Goal: Task Accomplishment & Management: Manage account settings

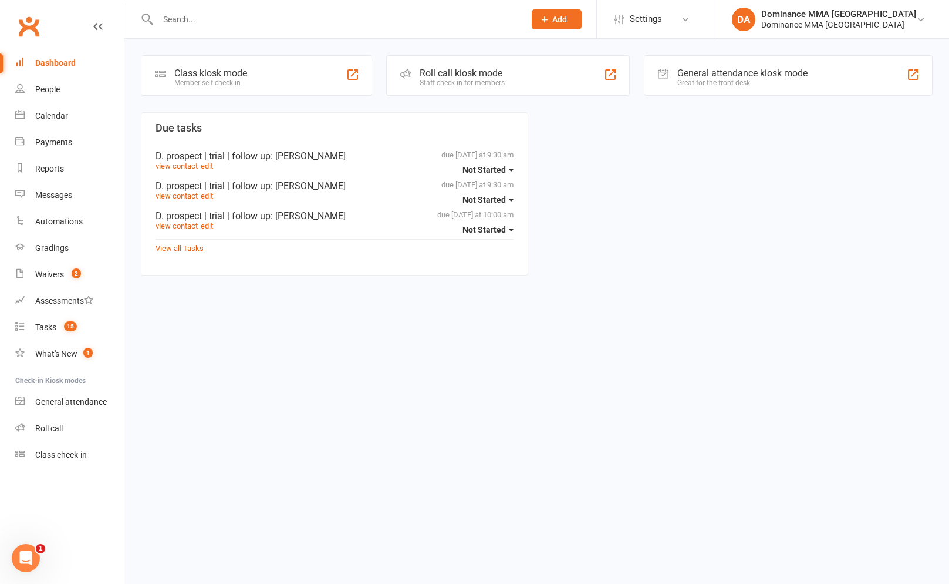
click at [364, 14] on input "text" at bounding box center [335, 19] width 362 height 16
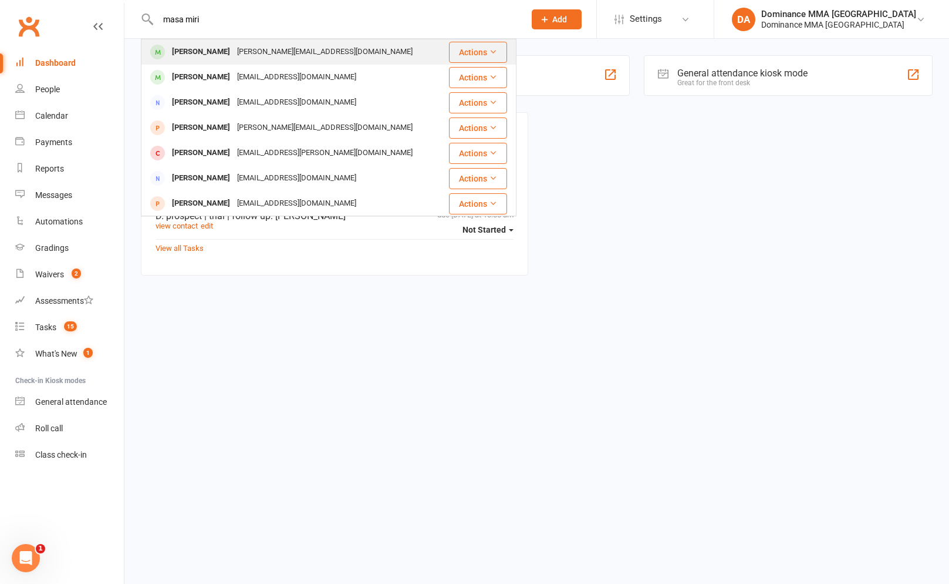
type input "masa miri"
click at [307, 53] on div "mason.miric@gmail.com" at bounding box center [325, 51] width 183 height 17
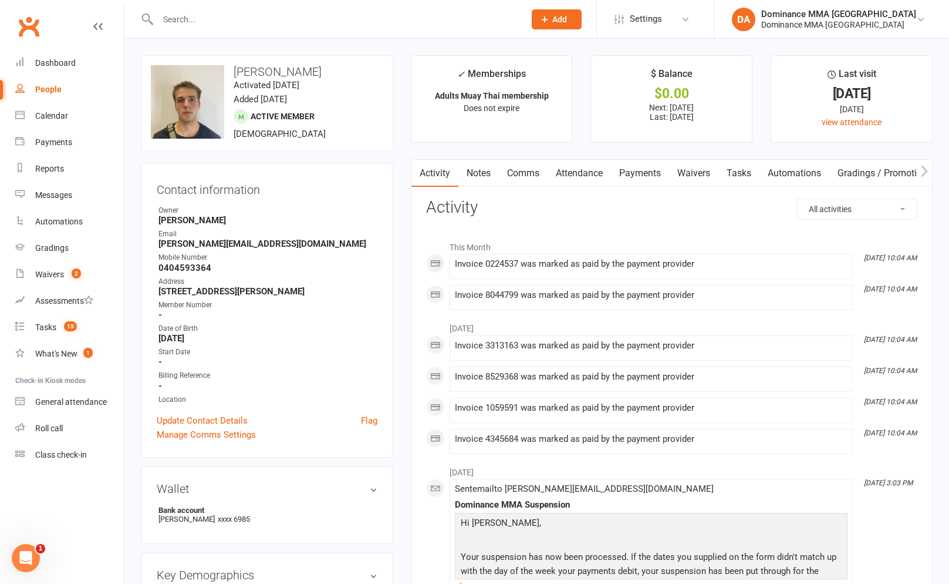
click at [633, 173] on link "Payments" at bounding box center [640, 173] width 58 height 27
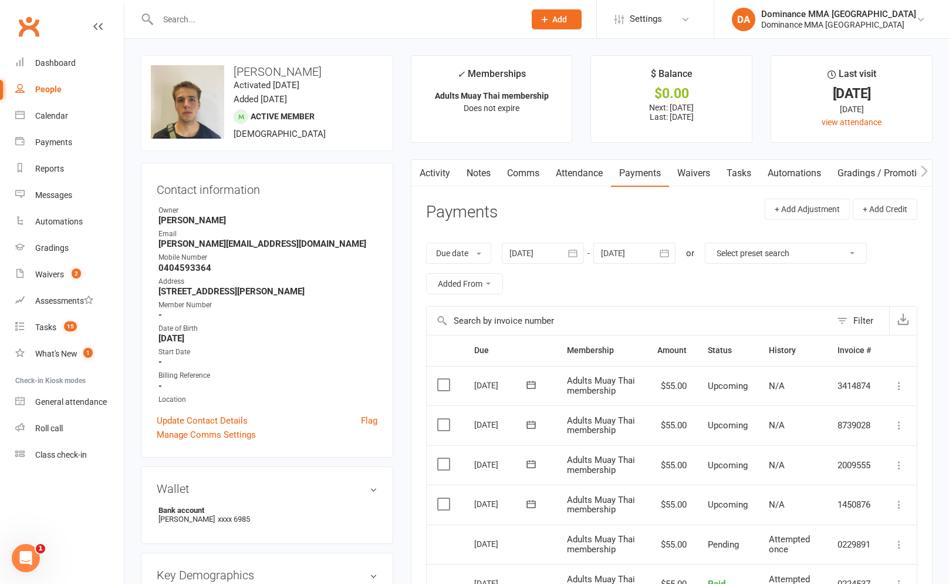
click at [694, 176] on link "Waivers" at bounding box center [693, 173] width 49 height 27
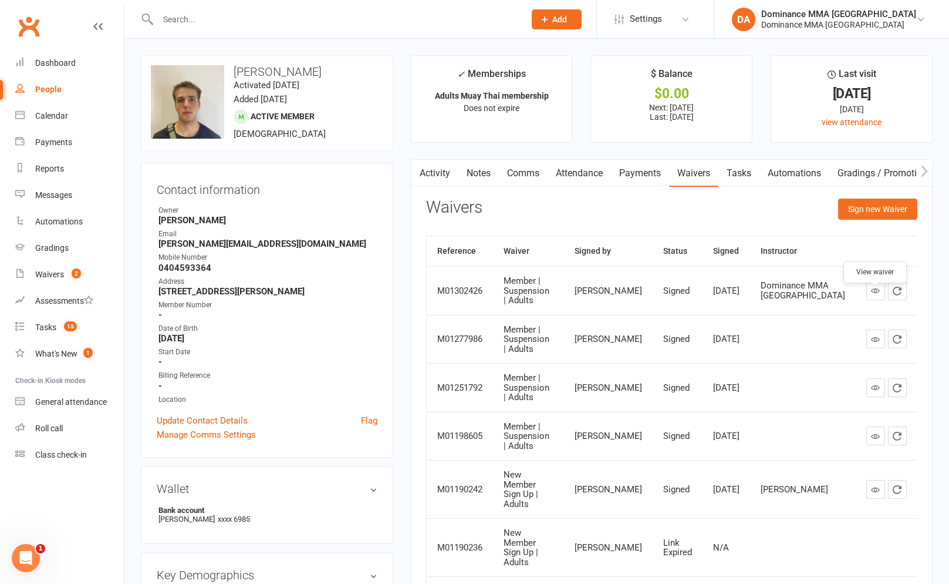
click at [871, 295] on icon at bounding box center [875, 290] width 9 height 9
click at [66, 324] on span "15" at bounding box center [70, 326] width 13 height 10
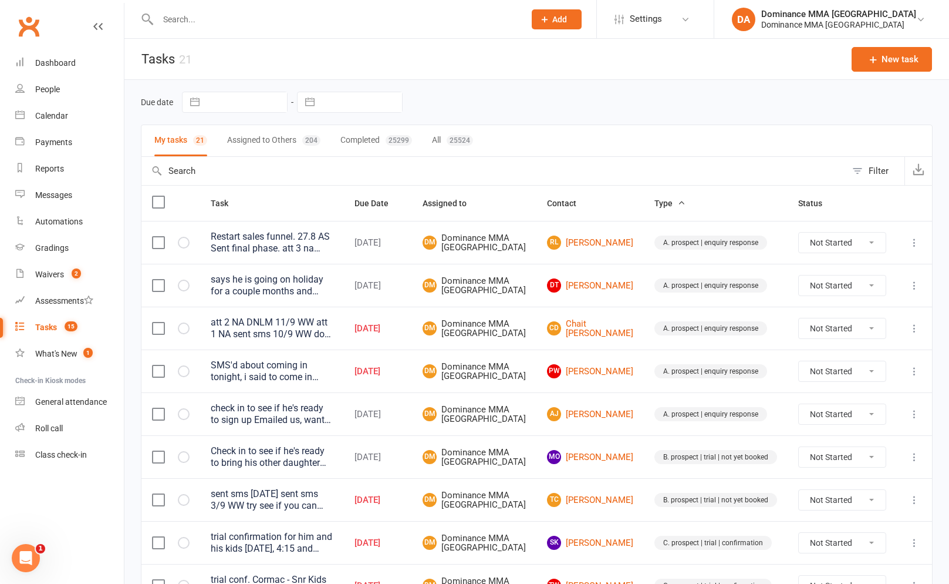
click at [344, 116] on div "Due date Navigate forward to interact with the calendar and select a date. Pres…" at bounding box center [537, 102] width 792 height 45
drag, startPoint x: 353, startPoint y: 108, endPoint x: 355, endPoint y: 115, distance: 6.9
click at [353, 108] on input "text" at bounding box center [362, 102] width 82 height 20
select select "7"
select select "2025"
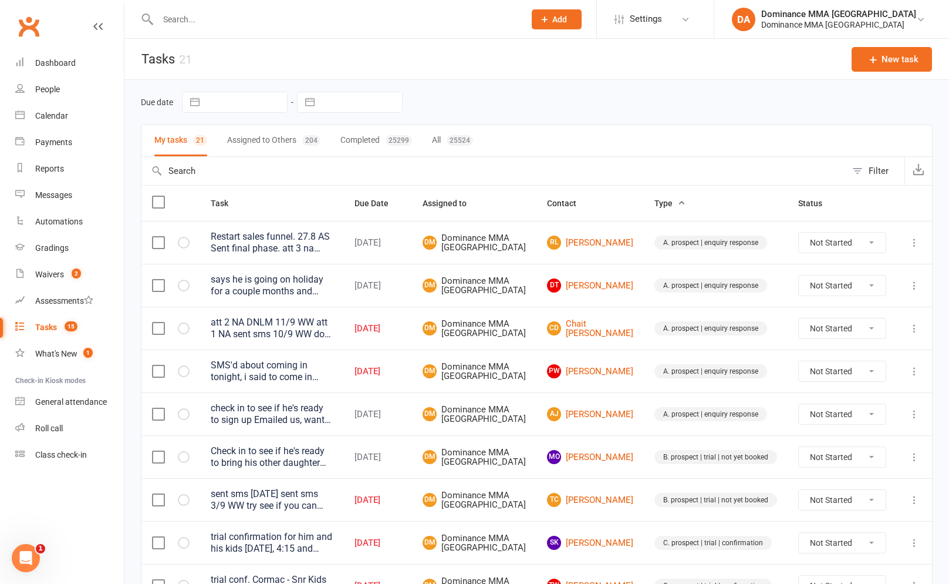
select select "8"
select select "2025"
select select "9"
select select "2025"
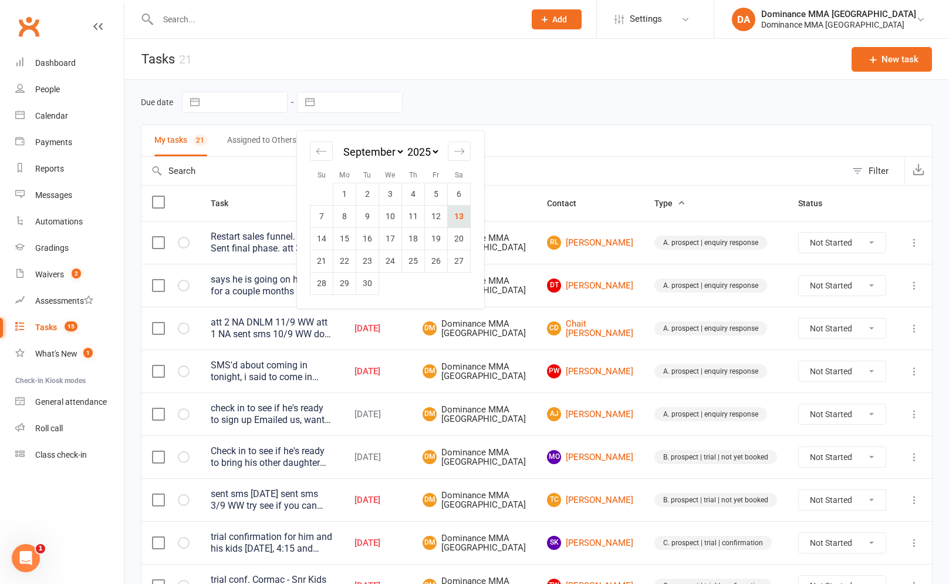
click at [458, 207] on td "13" at bounding box center [459, 216] width 23 height 22
type input "[DATE]"
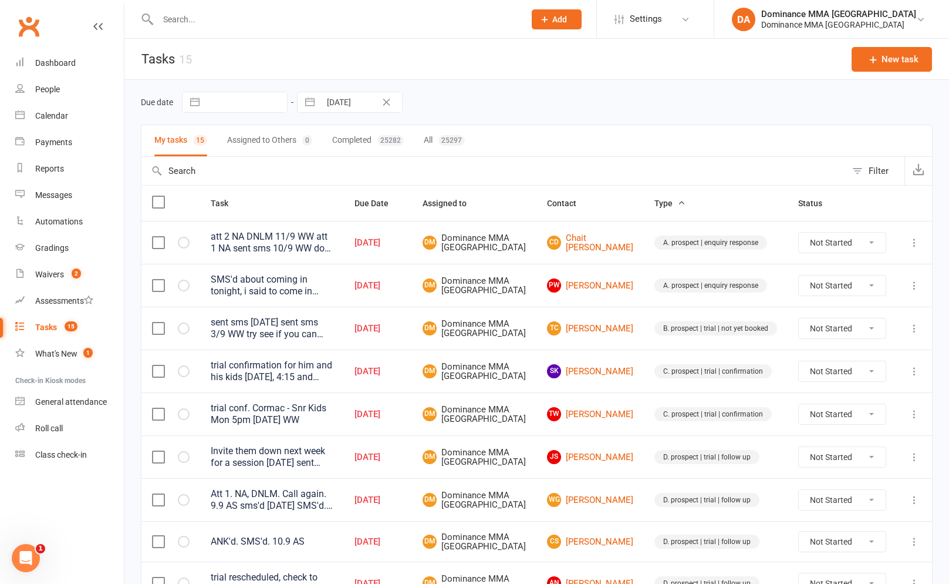
click at [291, 149] on button "Assigned to Others 0" at bounding box center [269, 140] width 85 height 31
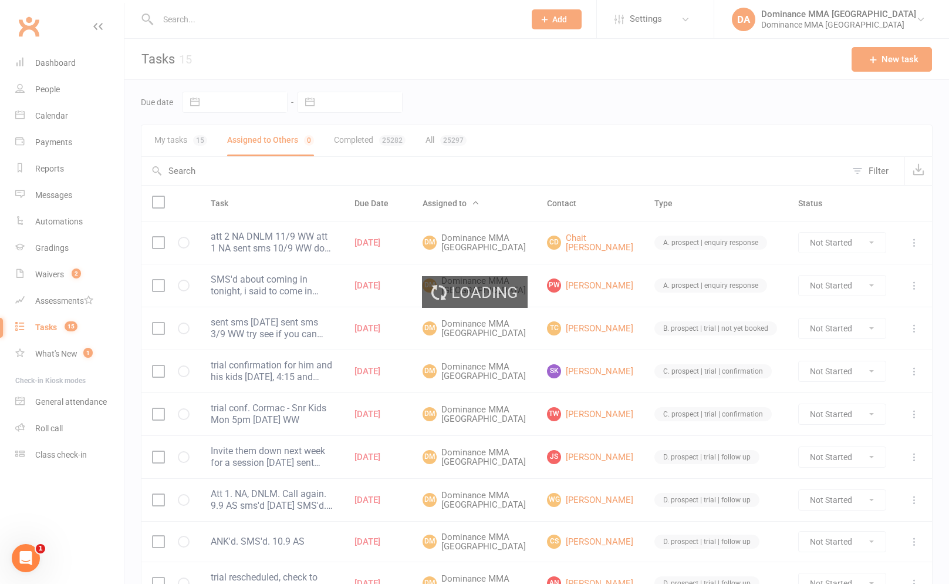
select select "7"
select select "2025"
select select "8"
select select "2025"
select select "9"
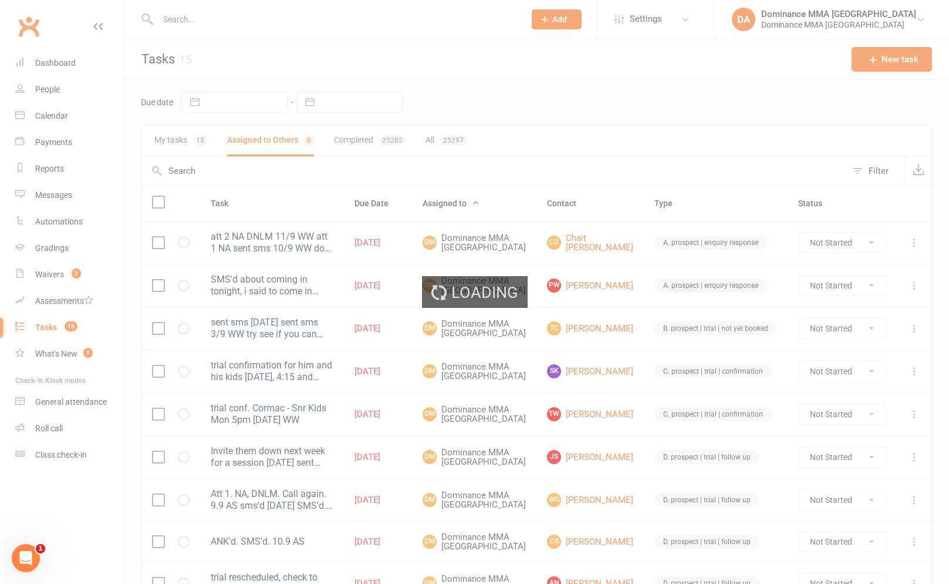
select select "2025"
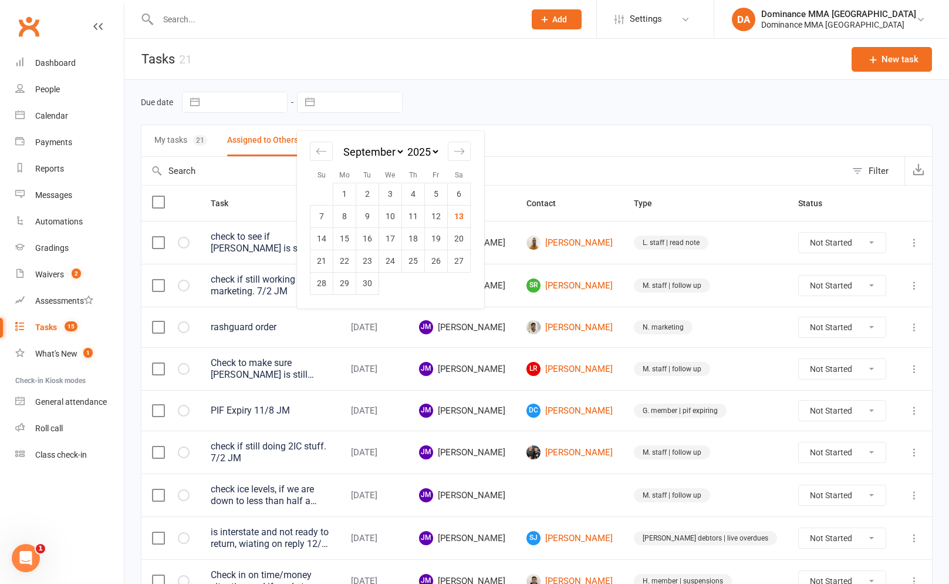
click at [345, 110] on input "text" at bounding box center [362, 102] width 82 height 20
click at [468, 224] on td "13" at bounding box center [459, 216] width 23 height 22
type input "[DATE]"
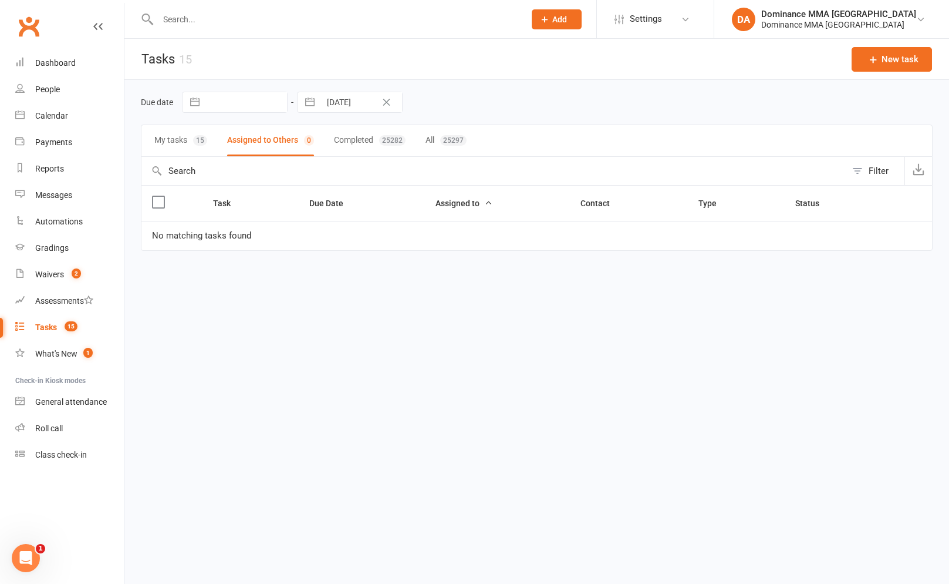
click at [192, 140] on button "My tasks 15" at bounding box center [180, 140] width 53 height 31
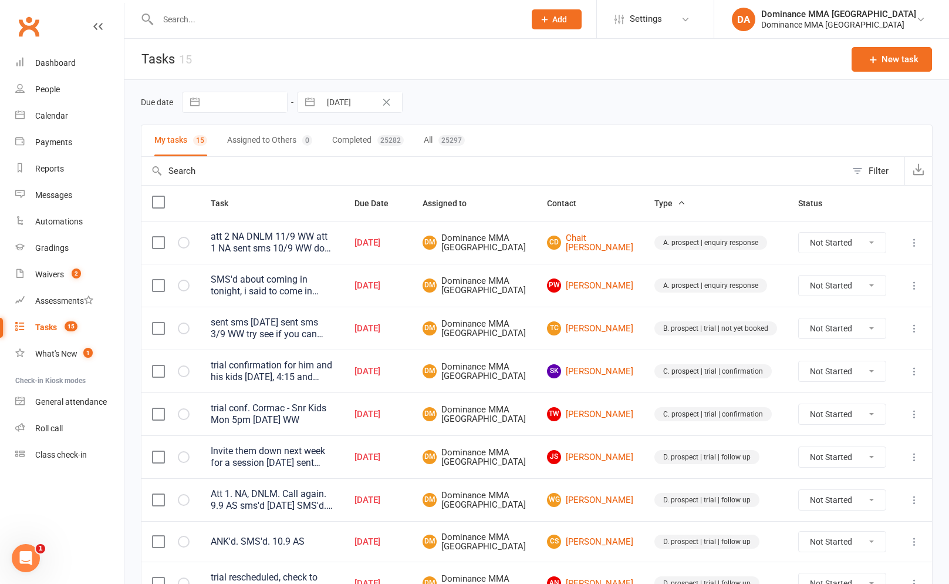
click at [237, 17] on input "text" at bounding box center [335, 19] width 362 height 16
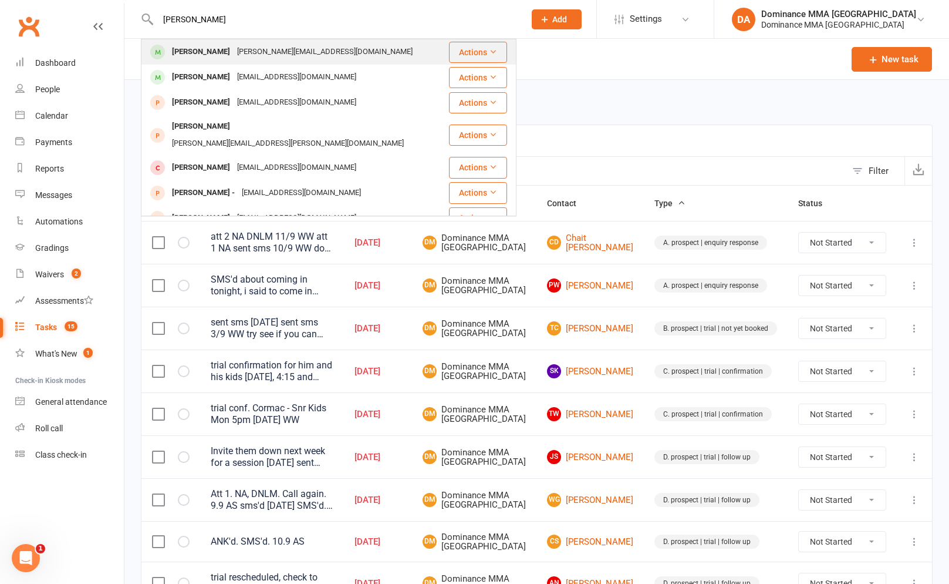
type input "mason miri"
click at [210, 59] on div "Mason Miric" at bounding box center [201, 51] width 65 height 17
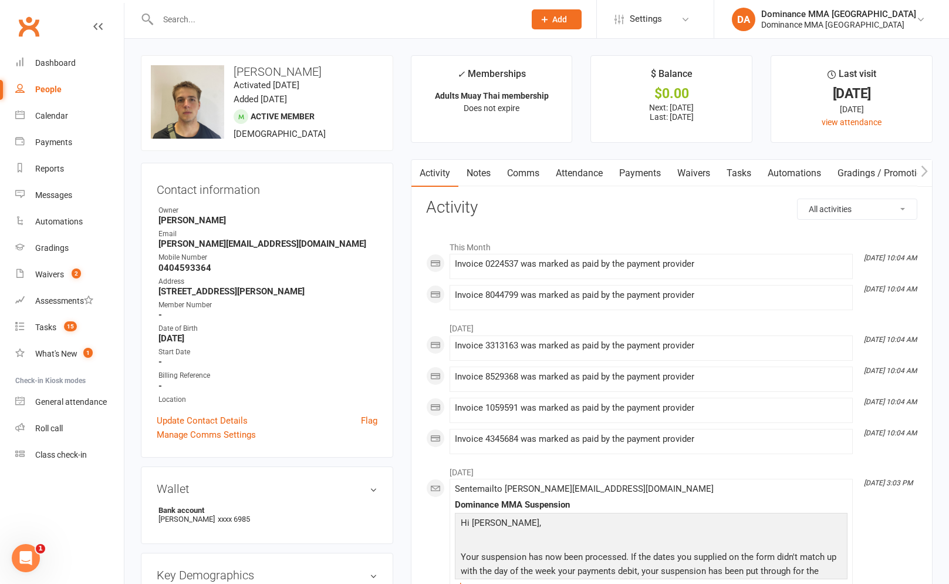
click at [627, 177] on link "Payments" at bounding box center [640, 173] width 58 height 27
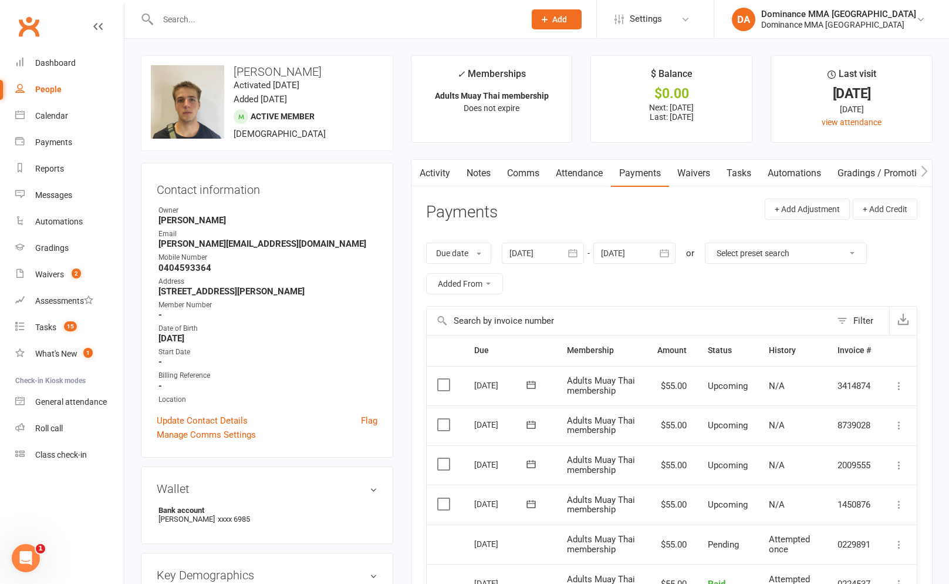
click at [694, 170] on link "Waivers" at bounding box center [693, 173] width 49 height 27
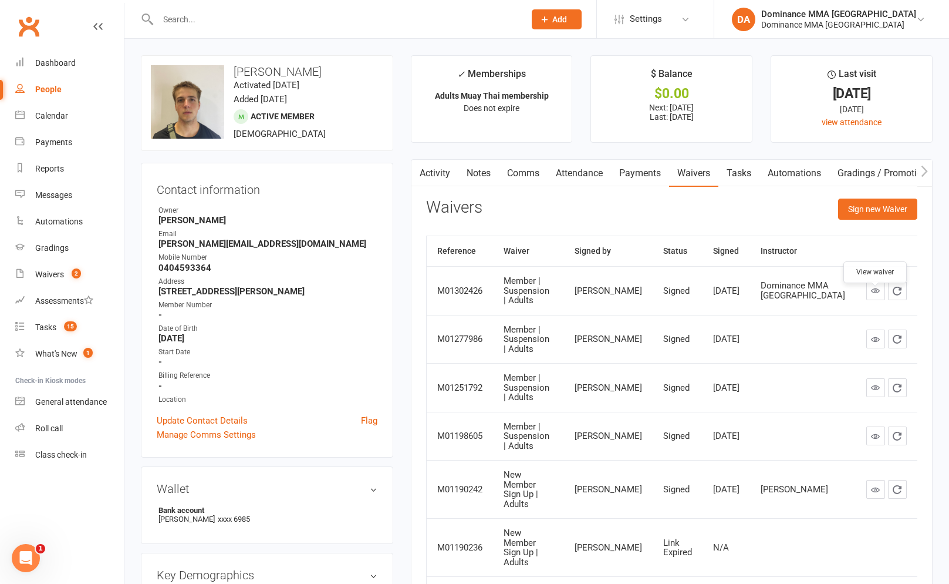
click at [877, 295] on icon at bounding box center [875, 290] width 9 height 9
drag, startPoint x: 598, startPoint y: 175, endPoint x: 610, endPoint y: 174, distance: 11.8
click at [598, 175] on link "Attendance" at bounding box center [579, 173] width 63 height 27
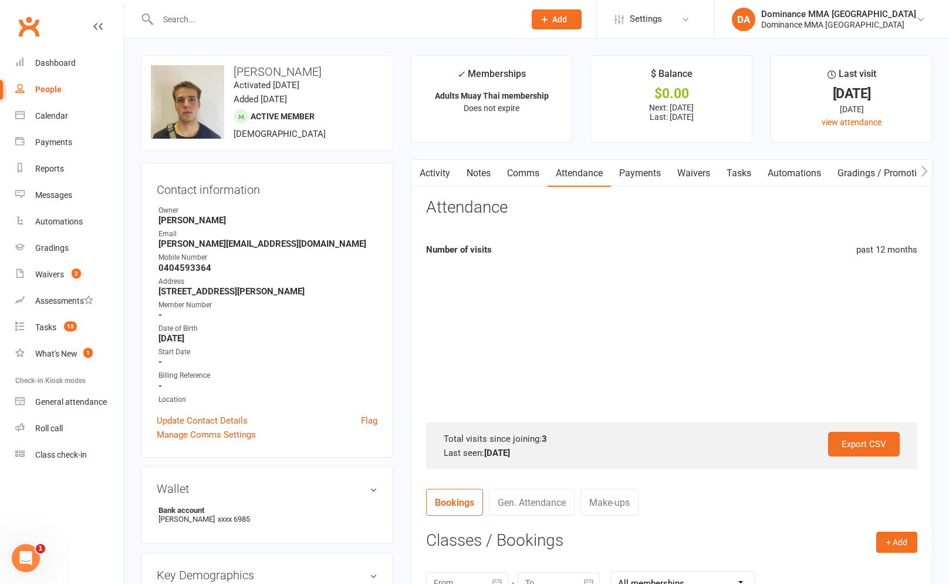
click at [617, 174] on link "Payments" at bounding box center [640, 173] width 58 height 27
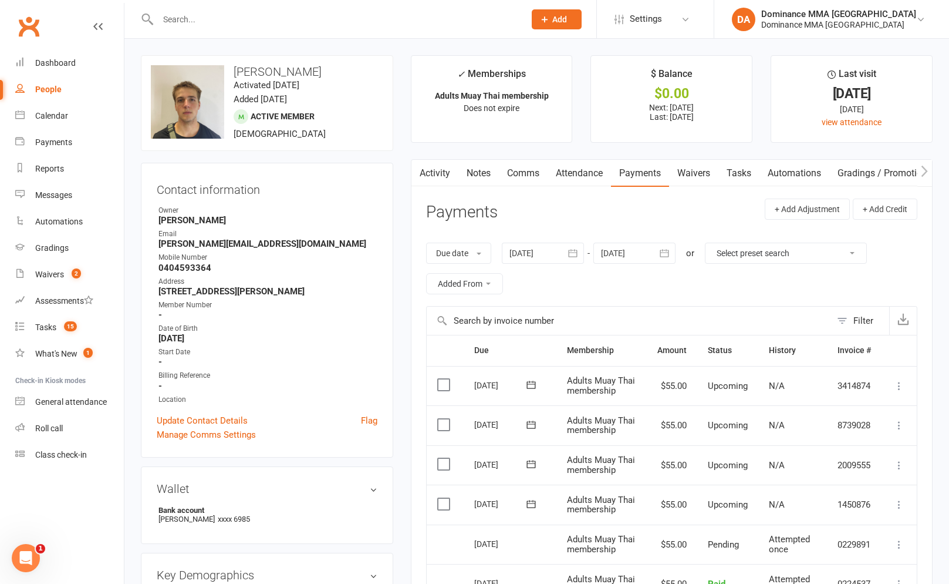
click at [568, 254] on button "button" at bounding box center [573, 253] width 21 height 21
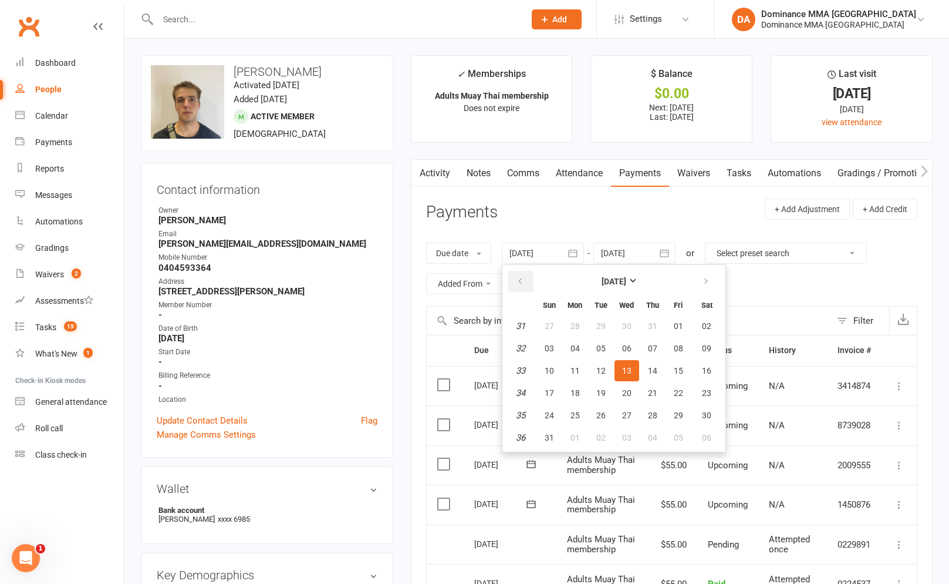
click at [530, 282] on button "button" at bounding box center [521, 281] width 25 height 21
drag, startPoint x: 530, startPoint y: 282, endPoint x: 543, endPoint y: 298, distance: 20.9
click at [530, 282] on button "button" at bounding box center [521, 281] width 25 height 21
click at [566, 319] on button "02" at bounding box center [575, 325] width 25 height 21
type input "02 Jun 2025"
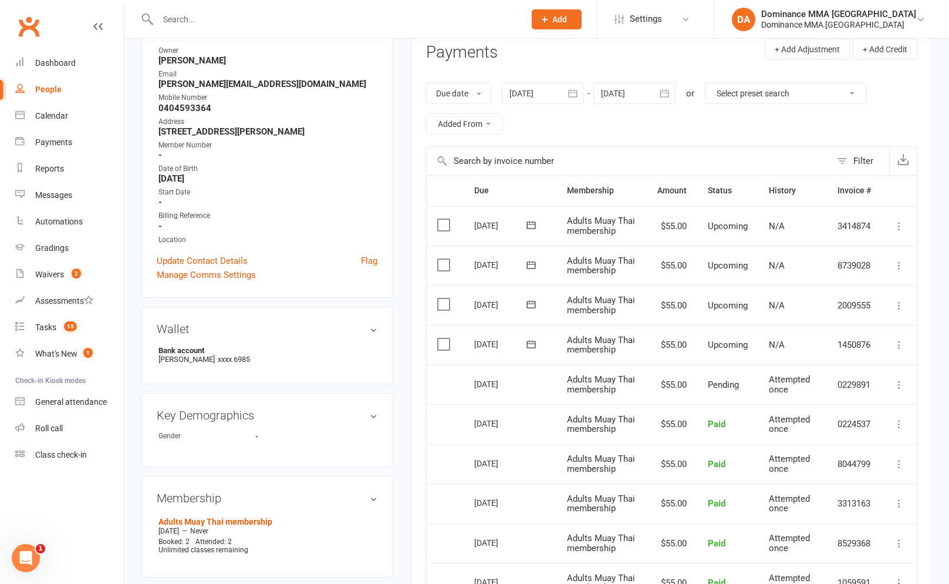
scroll to position [153, 0]
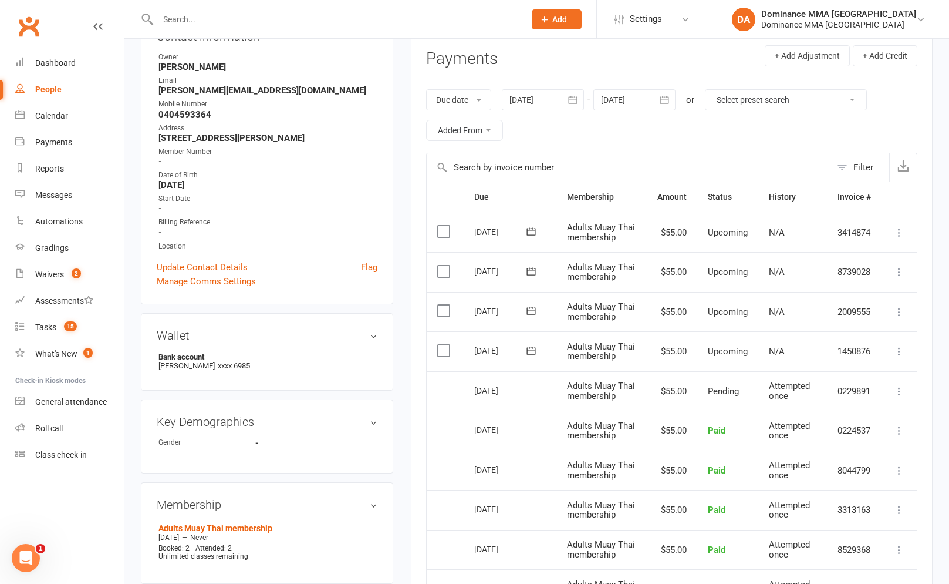
click at [627, 99] on div at bounding box center [635, 99] width 82 height 21
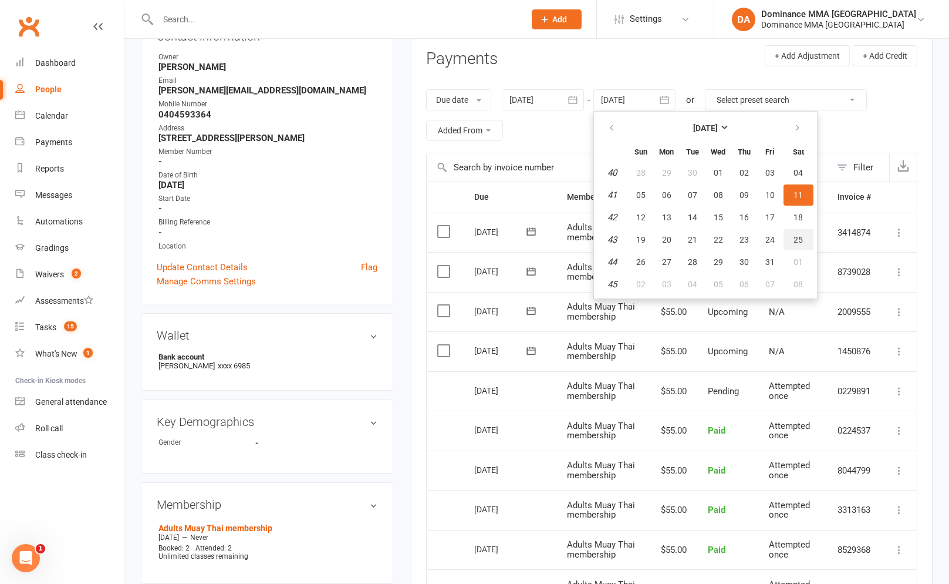
click at [792, 244] on button "25" at bounding box center [799, 239] width 30 height 21
type input "25 Oct 2025"
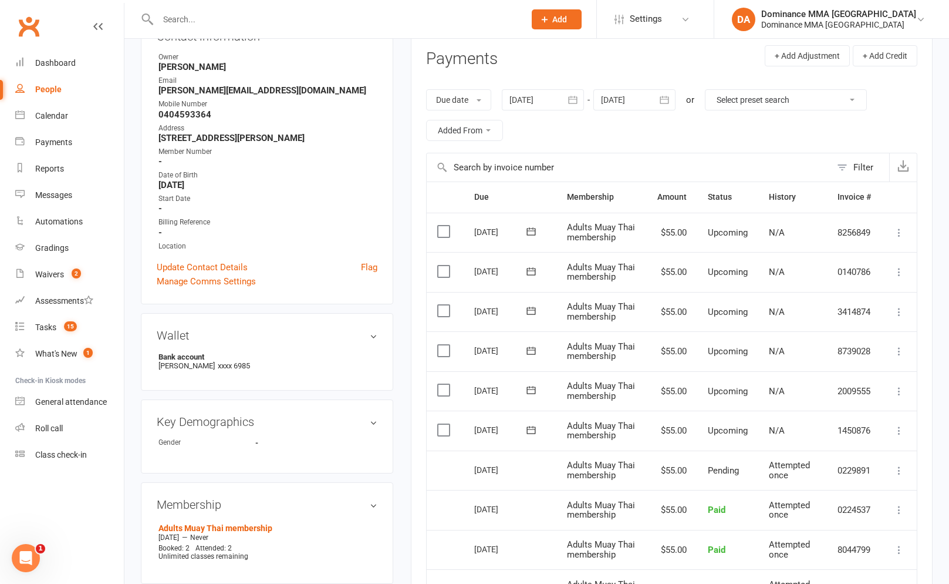
click at [894, 466] on icon at bounding box center [900, 470] width 12 height 12
click at [662, 439] on td "$55.00" at bounding box center [672, 430] width 50 height 40
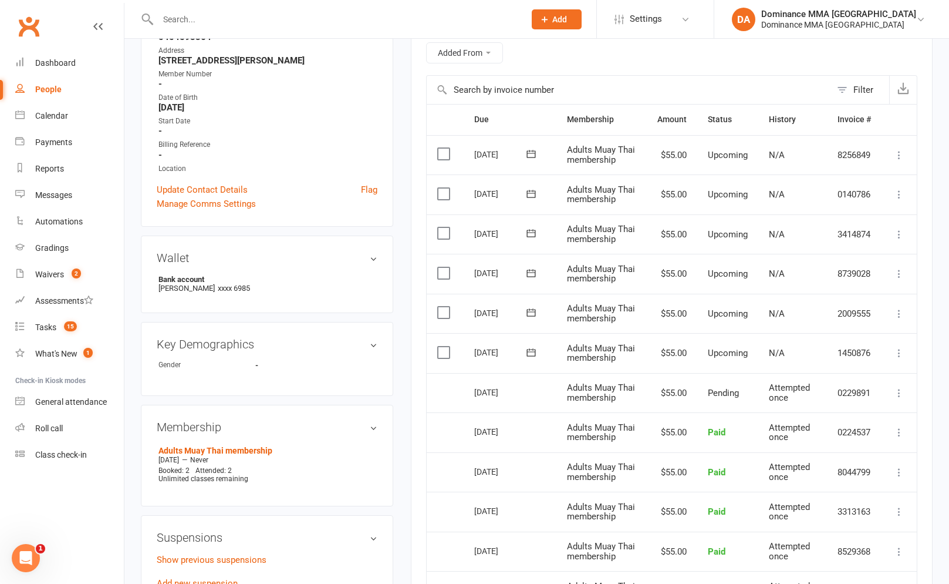
scroll to position [237, 0]
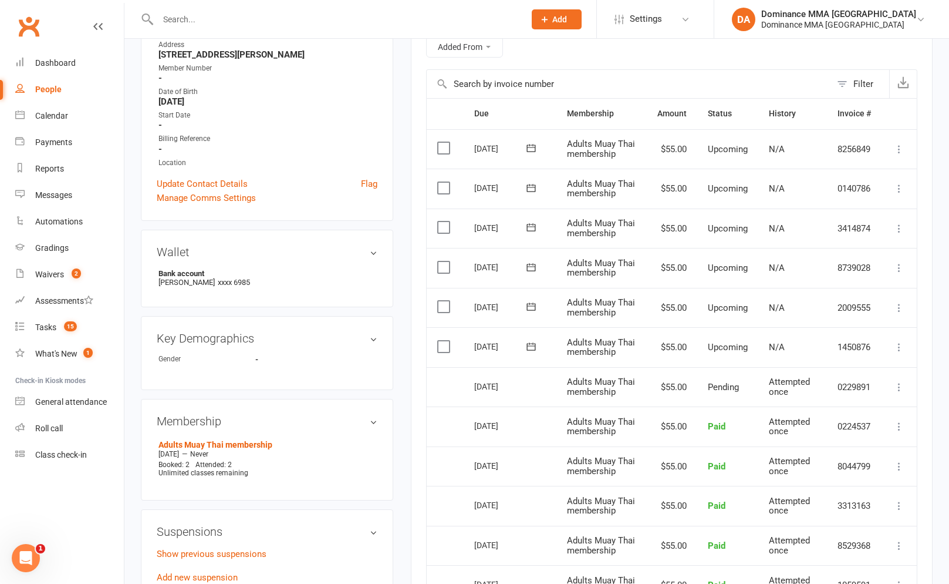
click at [900, 383] on icon at bounding box center [900, 387] width 12 height 12
click at [755, 372] on td "Pending" at bounding box center [728, 387] width 61 height 40
click at [897, 341] on icon at bounding box center [900, 347] width 12 height 12
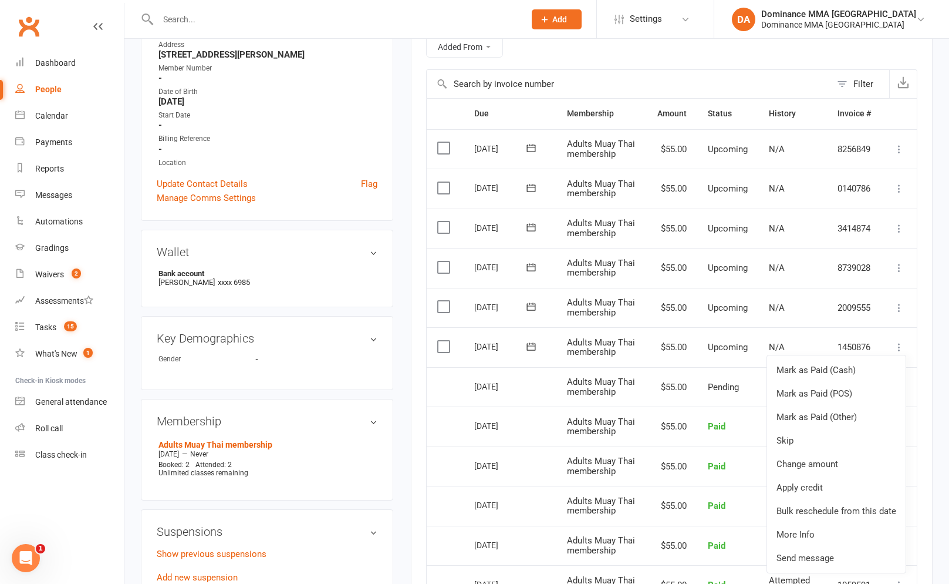
drag, startPoint x: 665, startPoint y: 410, endPoint x: 655, endPoint y: 410, distance: 9.4
click at [664, 410] on td "$55.00" at bounding box center [672, 426] width 50 height 40
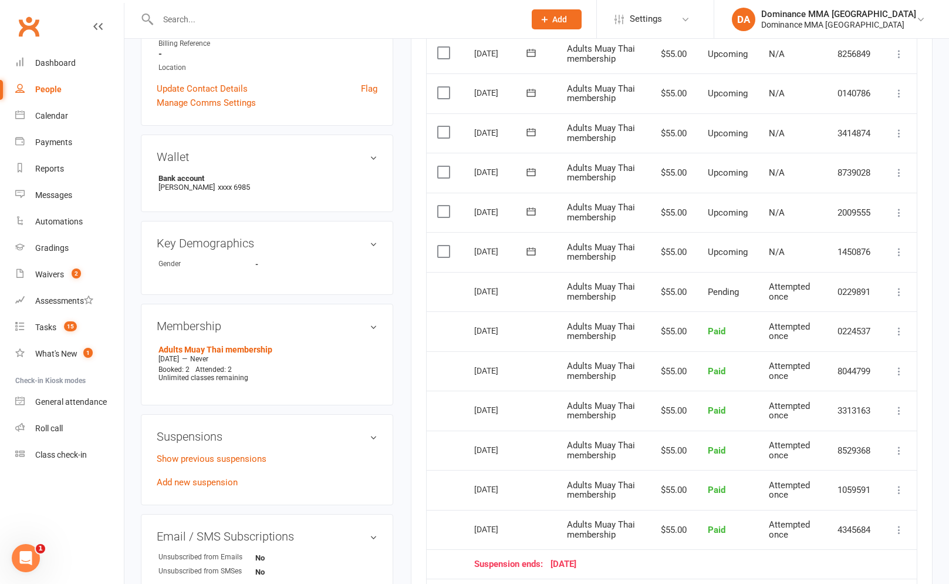
scroll to position [268, 0]
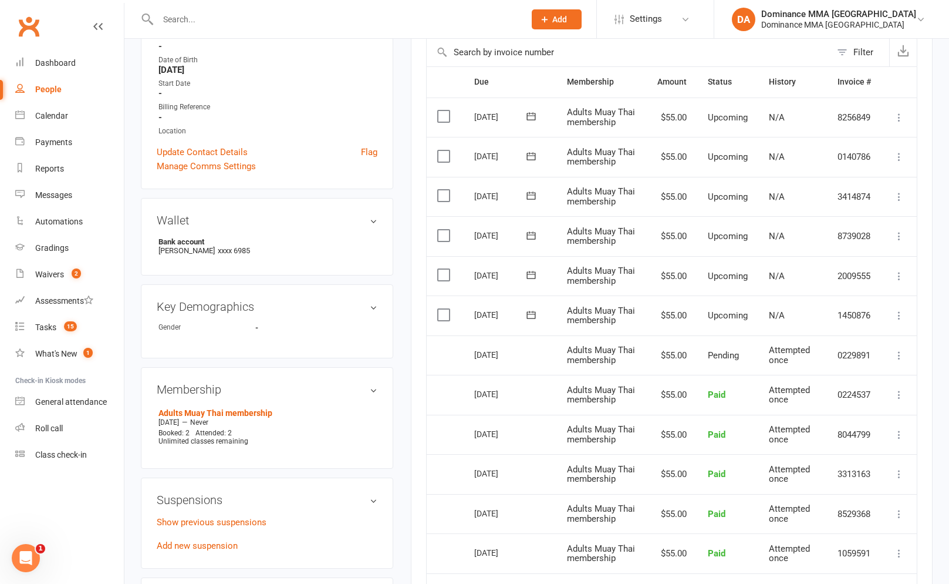
click at [901, 310] on icon at bounding box center [900, 315] width 12 height 12
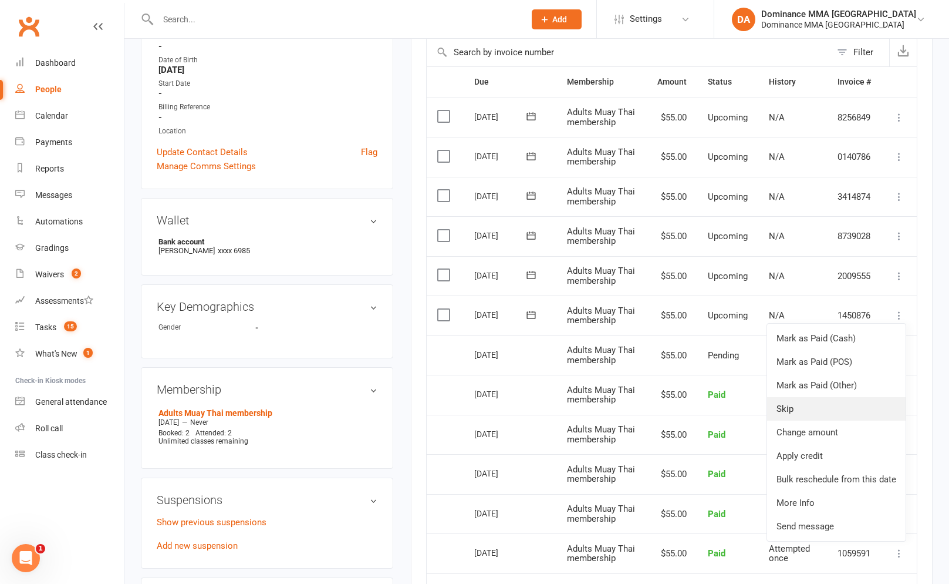
click at [819, 415] on link "Skip" at bounding box center [836, 408] width 139 height 23
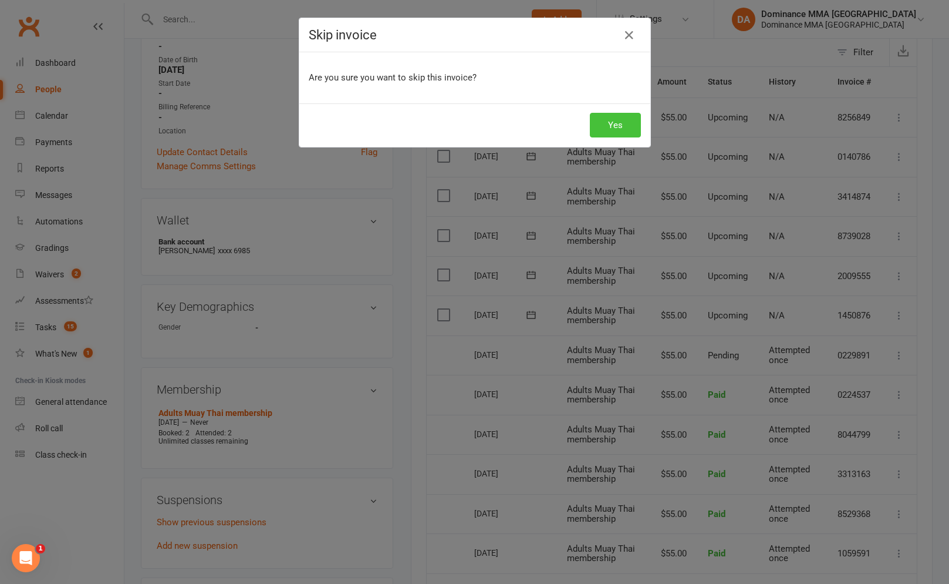
drag, startPoint x: 631, startPoint y: 123, endPoint x: 636, endPoint y: 161, distance: 38.5
click at [631, 123] on button "Yes" at bounding box center [615, 125] width 51 height 25
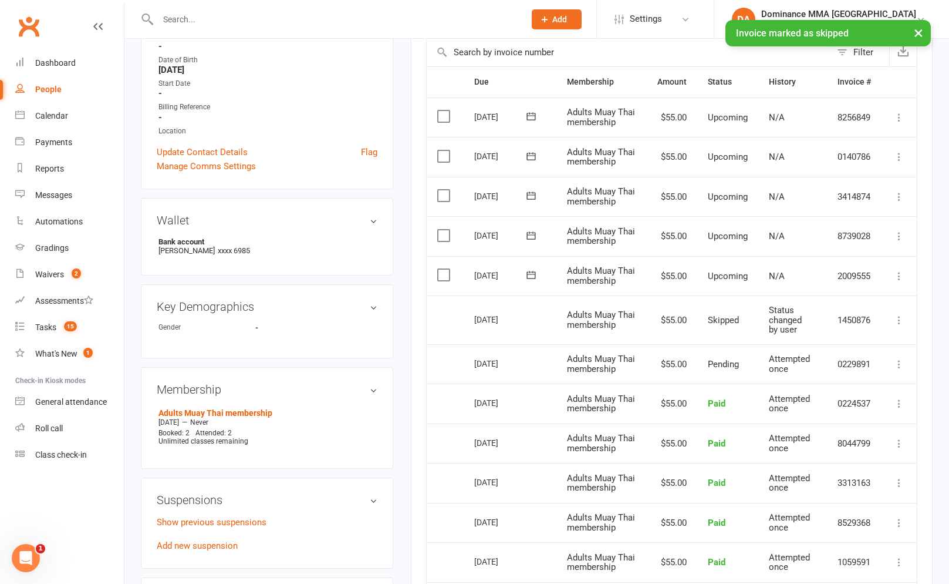
drag, startPoint x: 913, startPoint y: 270, endPoint x: 900, endPoint y: 274, distance: 14.1
click at [913, 270] on td "Mark as Paid (Cash) Mark as Paid (POS) Mark as Paid (Other) Skip Change amount …" at bounding box center [899, 276] width 35 height 40
drag, startPoint x: 900, startPoint y: 274, endPoint x: 873, endPoint y: 309, distance: 44.9
click at [899, 274] on icon at bounding box center [900, 276] width 12 height 12
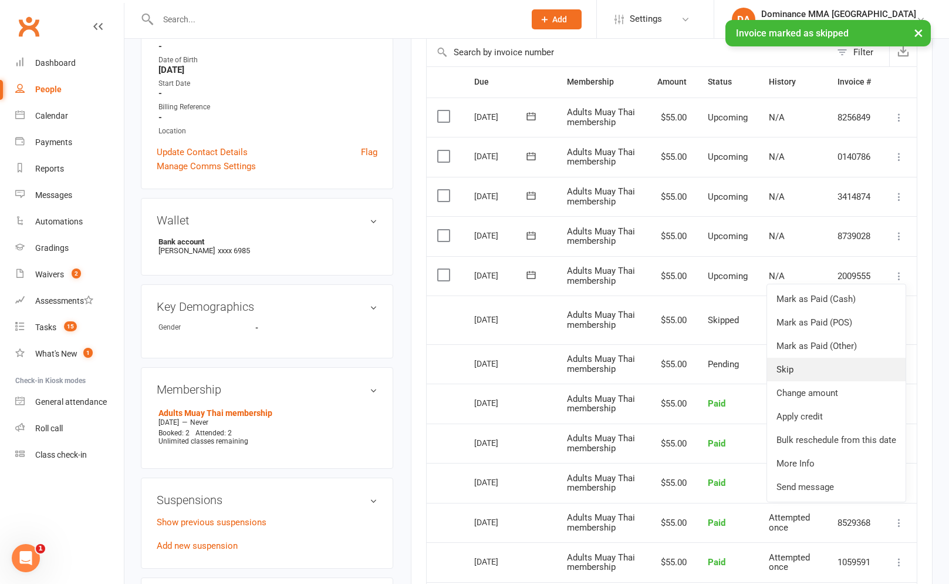
click at [800, 365] on link "Skip" at bounding box center [836, 369] width 139 height 23
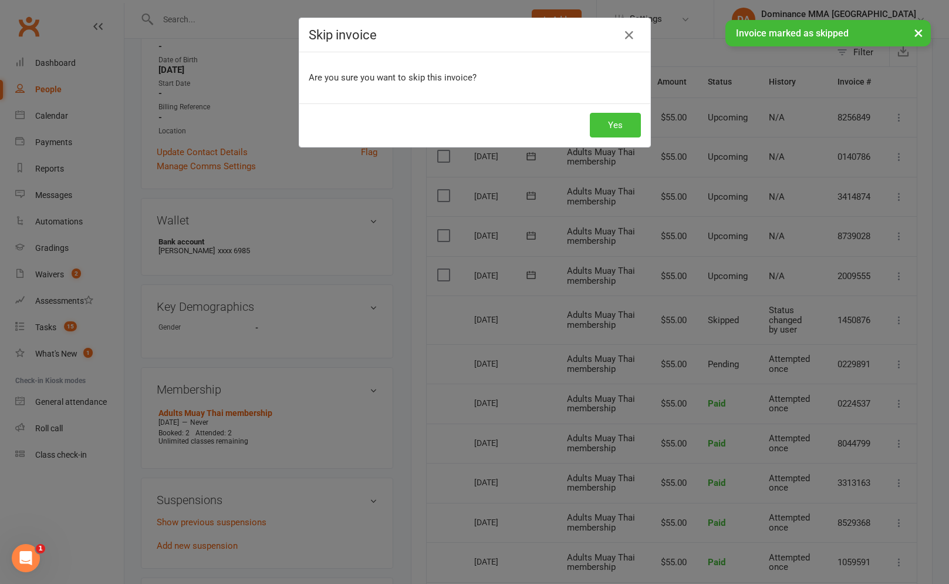
click at [627, 130] on button "Yes" at bounding box center [615, 125] width 51 height 25
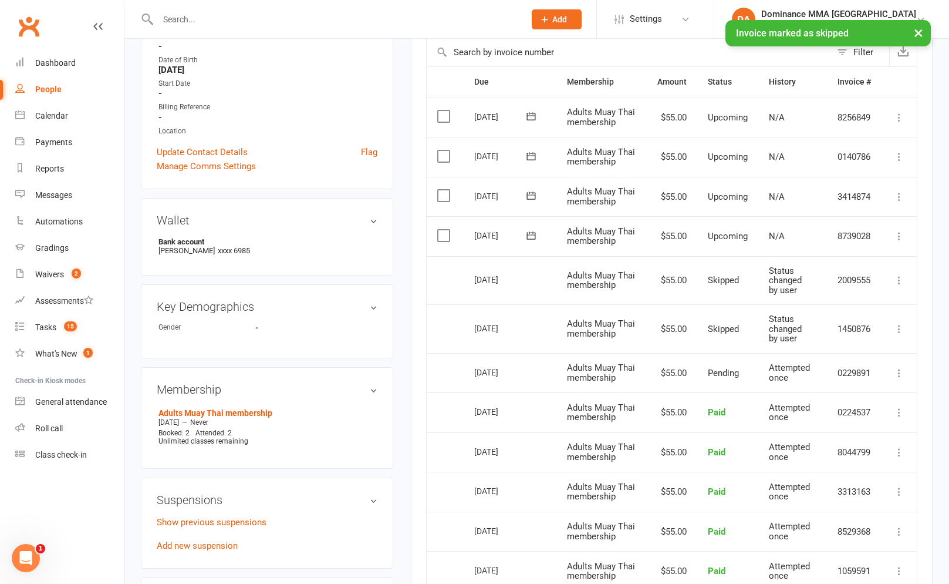
click at [901, 231] on icon at bounding box center [900, 236] width 12 height 12
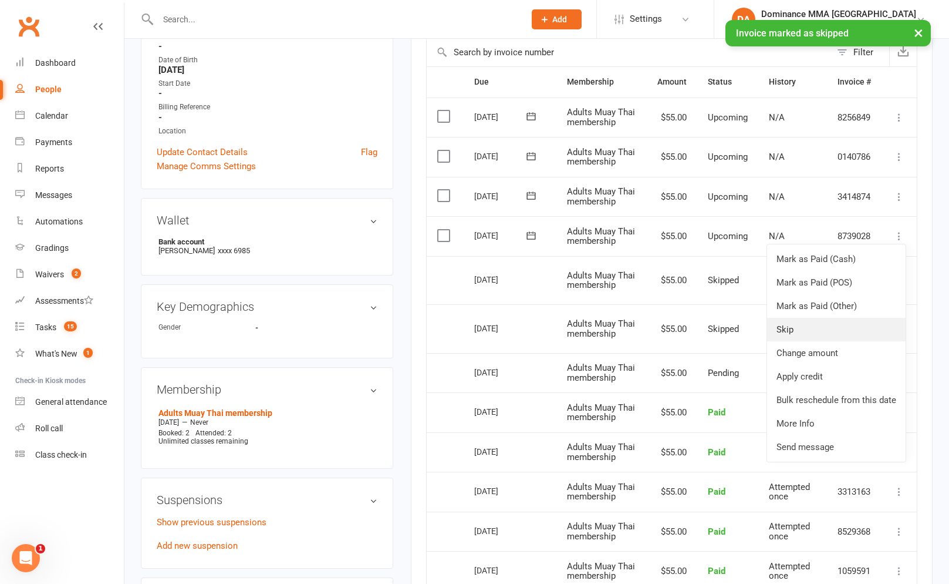
click at [805, 335] on link "Skip" at bounding box center [836, 329] width 139 height 23
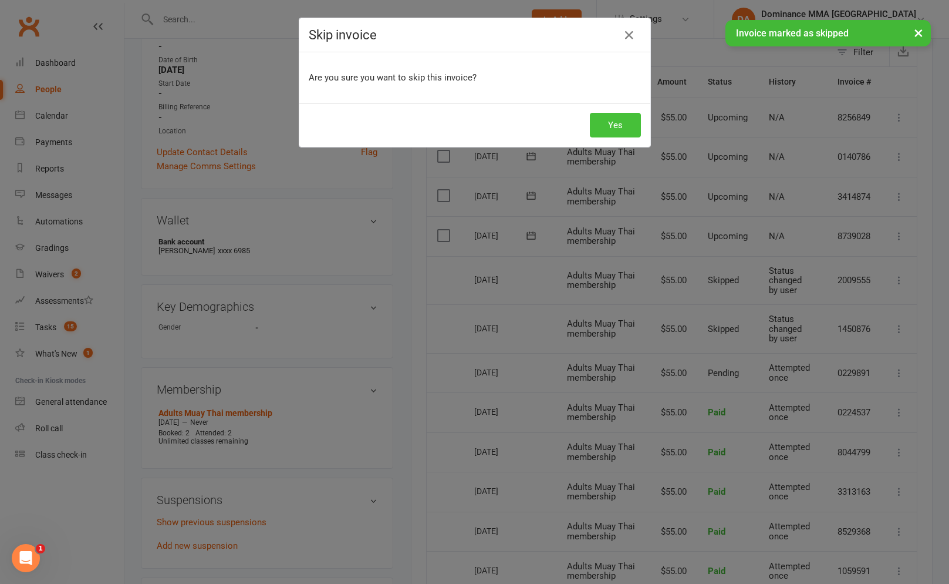
click at [618, 134] on button "Yes" at bounding box center [615, 125] width 51 height 25
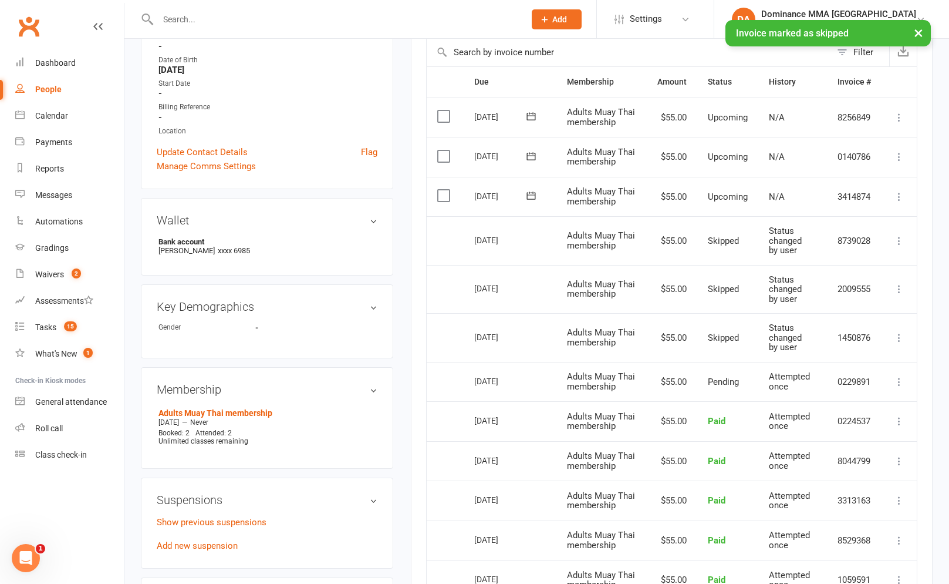
click at [903, 197] on icon at bounding box center [900, 197] width 12 height 12
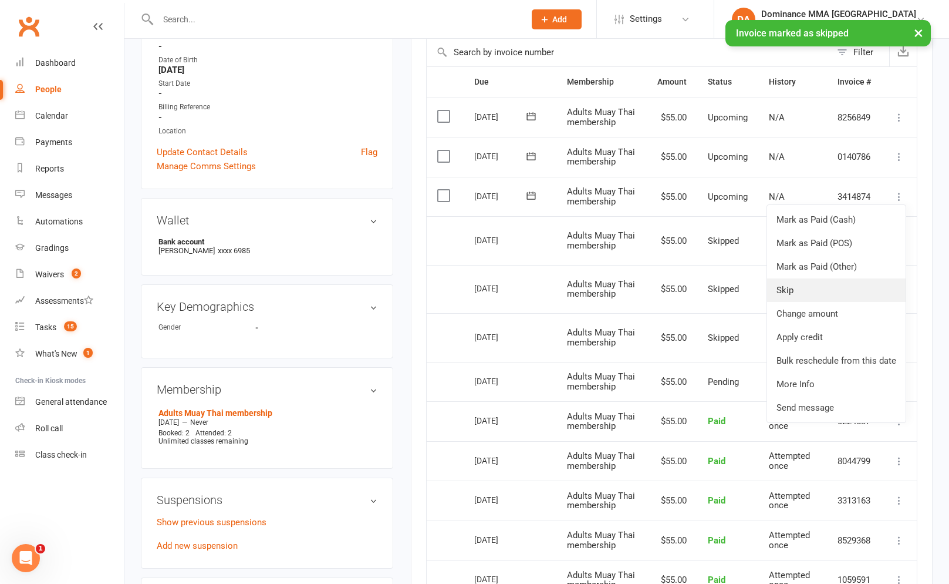
click at [789, 283] on link "Skip" at bounding box center [836, 289] width 139 height 23
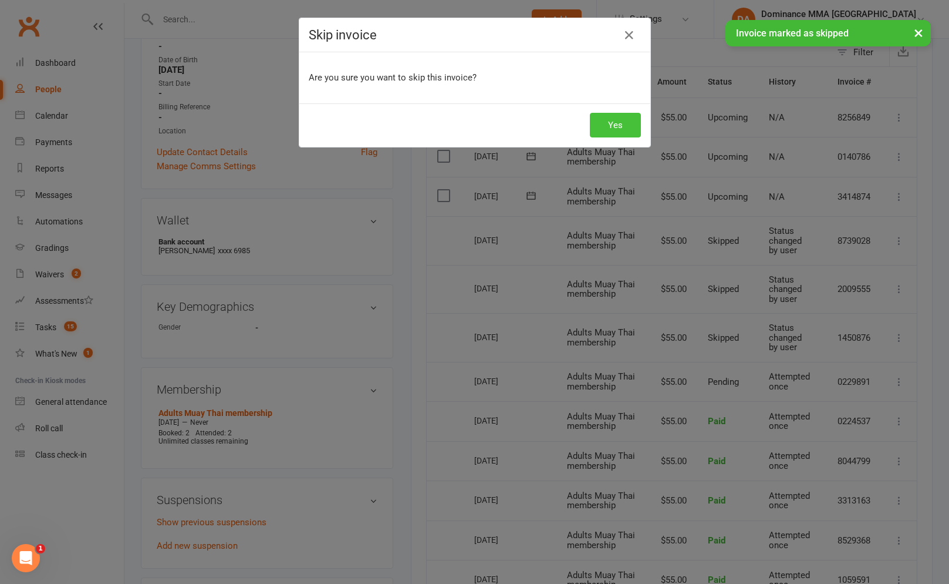
drag, startPoint x: 612, startPoint y: 132, endPoint x: 627, endPoint y: 143, distance: 18.8
click at [612, 132] on button "Yes" at bounding box center [615, 125] width 51 height 25
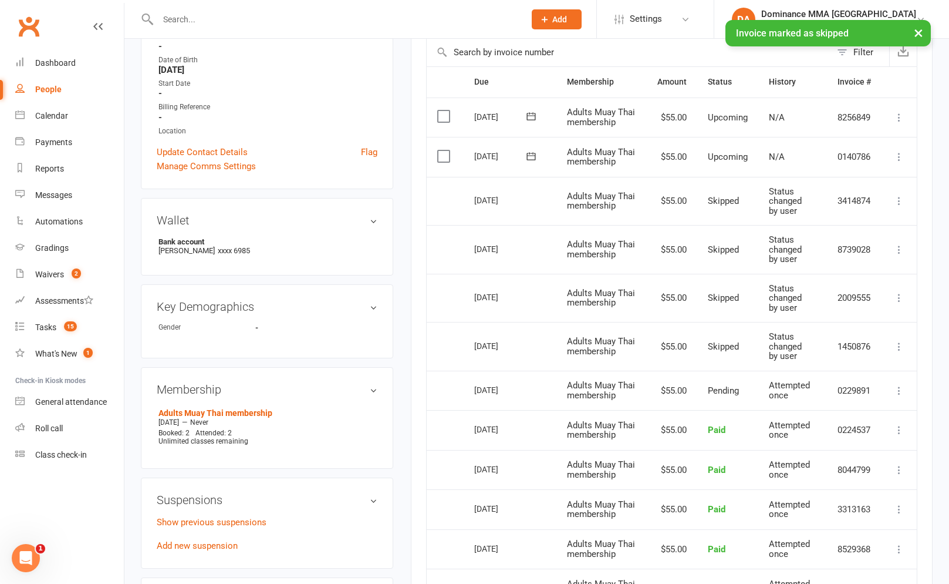
click at [897, 161] on icon at bounding box center [900, 157] width 12 height 12
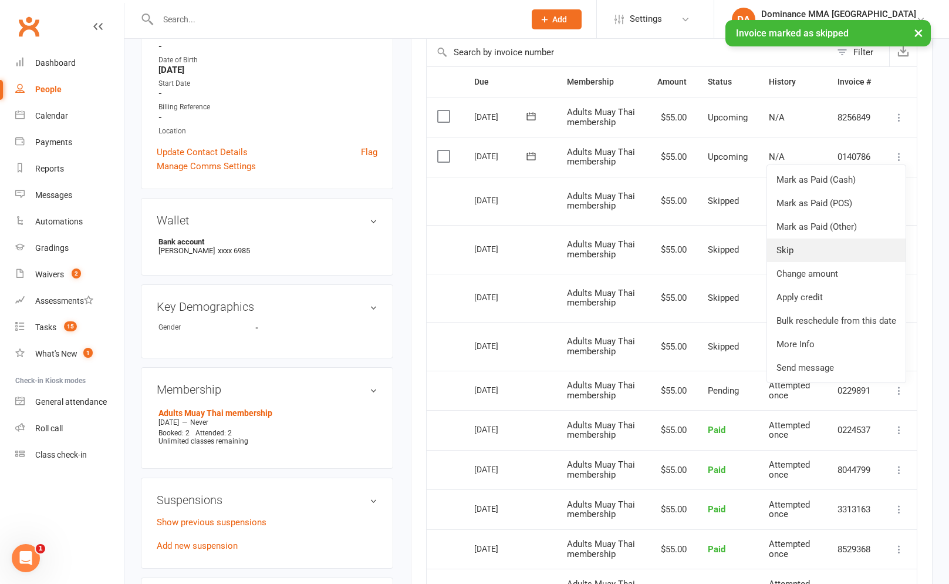
click at [793, 252] on link "Skip" at bounding box center [836, 249] width 139 height 23
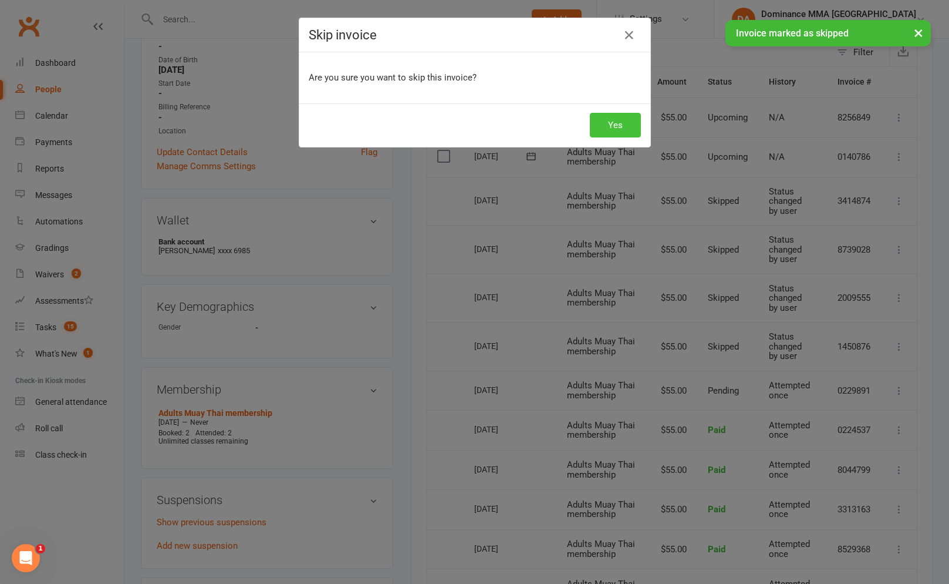
click at [608, 130] on button "Yes" at bounding box center [615, 125] width 51 height 25
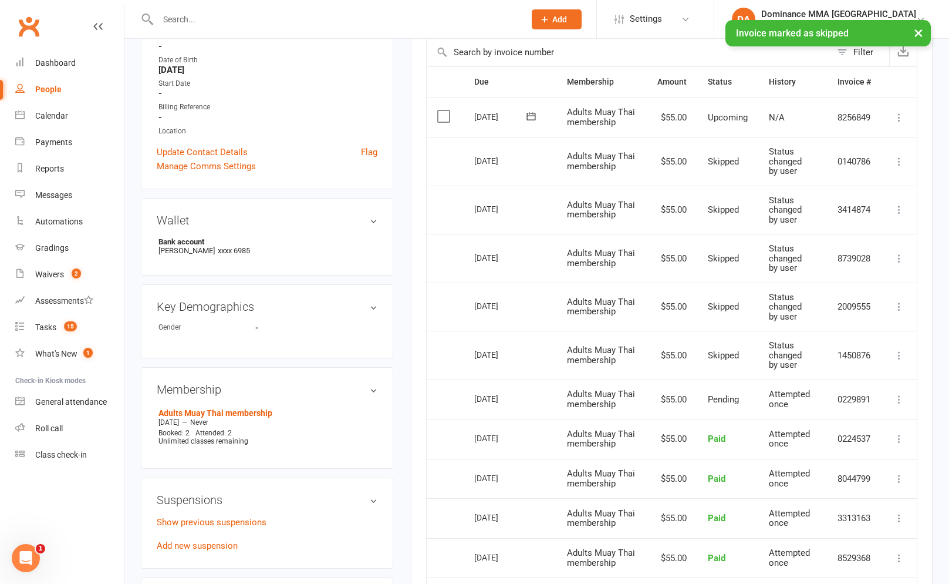
click at [903, 119] on icon at bounding box center [900, 118] width 12 height 12
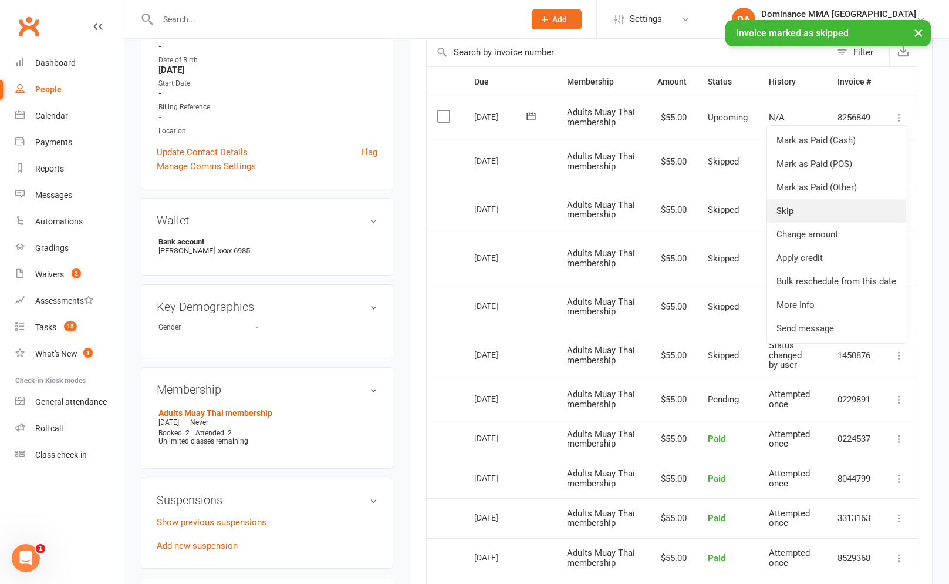
click at [813, 210] on link "Skip" at bounding box center [836, 210] width 139 height 23
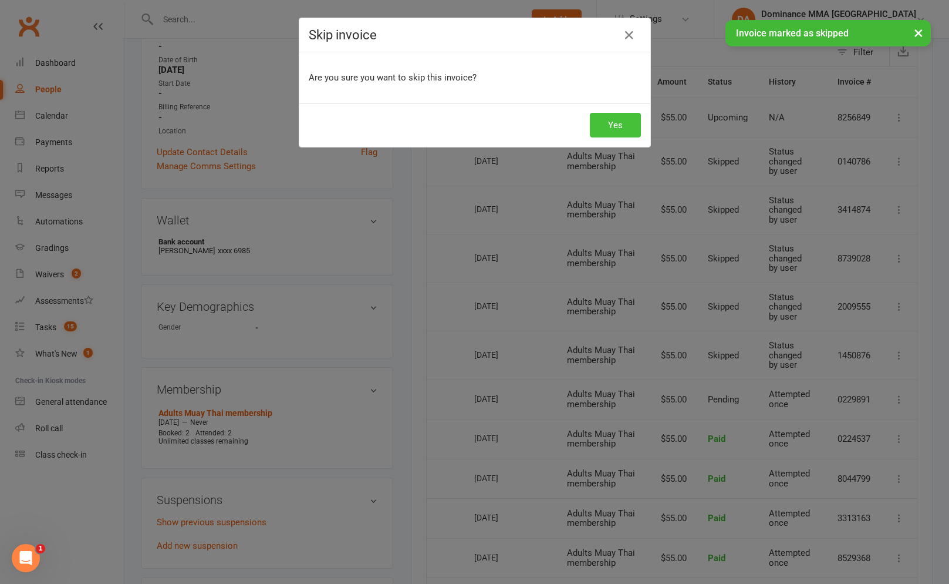
drag, startPoint x: 611, startPoint y: 119, endPoint x: 617, endPoint y: 121, distance: 6.1
click at [610, 119] on button "Yes" at bounding box center [615, 125] width 51 height 25
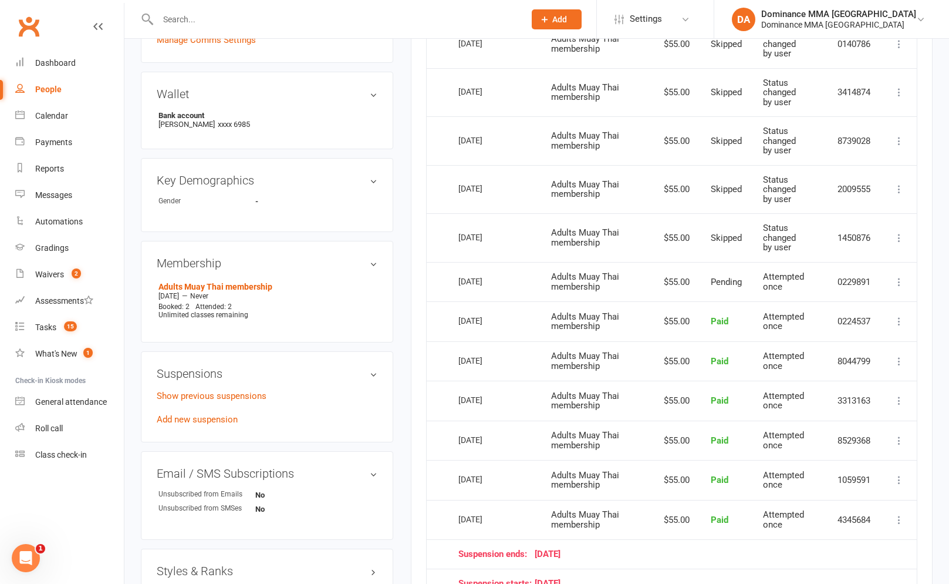
scroll to position [302, 0]
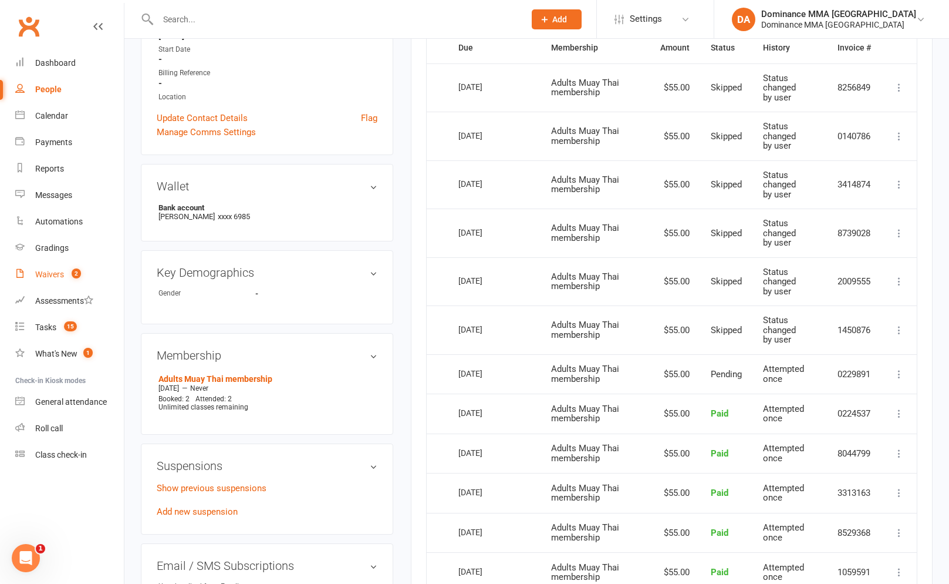
click at [79, 276] on span "2" at bounding box center [76, 273] width 9 height 10
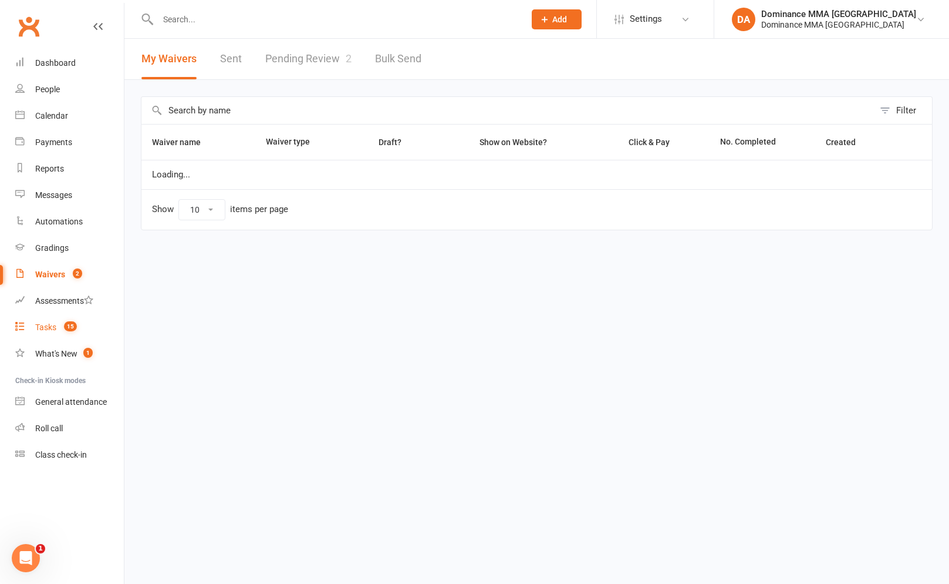
click at [49, 335] on link "Tasks 15" at bounding box center [69, 327] width 109 height 26
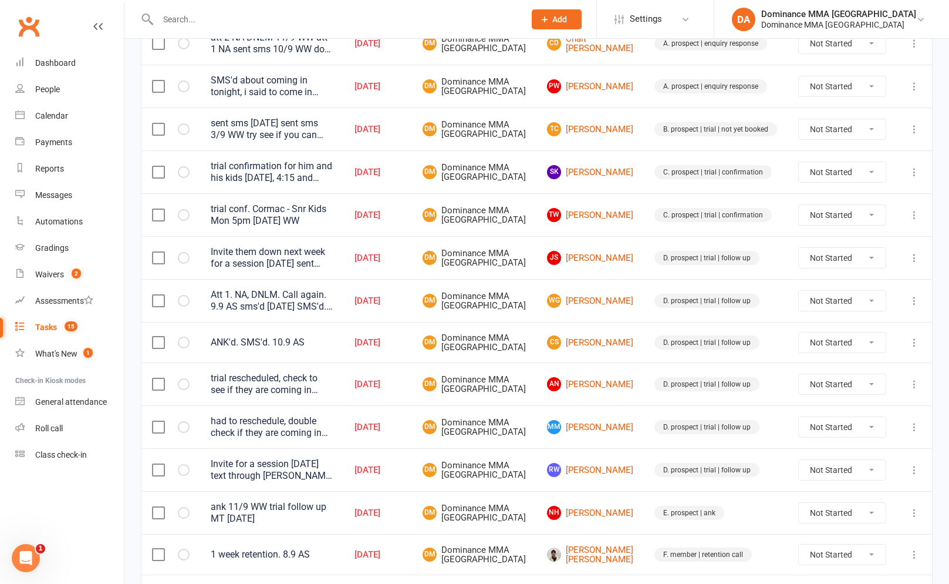
scroll to position [414, 0]
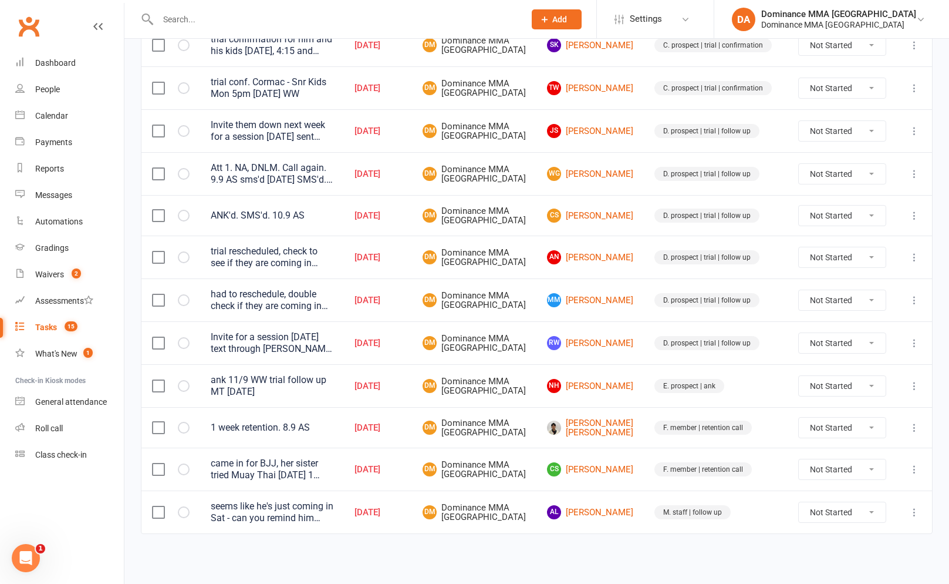
click at [323, 508] on div "seems like he's just coming in Sat - can you remind him about memebrship change…" at bounding box center [272, 511] width 123 height 23
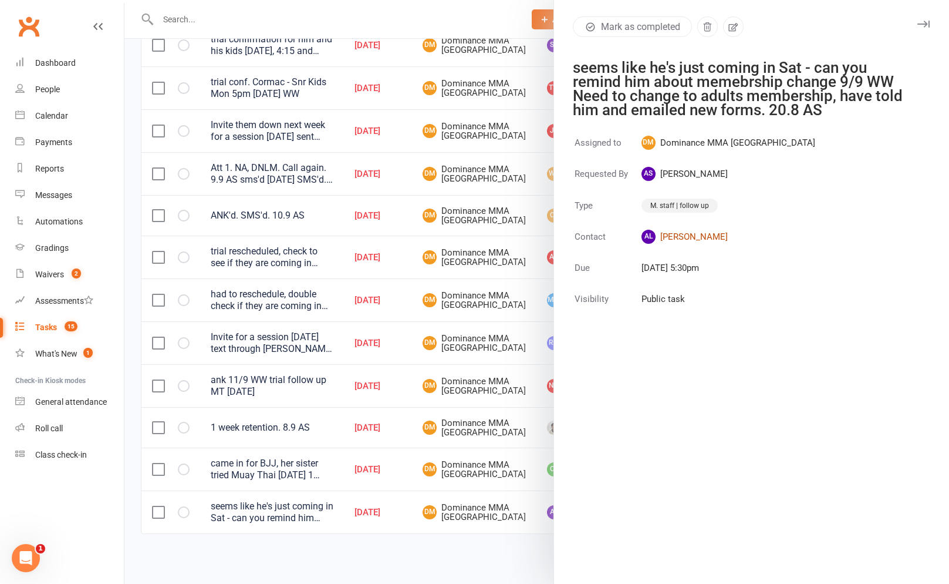
click at [693, 230] on link "AL Andy Liu" at bounding box center [729, 237] width 174 height 14
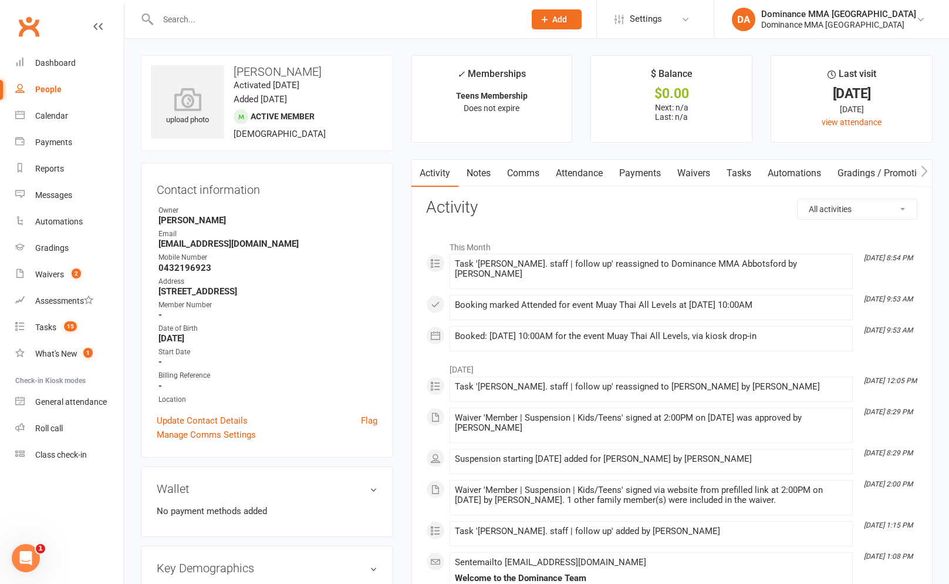
click at [471, 180] on link "Notes" at bounding box center [479, 173] width 41 height 27
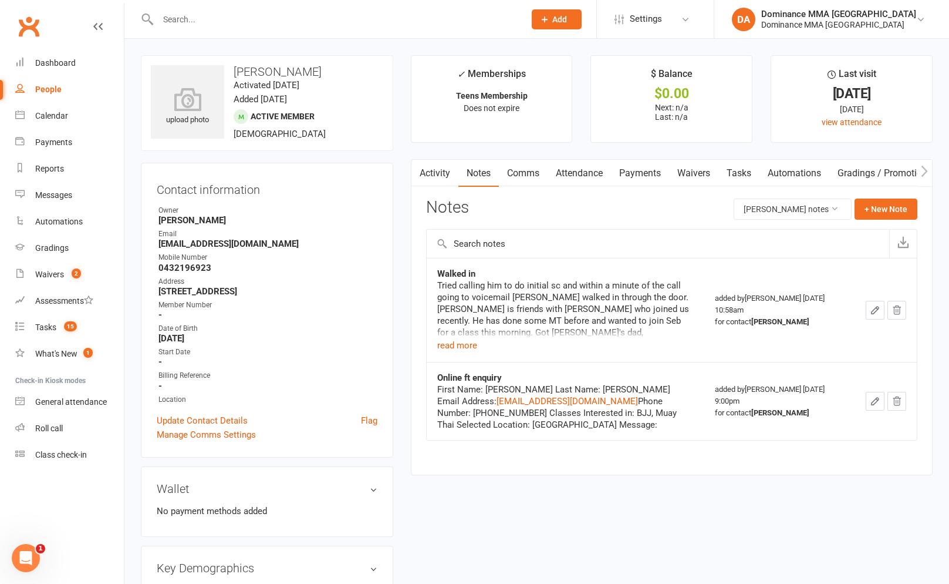
click at [483, 346] on div "Tried calling him to do initial sc and within a minute of the call going to voi…" at bounding box center [565, 316] width 257 height 73
click at [466, 347] on button "read more" at bounding box center [457, 345] width 40 height 14
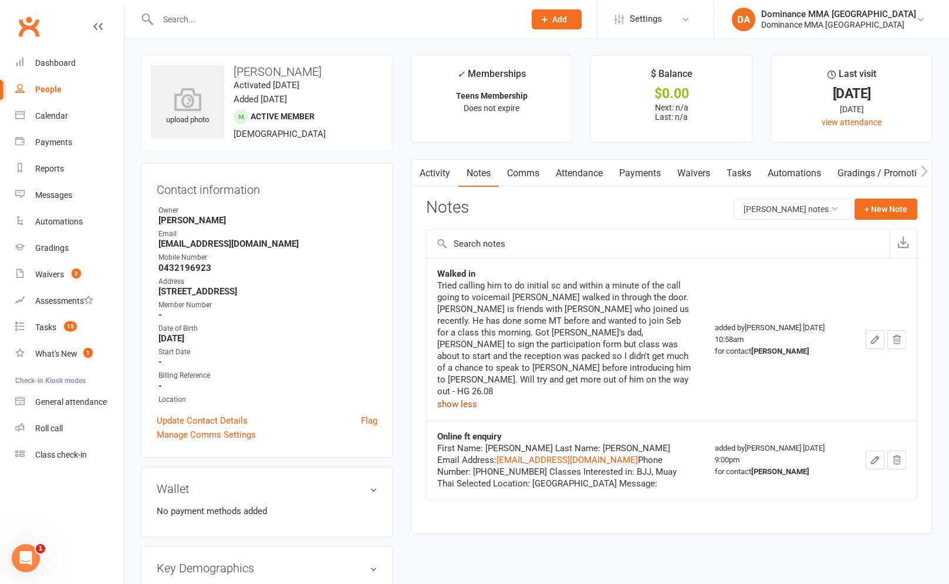
click at [768, 165] on link "Automations" at bounding box center [795, 173] width 70 height 27
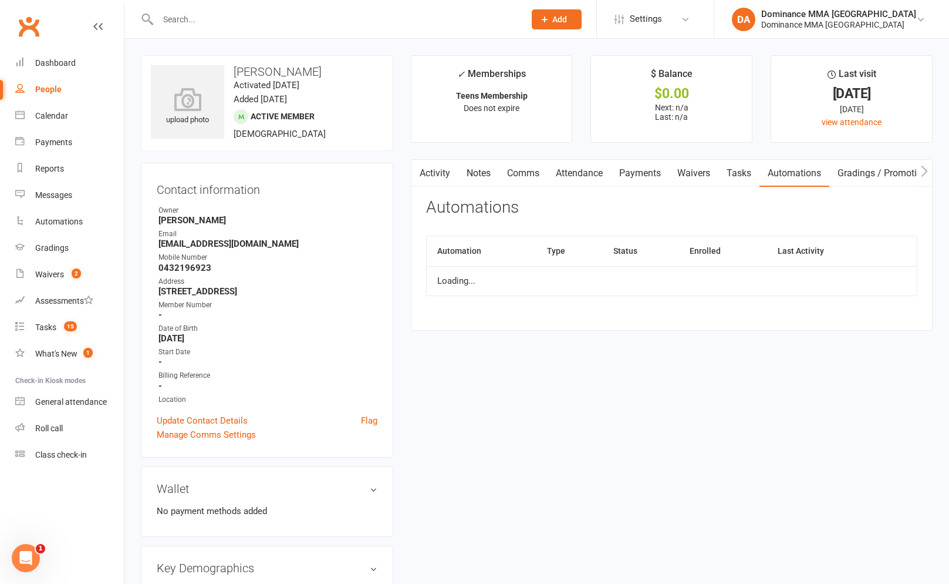
click at [747, 172] on link "Tasks" at bounding box center [739, 173] width 41 height 27
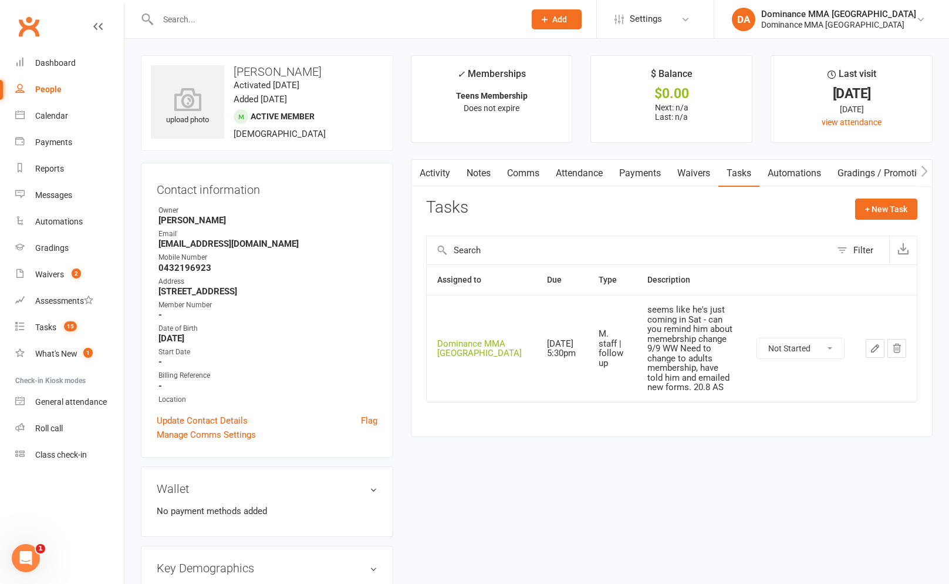
click at [680, 166] on link "Waivers" at bounding box center [693, 173] width 49 height 27
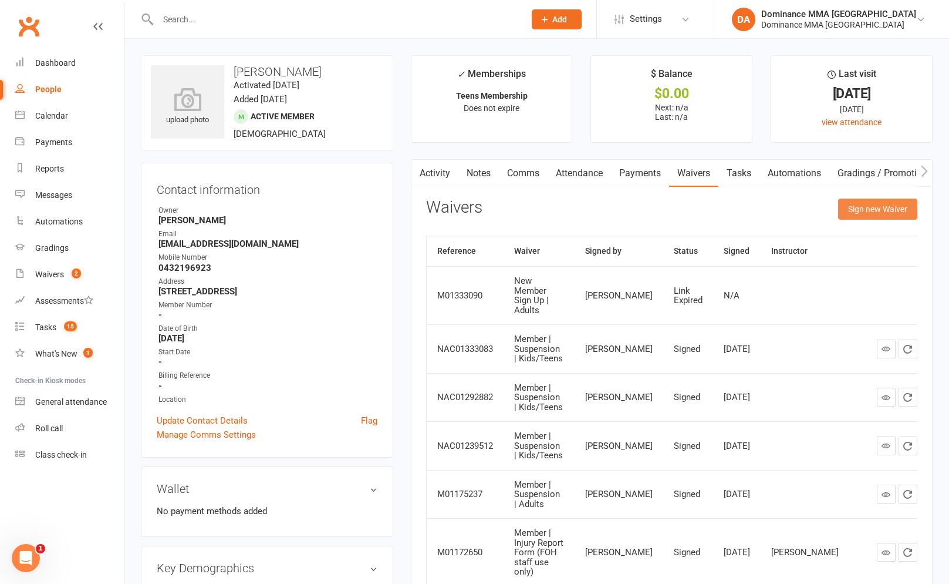
click at [862, 210] on button "Sign new Waiver" at bounding box center [878, 208] width 79 height 21
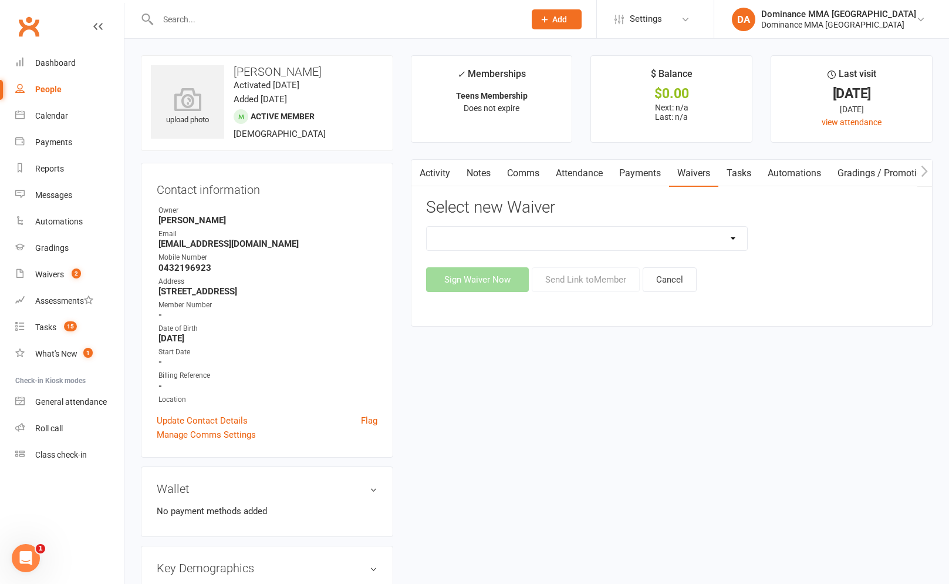
click at [665, 233] on select "Member | Cancellation | Adults Member | Injury Report Form (FOH staff use only)…" at bounding box center [587, 238] width 321 height 23
select select "603"
click at [427, 227] on select "Member | Cancellation | Adults Member | Injury Report Form (FOH staff use only)…" at bounding box center [587, 238] width 321 height 23
click at [582, 275] on button "Send Link to Member" at bounding box center [586, 279] width 108 height 25
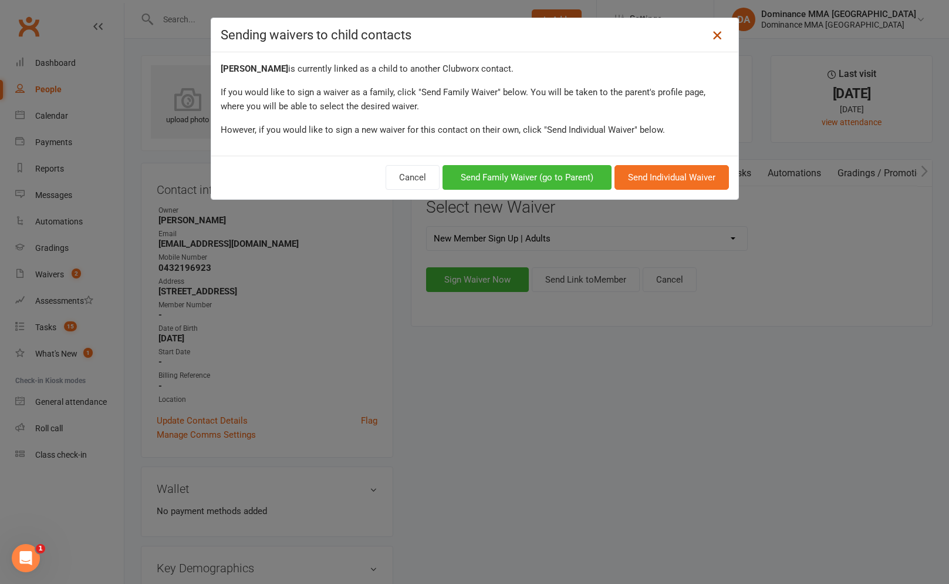
click at [722, 41] on link at bounding box center [717, 35] width 19 height 19
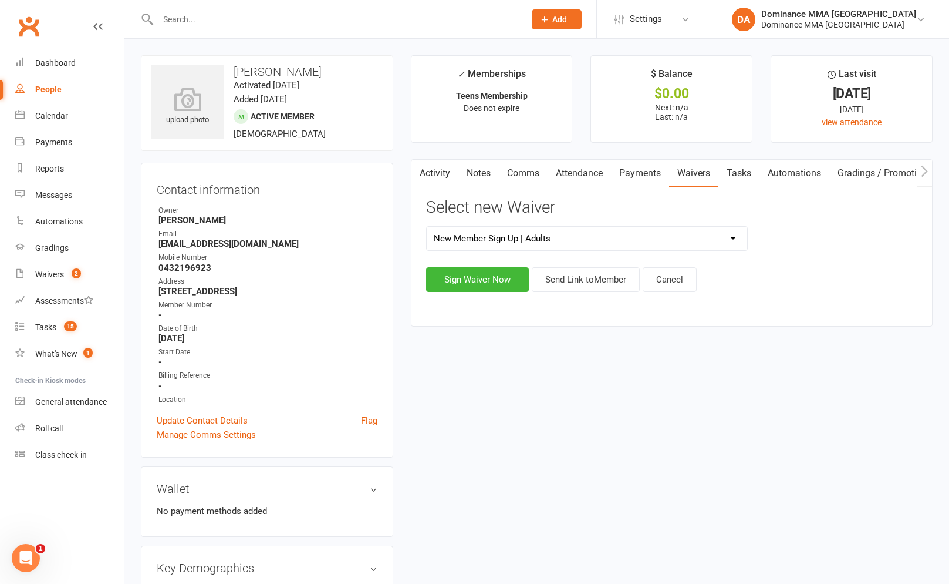
click at [713, 184] on link "Waivers" at bounding box center [693, 173] width 49 height 27
click at [74, 328] on span "15" at bounding box center [70, 326] width 13 height 10
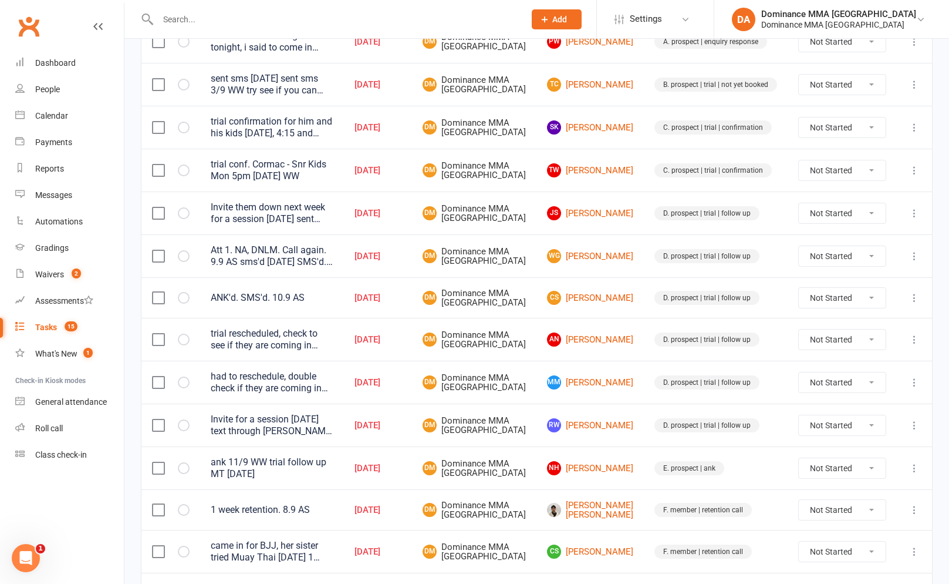
scroll to position [414, 0]
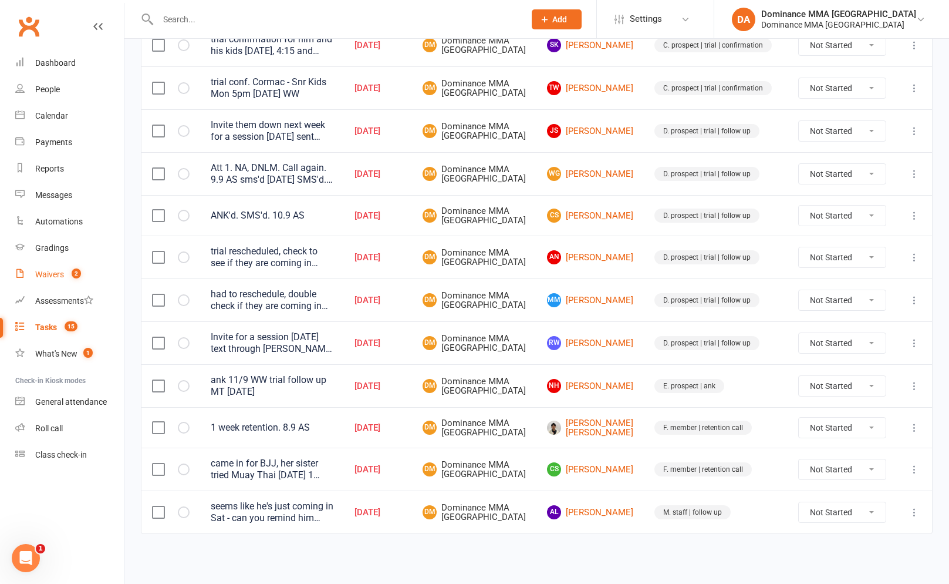
click at [65, 275] on link "Waivers 2" at bounding box center [69, 274] width 109 height 26
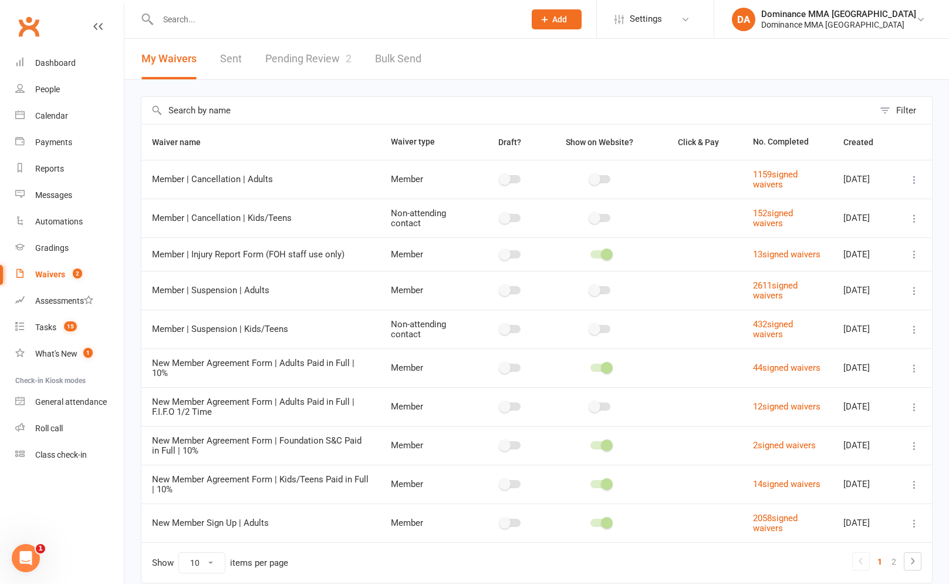
click at [343, 60] on link "Pending Review 2" at bounding box center [308, 59] width 86 height 41
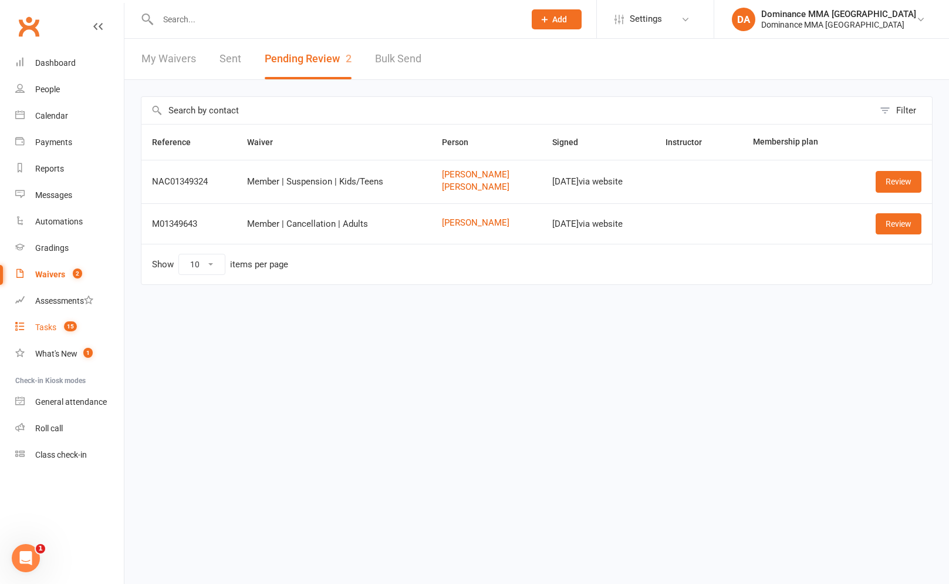
click at [63, 336] on link "Tasks 15" at bounding box center [69, 327] width 109 height 26
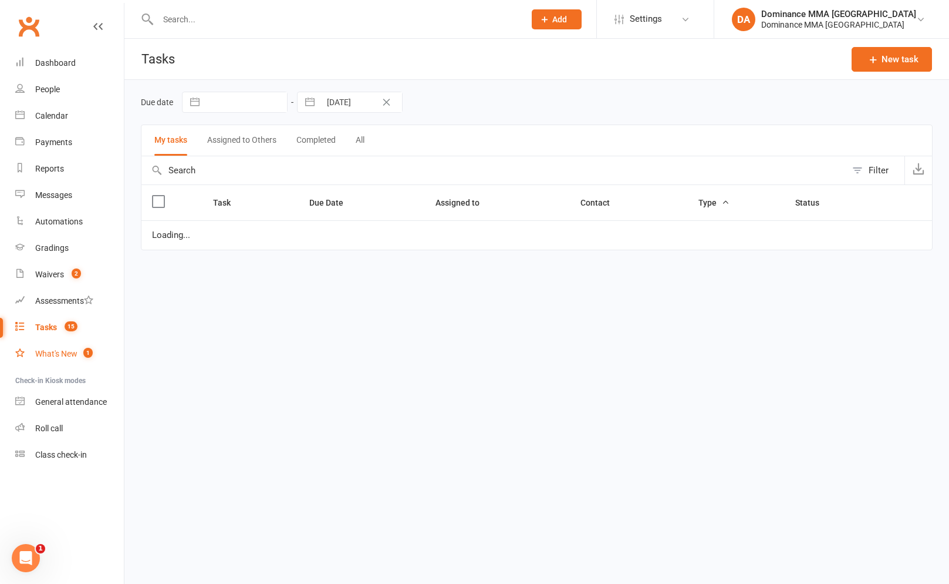
click at [72, 355] on div "What's New" at bounding box center [56, 353] width 42 height 9
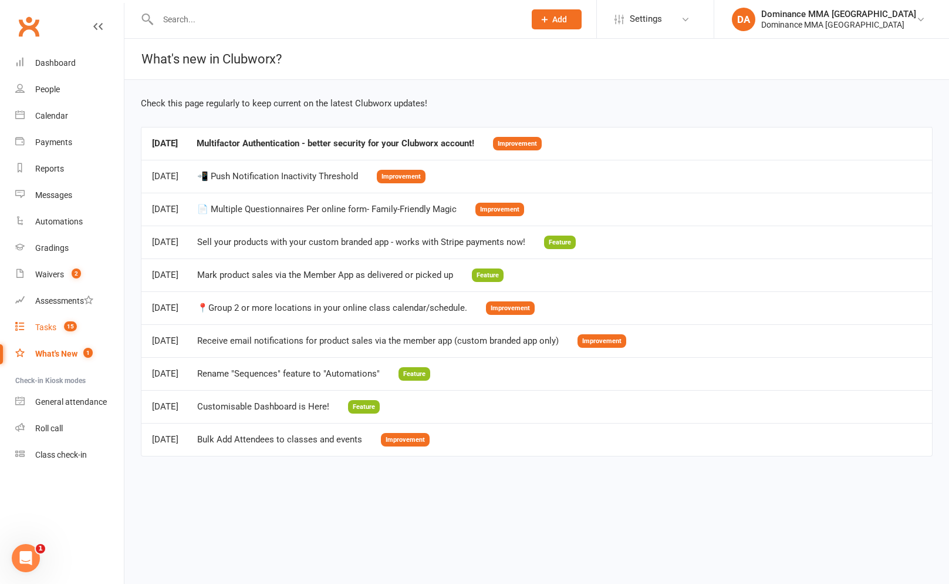
click at [59, 327] on count-badge "15" at bounding box center [67, 326] width 19 height 9
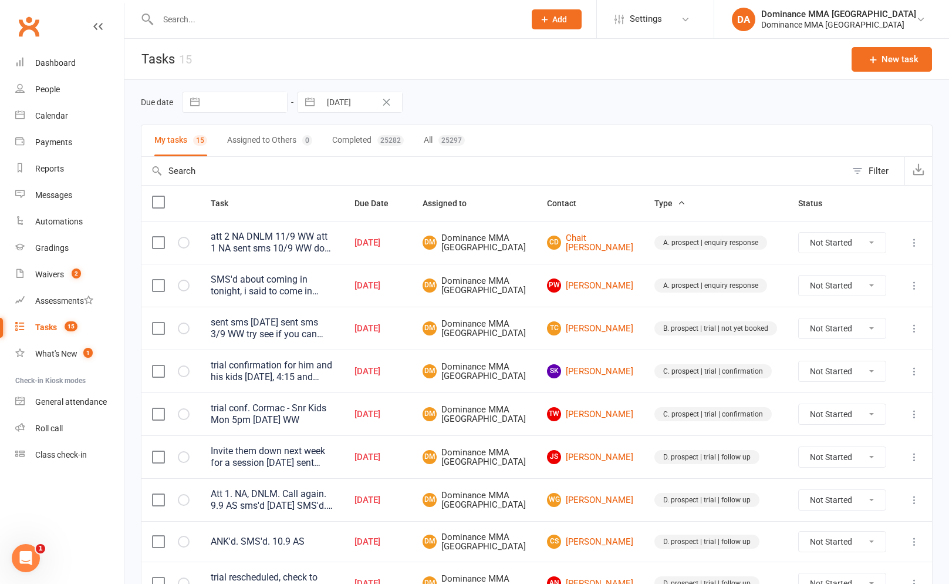
click at [611, 256] on td "CD Chait D'cruz" at bounding box center [590, 242] width 107 height 43
click at [608, 250] on link "CD Chait D'cruz" at bounding box center [590, 242] width 86 height 19
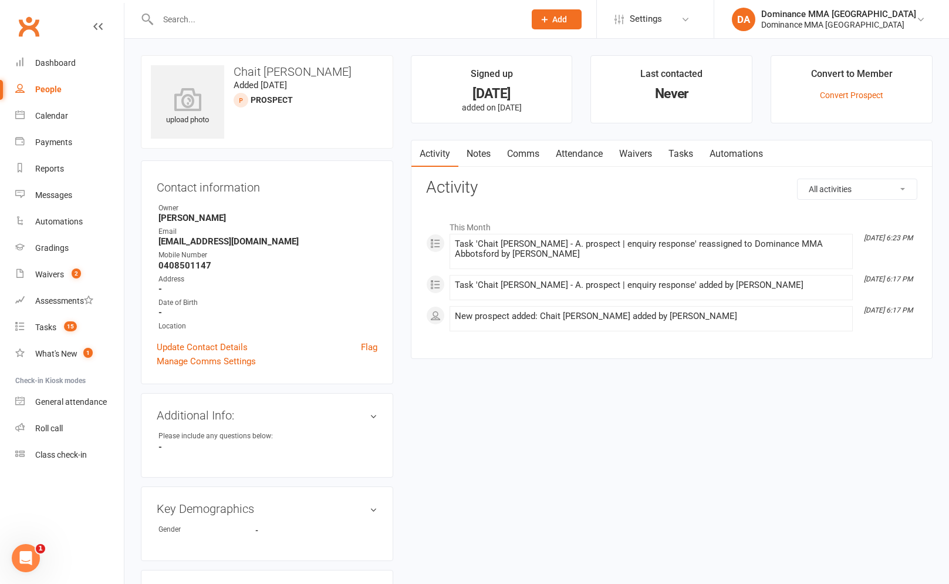
click at [493, 161] on link "Notes" at bounding box center [479, 153] width 41 height 27
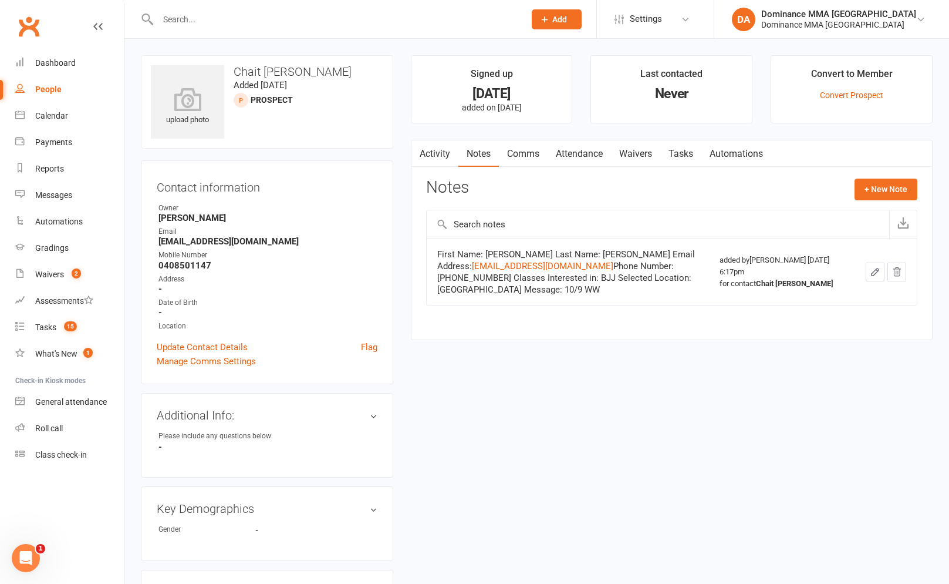
click at [686, 163] on link "Tasks" at bounding box center [681, 153] width 41 height 27
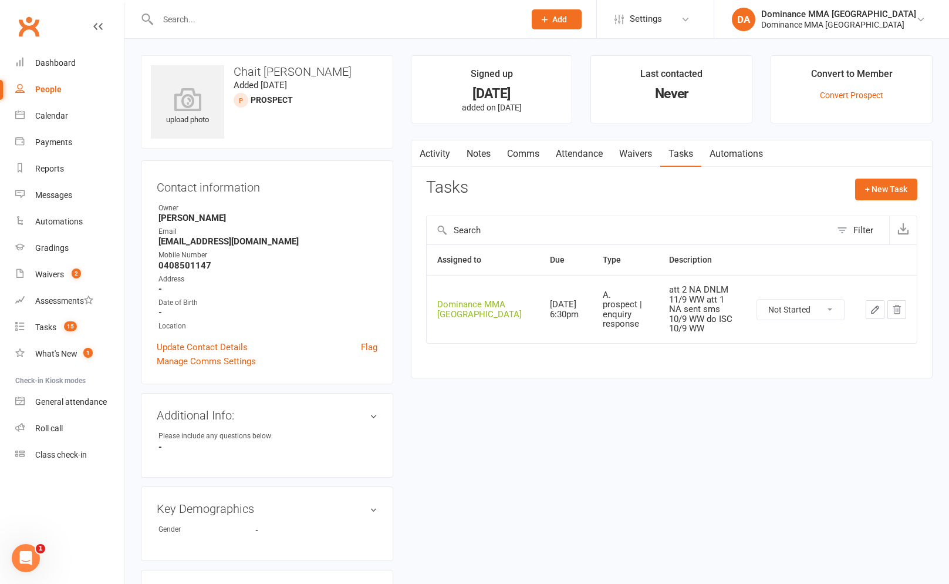
click at [881, 304] on button "button" at bounding box center [875, 309] width 19 height 19
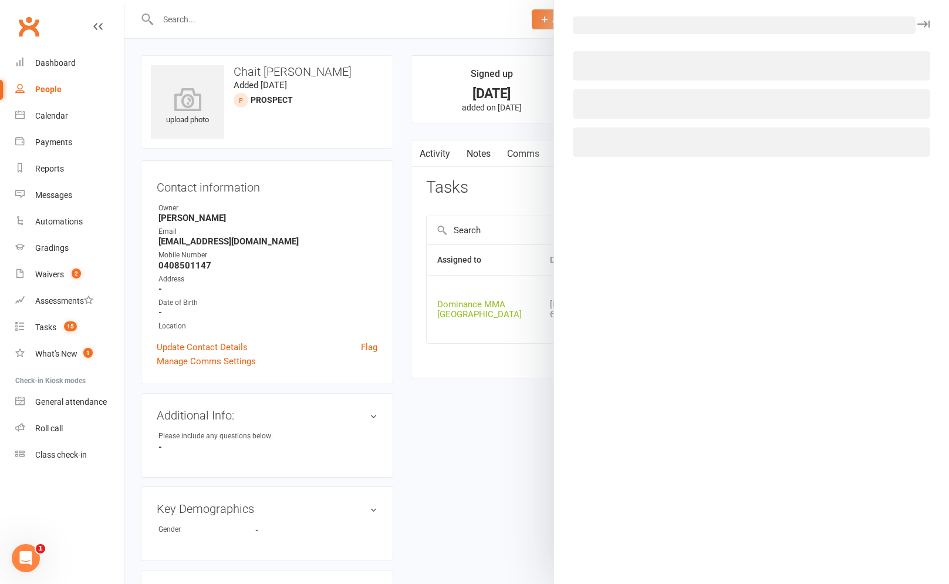
select select "12631"
select select "49757"
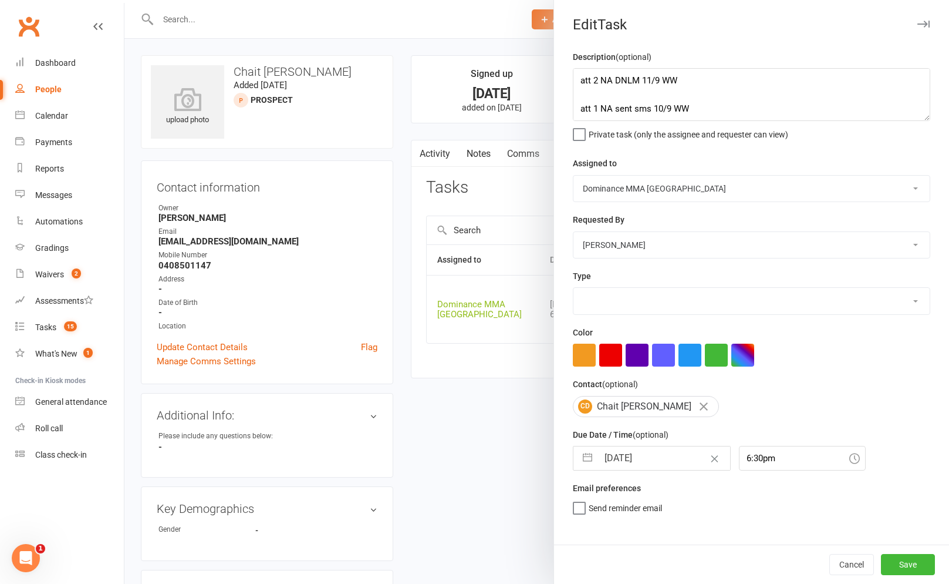
select select "3860"
click at [582, 79] on textarea "att 2 NA DNLM 11/9 WW att 1 NA sent sms 10/9 WW do ISC 10/9 WW" at bounding box center [752, 94] width 358 height 53
type textarea "att 3 na sent sms 13/9 SA att 2 NA DNLM 11/9 WW att 1 NA sent sms 10/9 WW do IS…"
drag, startPoint x: 627, startPoint y: 171, endPoint x: 627, endPoint y: 181, distance: 9.4
click at [627, 171] on div "Assigned to [PERSON_NAME] [PERSON_NAME] [PERSON_NAME] [PERSON_NAME] Will [PERSO…" at bounding box center [752, 179] width 358 height 46
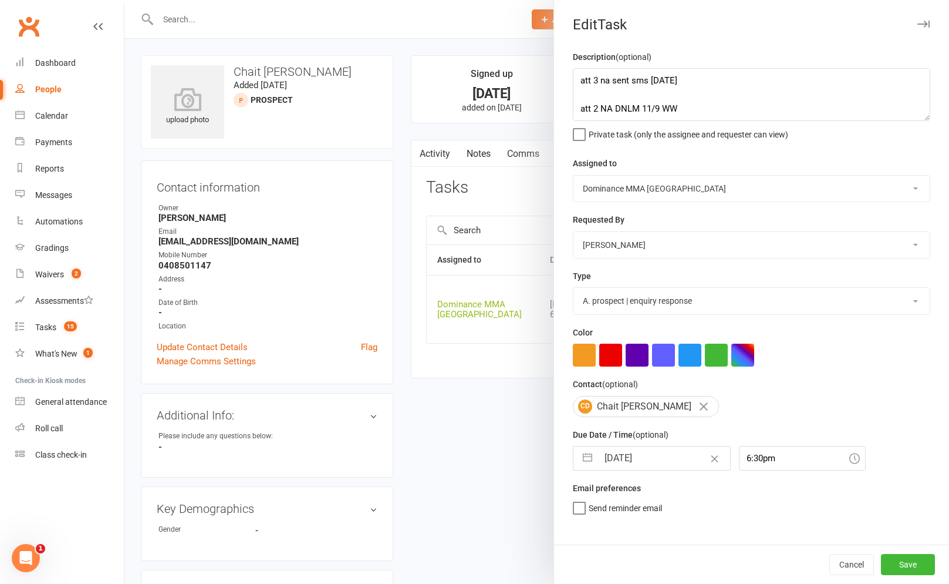
click at [627, 181] on select "[PERSON_NAME] [PERSON_NAME] [PERSON_NAME] [PERSON_NAME] Will [PERSON_NAME] [PER…" at bounding box center [752, 189] width 356 height 26
select select "49757"
click at [574, 176] on select "[PERSON_NAME] [PERSON_NAME] [PERSON_NAME] [PERSON_NAME] Will [PERSON_NAME] [PER…" at bounding box center [752, 189] width 356 height 26
click at [661, 239] on select "[PERSON_NAME] [PERSON_NAME] [PERSON_NAME] [PERSON_NAME] Will [PERSON_NAME] [PER…" at bounding box center [752, 245] width 356 height 26
select select "12631"
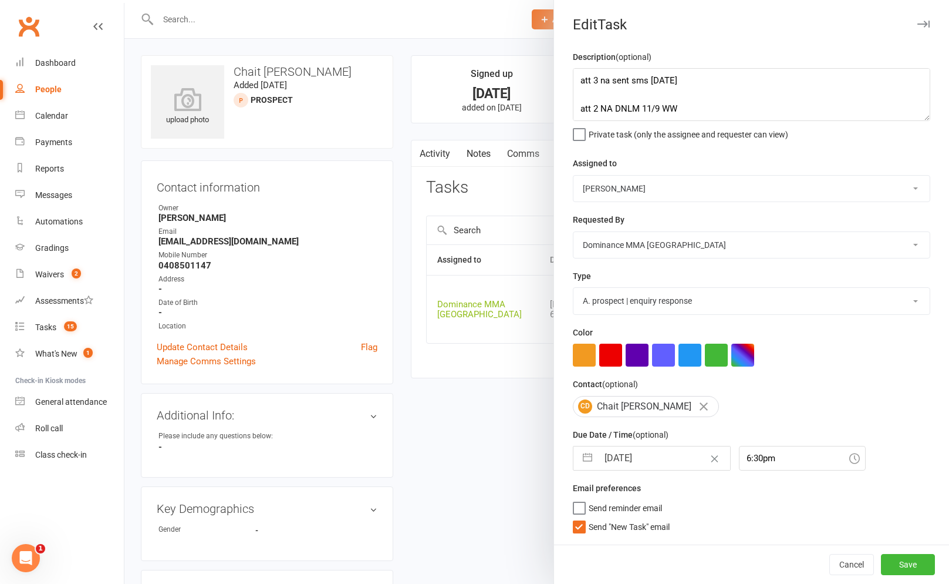
click at [574, 233] on select "[PERSON_NAME] [PERSON_NAME] [PERSON_NAME] [PERSON_NAME] Will [PERSON_NAME] [PER…" at bounding box center [752, 245] width 356 height 26
click at [612, 532] on div "Send "New Task" email" at bounding box center [752, 525] width 358 height 14
drag, startPoint x: 613, startPoint y: 530, endPoint x: 625, endPoint y: 491, distance: 39.9
click at [613, 529] on span "Send "New Task" email" at bounding box center [629, 525] width 81 height 14
click at [613, 518] on input "Send "New Task" email" at bounding box center [621, 518] width 97 height 0
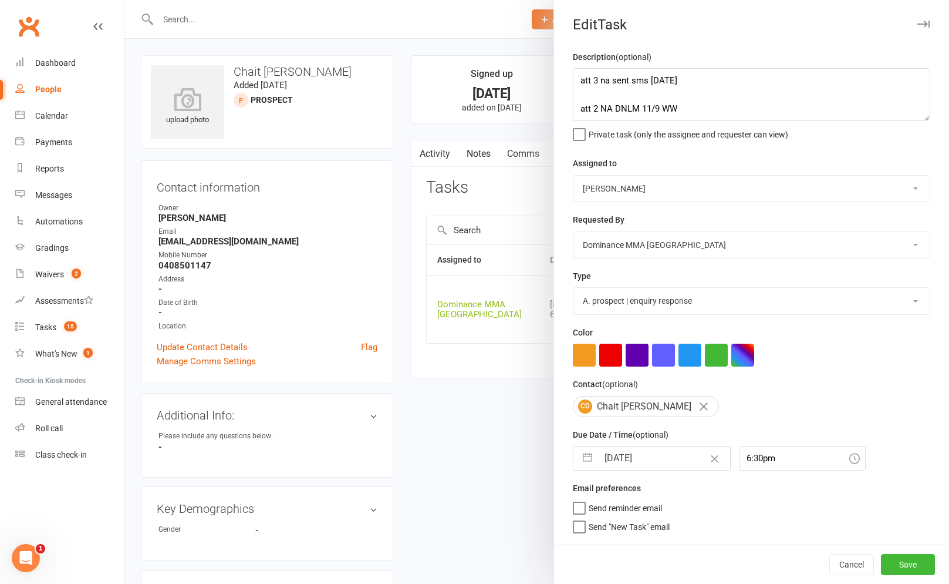
click at [629, 476] on div "Description (optional) att 3 na sent sms 13/9 SA att 2 NA DNLM 11/9 WW att 1 NA…" at bounding box center [751, 297] width 395 height 494
select select "7"
select select "2025"
select select "8"
select select "2025"
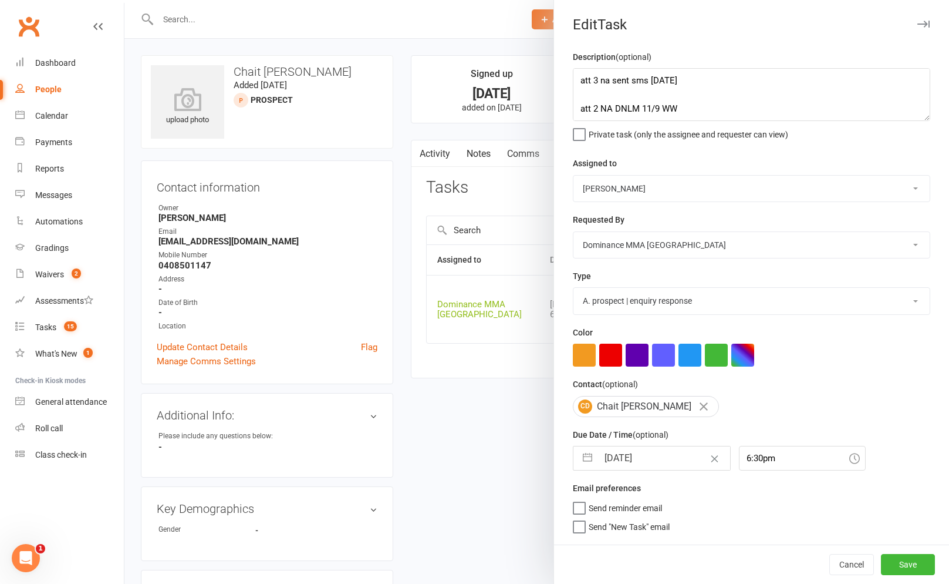
select select "9"
select select "2025"
click at [637, 469] on input "[DATE]" at bounding box center [664, 457] width 132 height 23
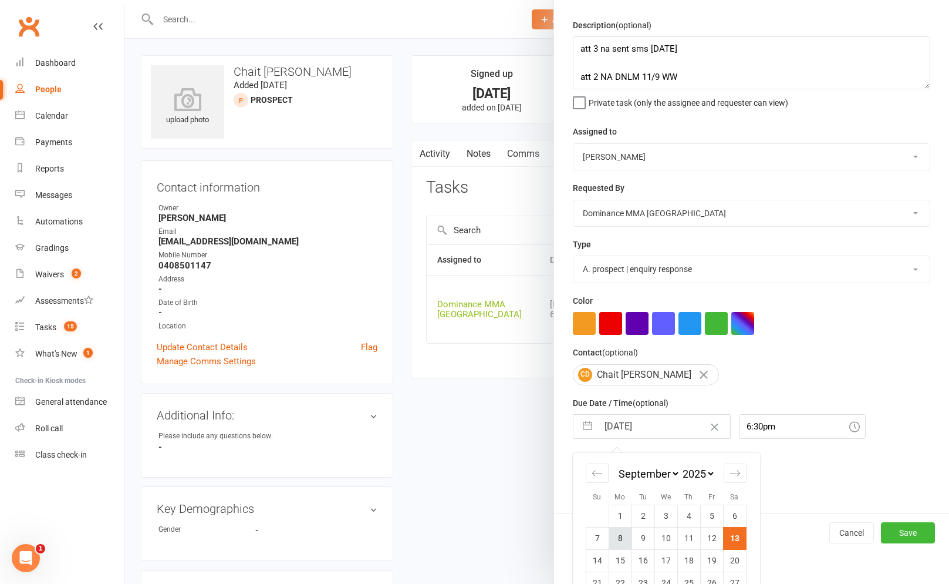
scroll to position [39, 0]
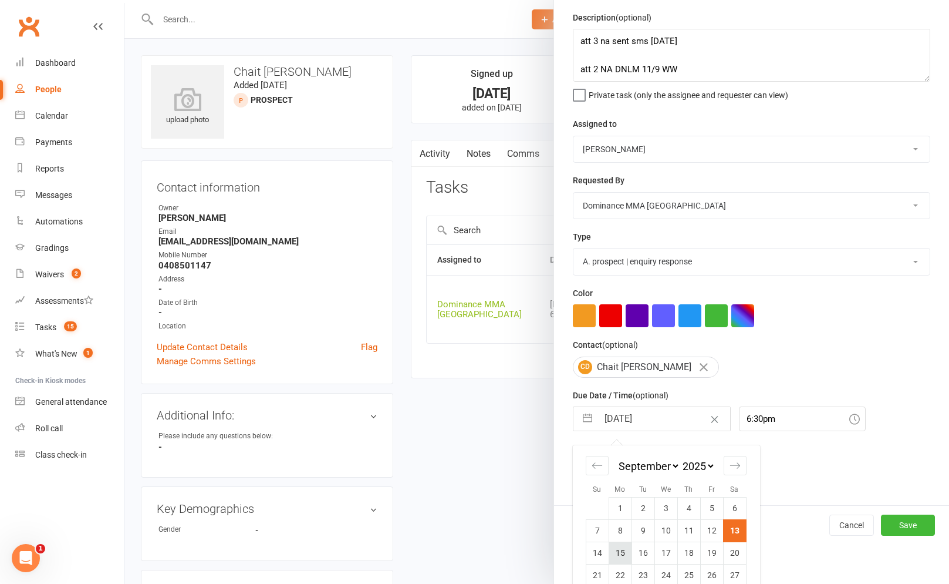
click at [621, 551] on td "15" at bounding box center [620, 552] width 23 height 22
type input "[DATE]"
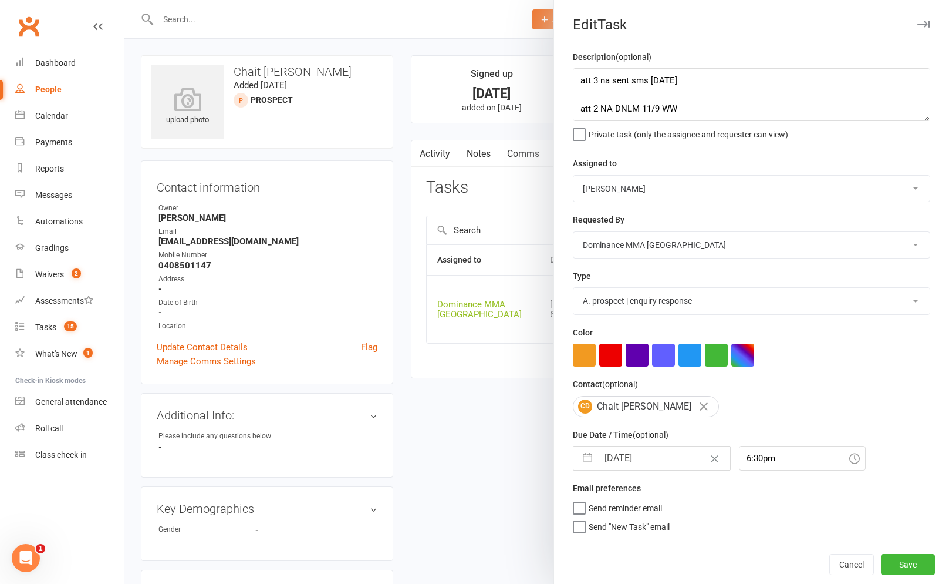
scroll to position [0, 0]
drag, startPoint x: 903, startPoint y: 565, endPoint x: 785, endPoint y: 553, distance: 118.6
click at [903, 565] on button "Save" at bounding box center [908, 564] width 54 height 21
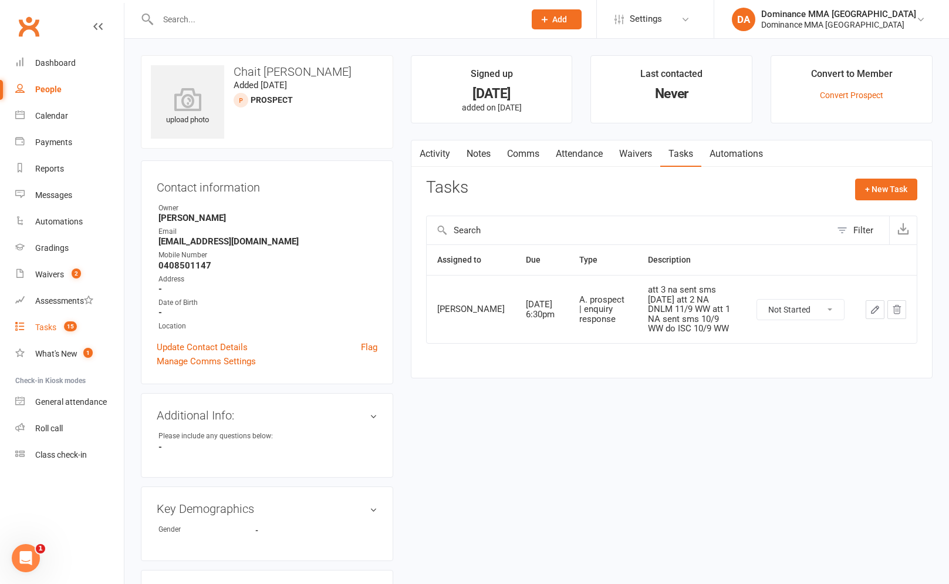
click at [55, 332] on link "Tasks 15" at bounding box center [69, 327] width 109 height 26
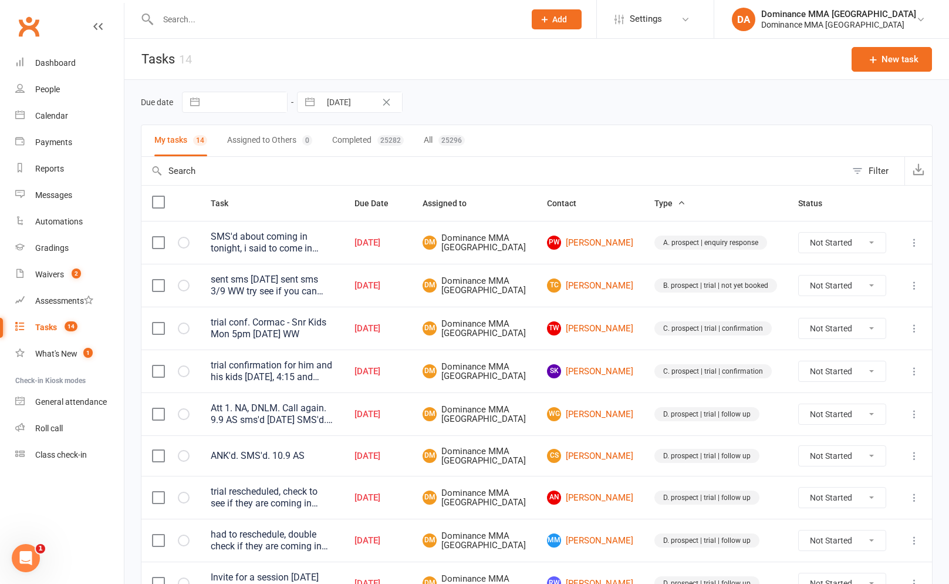
scroll to position [2, 0]
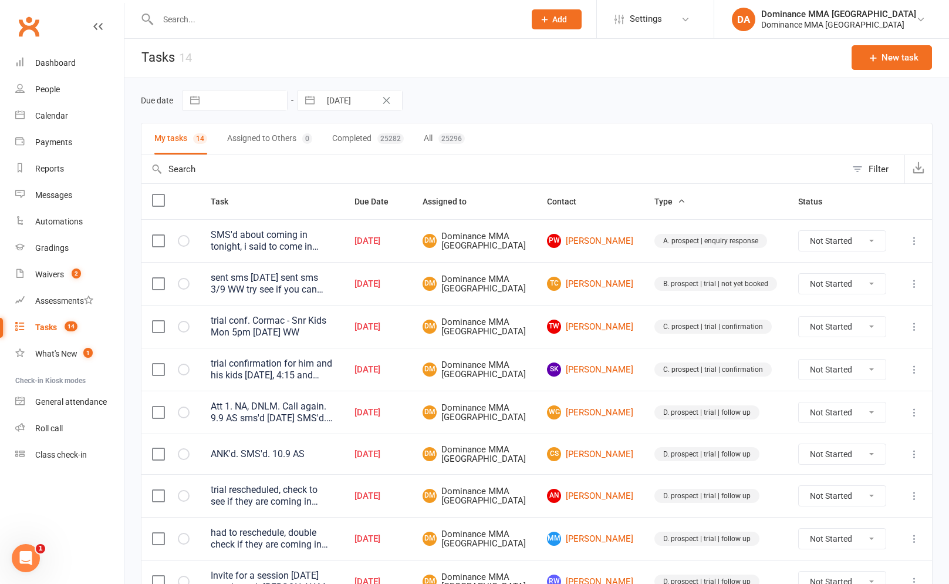
click at [334, 237] on div "SMS'd about coming in tonight, i said to come in tomorrow as there is a lot of …" at bounding box center [272, 240] width 123 height 23
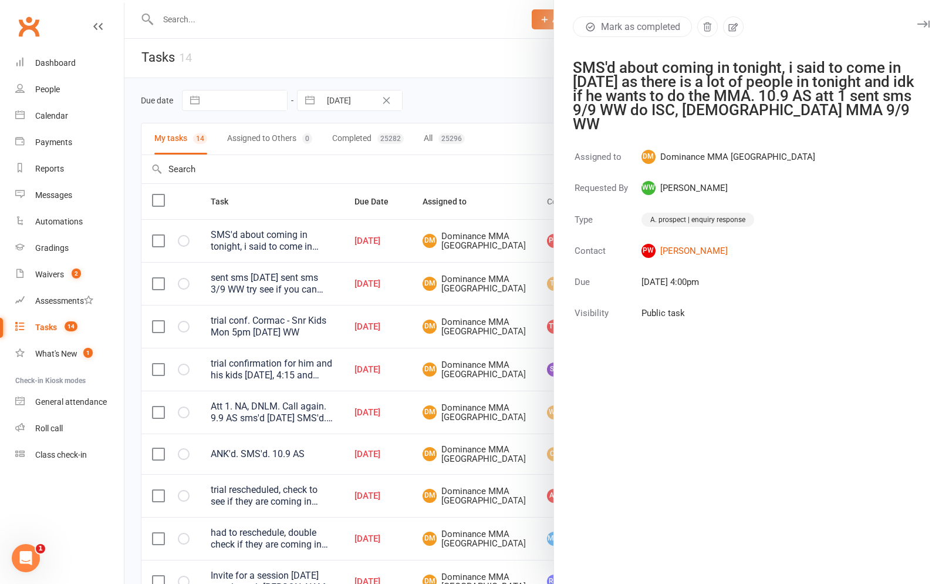
click at [408, 304] on div at bounding box center [536, 292] width 825 height 584
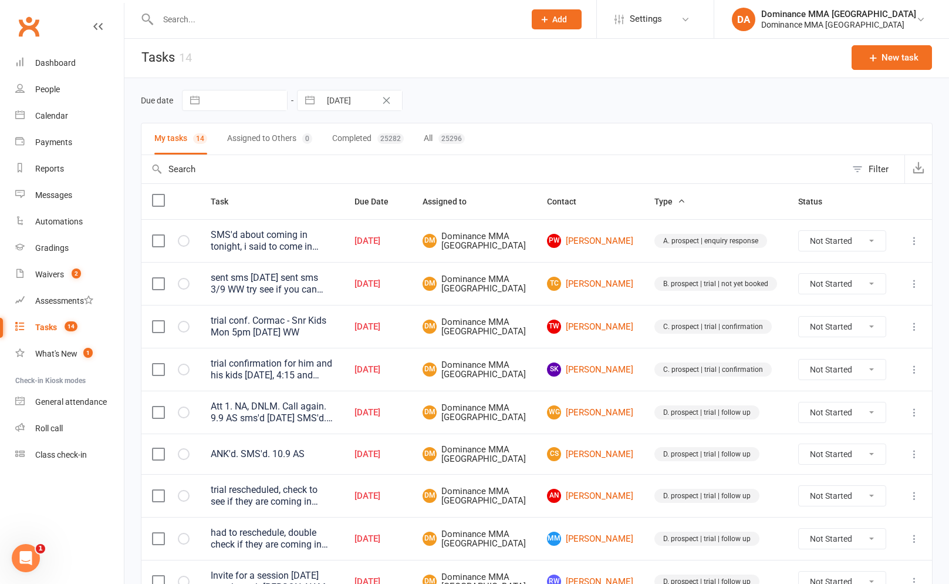
click at [914, 240] on icon at bounding box center [915, 241] width 12 height 12
drag, startPoint x: 880, startPoint y: 282, endPoint x: 872, endPoint y: 280, distance: 8.7
click at [880, 282] on link "Edit" at bounding box center [863, 289] width 116 height 23
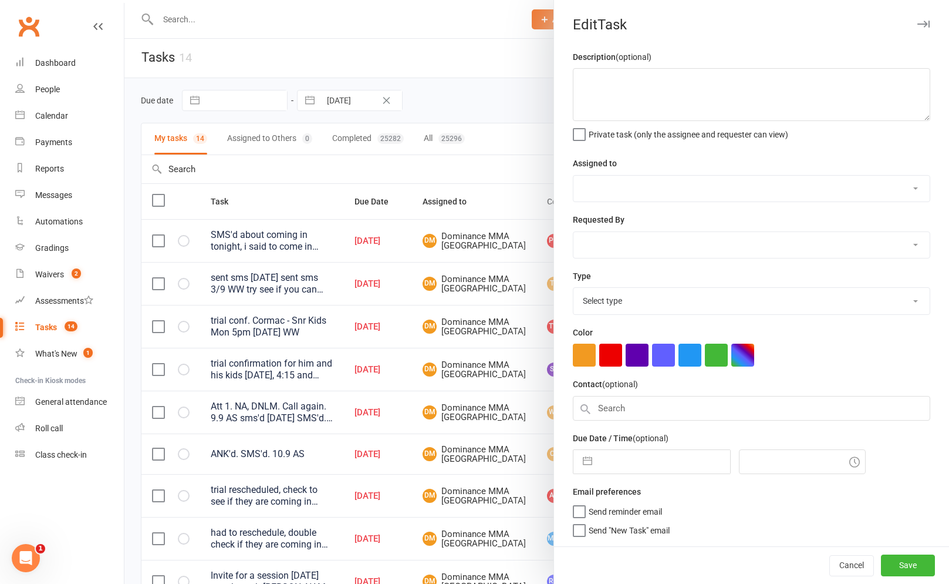
type textarea "SMS'd about coming in tonight, i said to come in tomorrow as there is a lot of …"
select select "12631"
select select "49757"
type input "[DATE]"
type input "4:00pm"
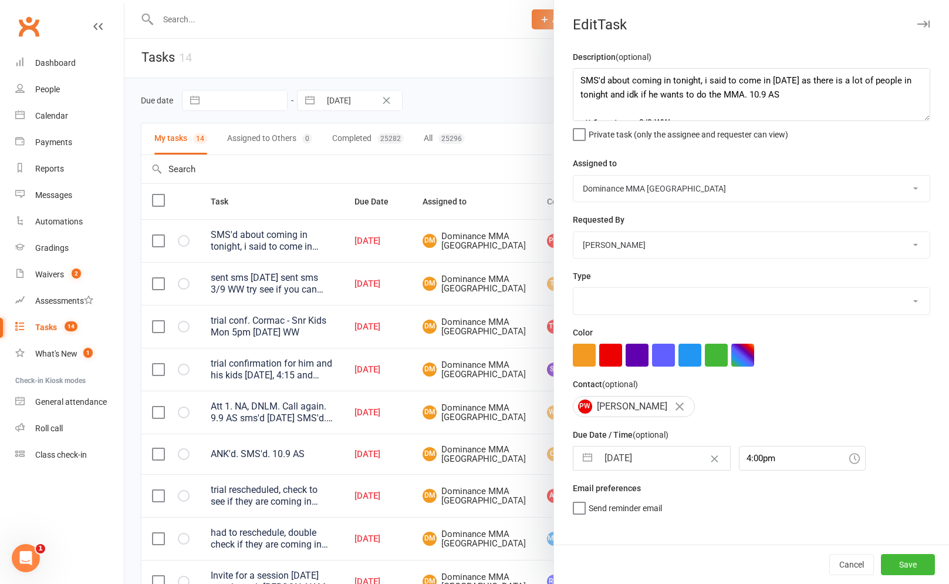
select select "3860"
click at [582, 76] on textarea "SMS'd about coming in tonight, i said to come in tomorrow as there is a lot of …" at bounding box center [752, 94] width 358 height 53
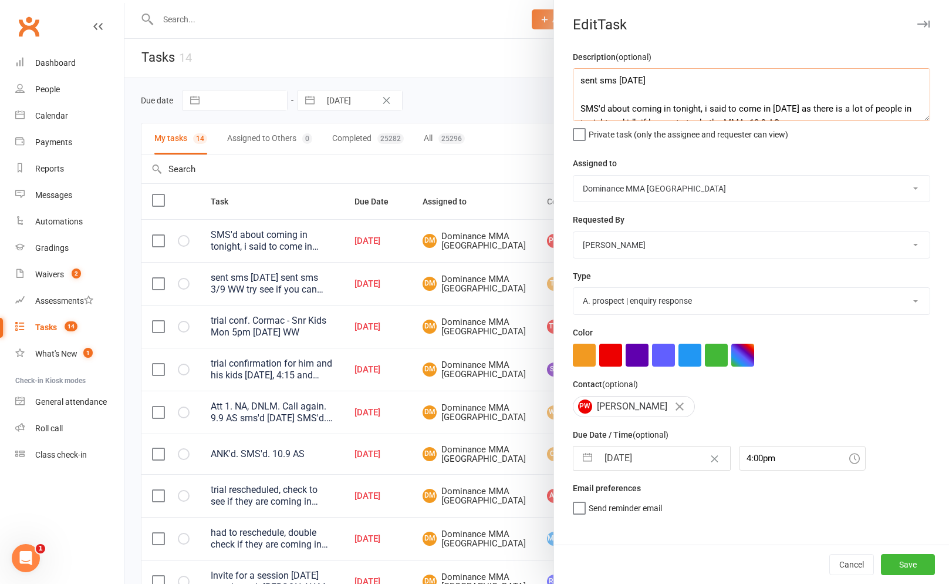
type textarea "sent sms 13/9 SA SMS'd about coming in tonight, i said to come in tomorrow as t…"
click at [638, 188] on select "[PERSON_NAME] [PERSON_NAME] [PERSON_NAME] [PERSON_NAME] Will [PERSON_NAME] [PER…" at bounding box center [752, 189] width 356 height 26
select select "49757"
click at [574, 176] on select "[PERSON_NAME] [PERSON_NAME] [PERSON_NAME] [PERSON_NAME] Will [PERSON_NAME] [PER…" at bounding box center [752, 189] width 356 height 26
drag, startPoint x: 666, startPoint y: 267, endPoint x: 638, endPoint y: 243, distance: 36.7
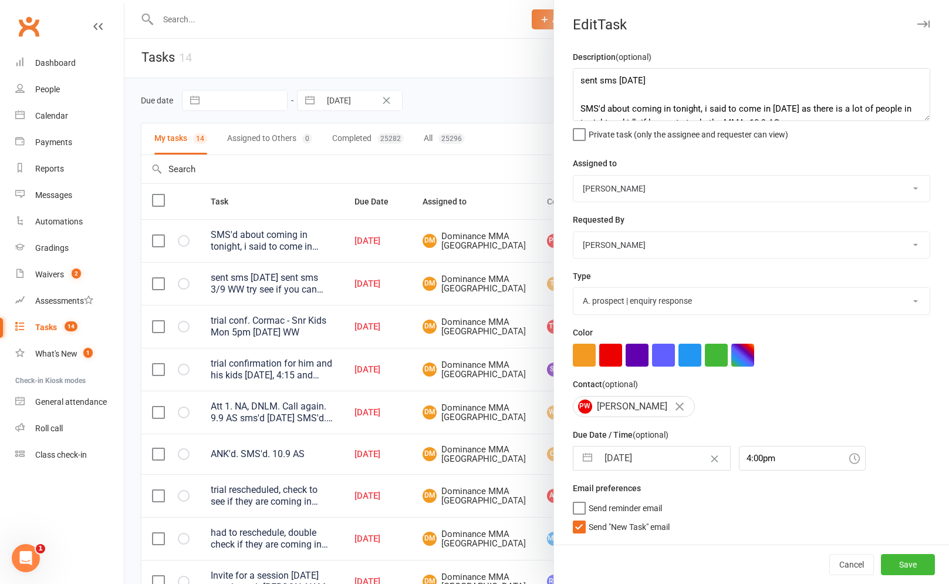
click at [662, 266] on div "Description (optional) sent sms 13/9 SA SMS'd about coming in tonight, i said t…" at bounding box center [751, 297] width 395 height 494
click at [638, 243] on select "[PERSON_NAME] [PERSON_NAME] [PERSON_NAME] [PERSON_NAME] Will [PERSON_NAME] [PER…" at bounding box center [752, 245] width 356 height 26
select select "12631"
click at [574, 233] on select "[PERSON_NAME] [PERSON_NAME] [PERSON_NAME] [PERSON_NAME] Will [PERSON_NAME] [PER…" at bounding box center [752, 245] width 356 height 26
click at [627, 517] on div "Email preferences Send reminder email Send "New Task" email" at bounding box center [752, 506] width 358 height 51
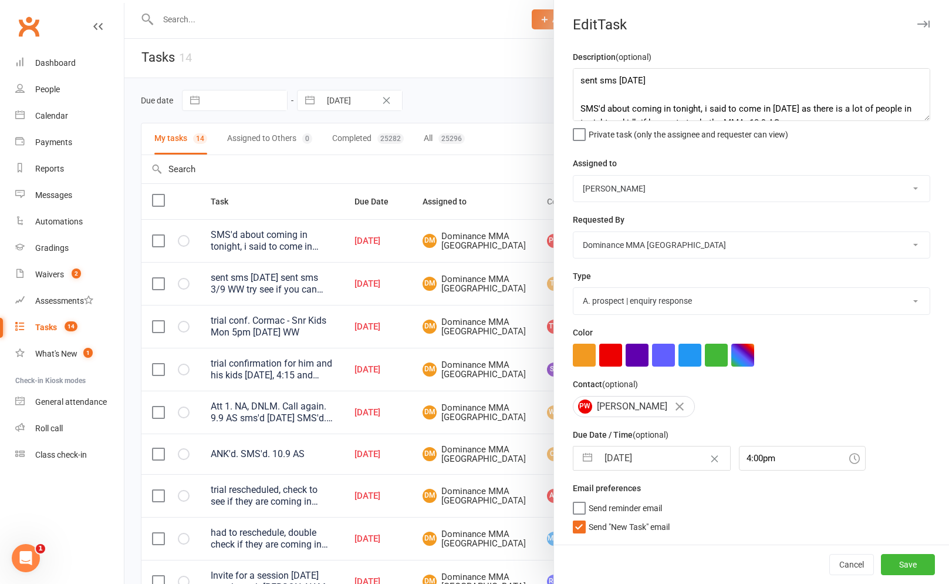
click at [630, 518] on div "Email preferences Send reminder email Send "New Task" email" at bounding box center [752, 506] width 358 height 51
drag, startPoint x: 639, startPoint y: 524, endPoint x: 655, endPoint y: 428, distance: 97.7
click at [639, 524] on span "Send "New Task" email" at bounding box center [629, 525] width 81 height 14
click at [639, 518] on input "Send "New Task" email" at bounding box center [621, 518] width 97 height 0
click at [656, 427] on div "Description (optional) sent sms 13/9 SA SMS'd about coming in tonight, i said t…" at bounding box center [751, 297] width 395 height 494
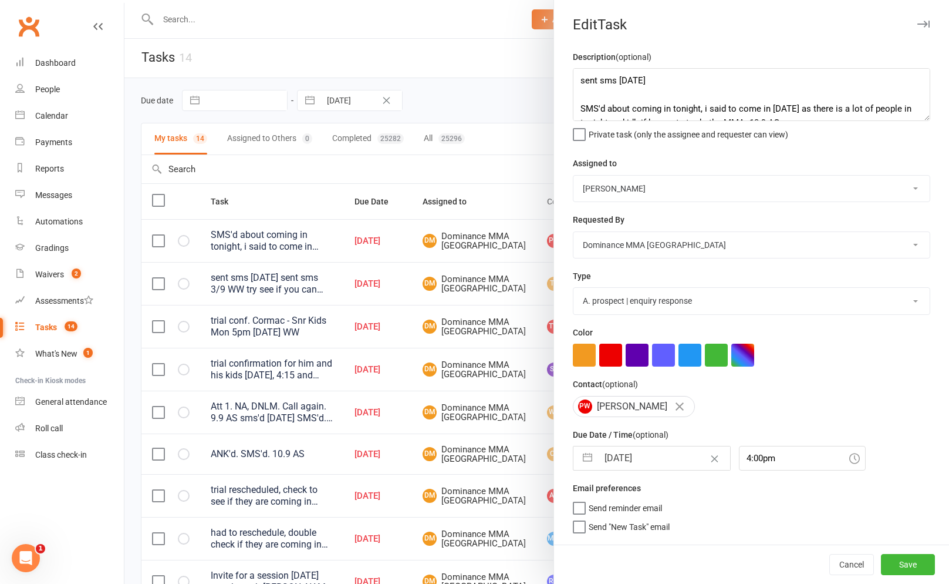
select select "7"
select select "2025"
select select "8"
select select "2025"
select select "9"
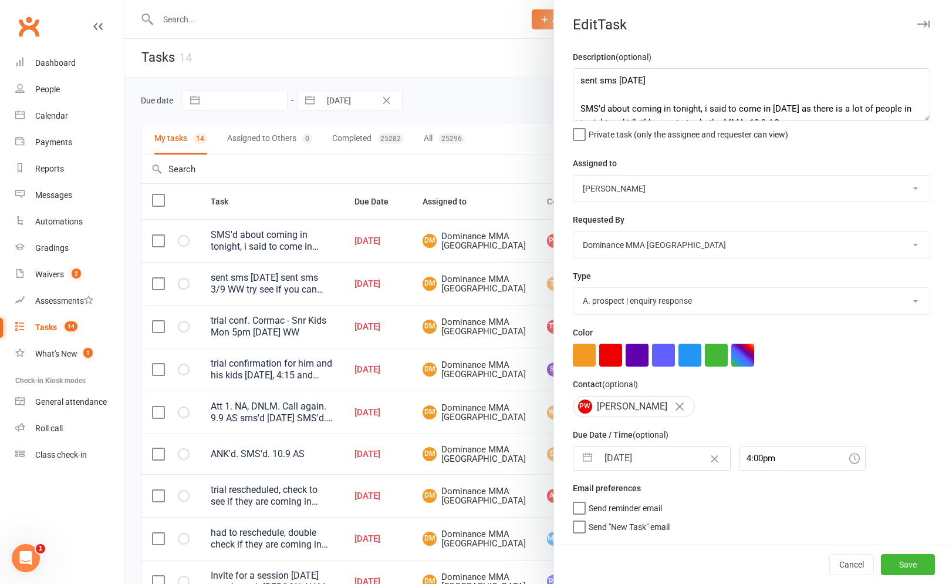
select select "2025"
click at [653, 464] on input "[DATE]" at bounding box center [664, 457] width 132 height 23
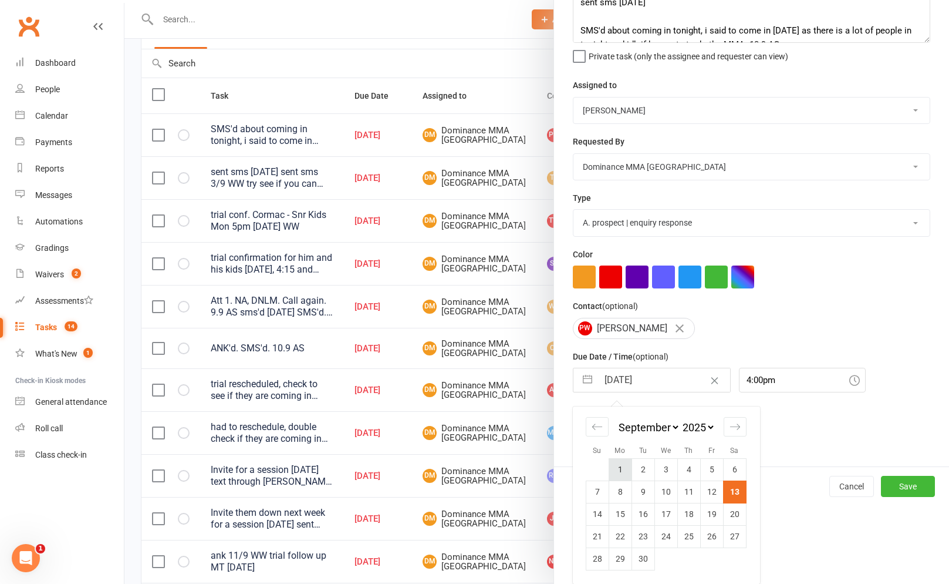
scroll to position [130, 0]
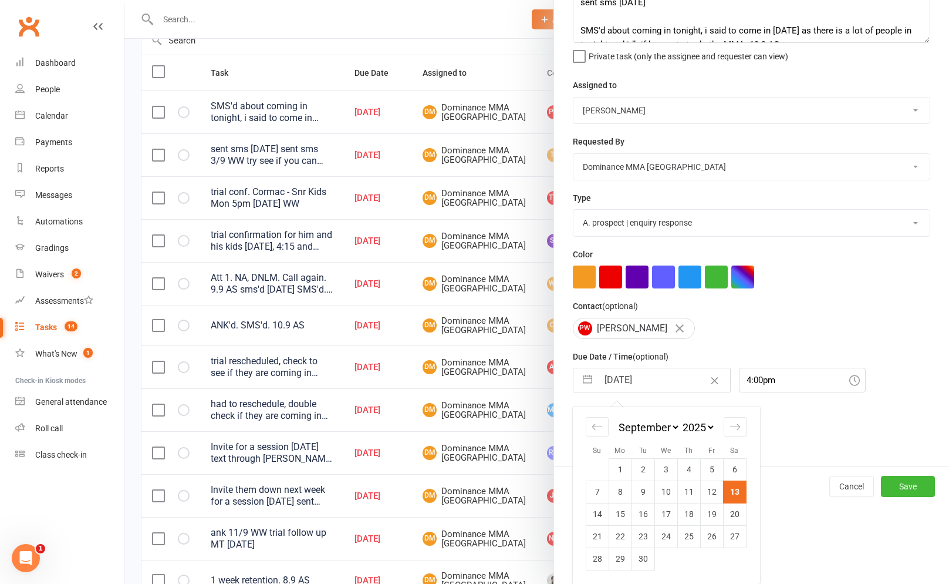
click at [619, 510] on td "15" at bounding box center [620, 514] width 23 height 22
type input "[DATE]"
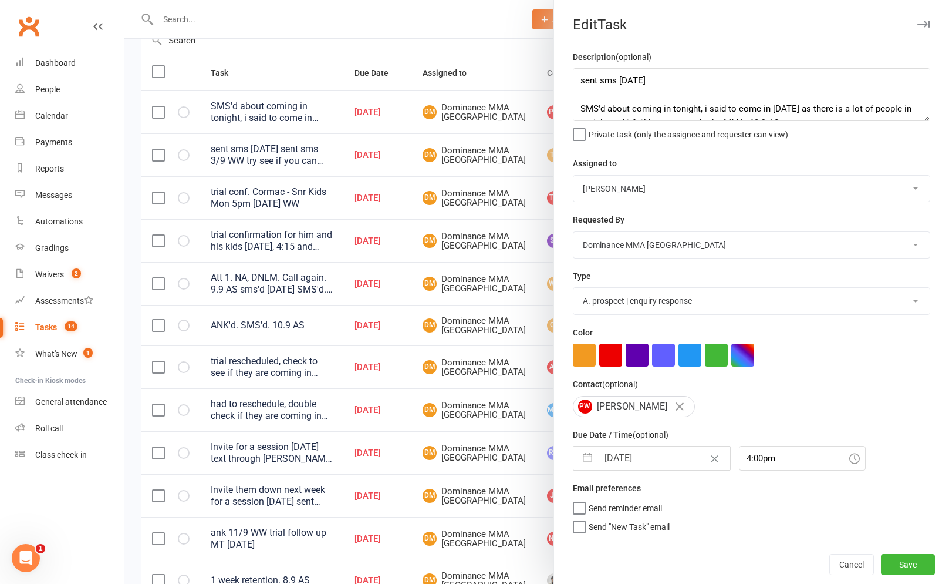
scroll to position [0, 0]
click at [915, 555] on button "Save" at bounding box center [908, 564] width 54 height 21
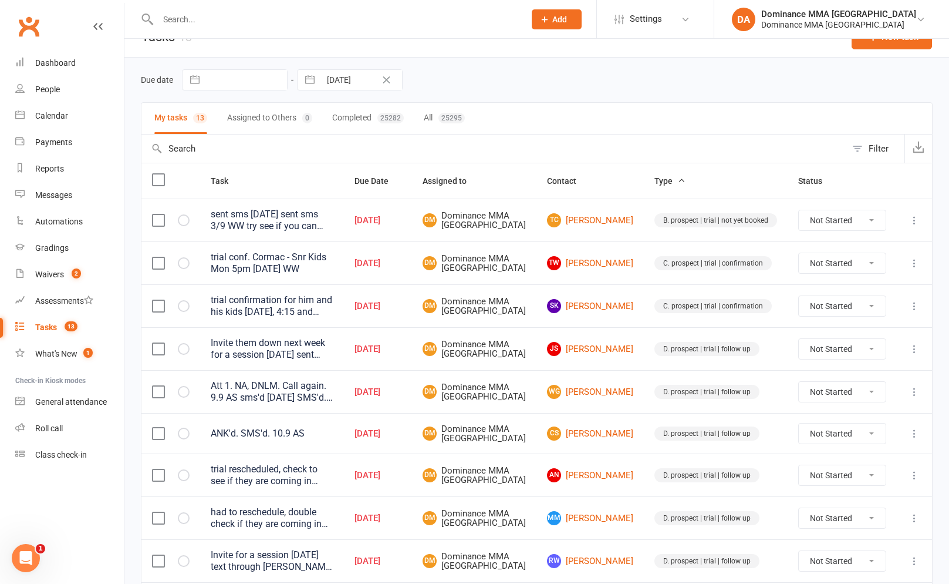
scroll to position [26, 0]
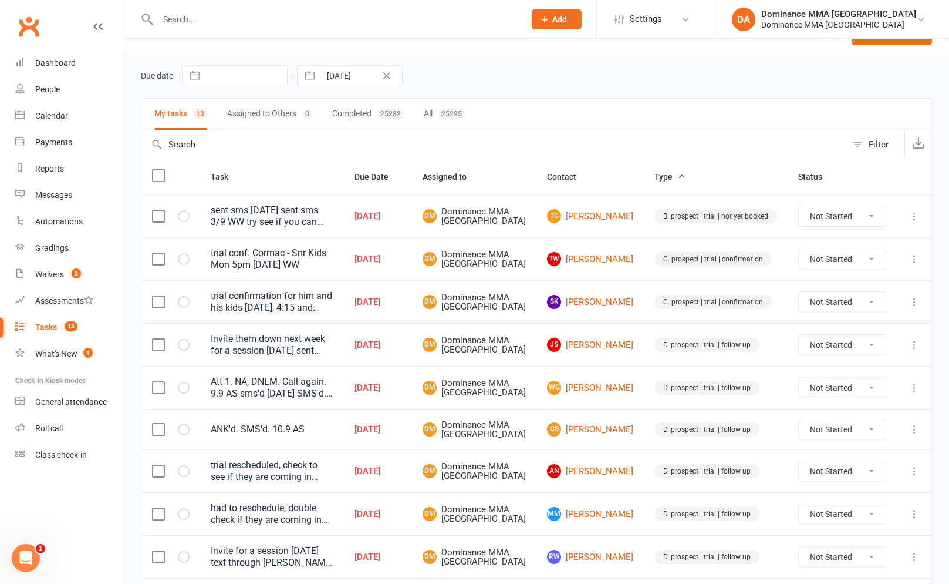
click at [917, 226] on td at bounding box center [914, 215] width 35 height 43
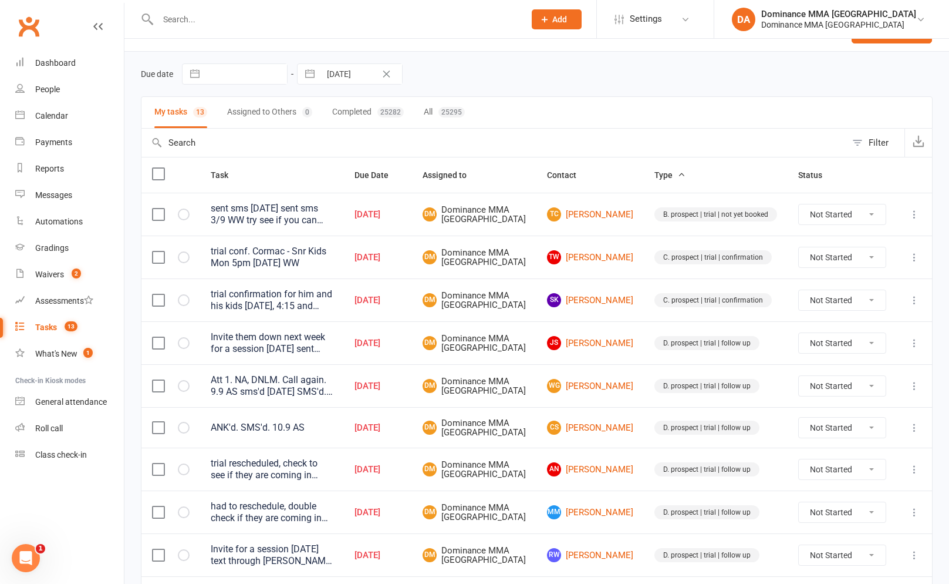
scroll to position [26, 0]
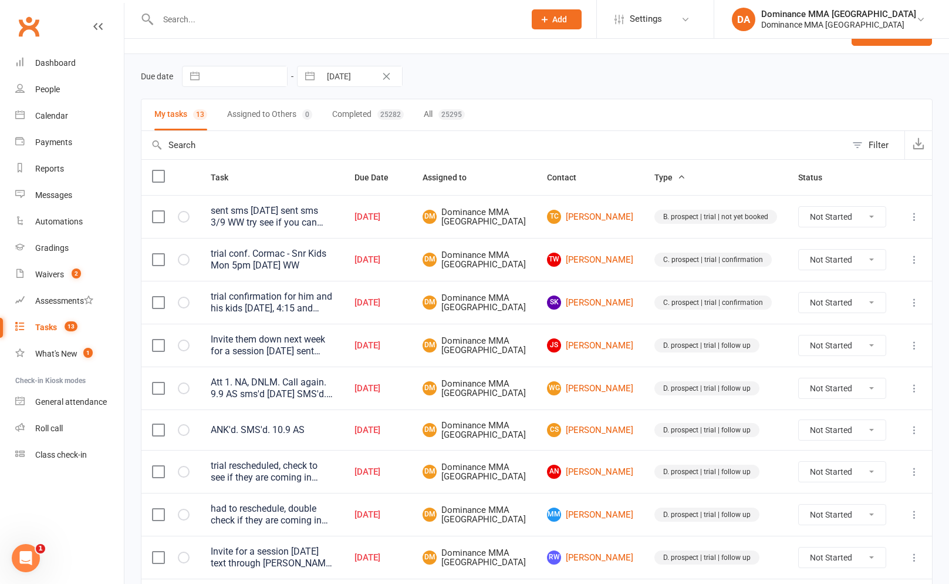
click at [913, 223] on icon at bounding box center [915, 217] width 12 height 12
click at [895, 275] on link "Edit" at bounding box center [863, 265] width 116 height 23
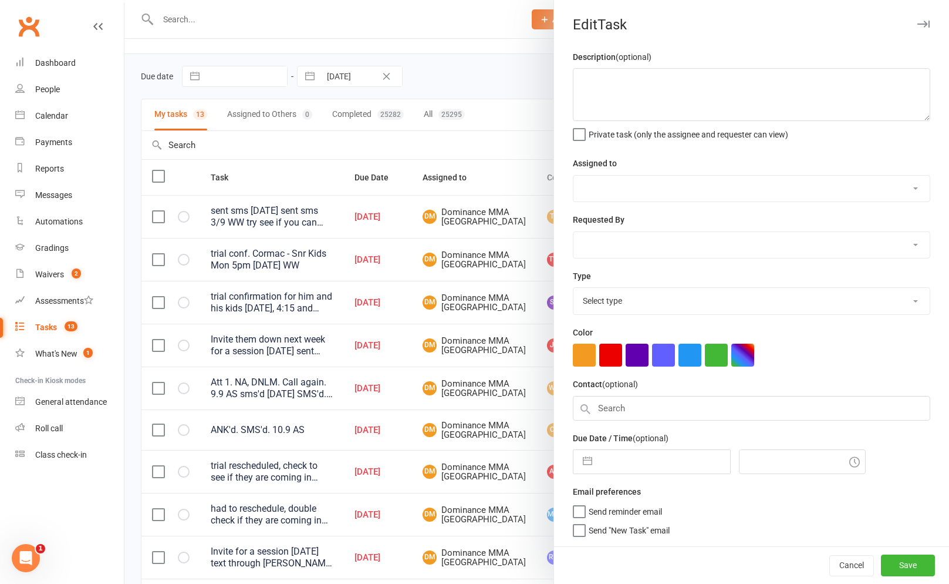
scroll to position [22, 0]
type textarea "sent sms 6/9 SA sent sms 3/9 WW try see if you can book him and his two roommat…"
select select "12631"
type input "[DATE]"
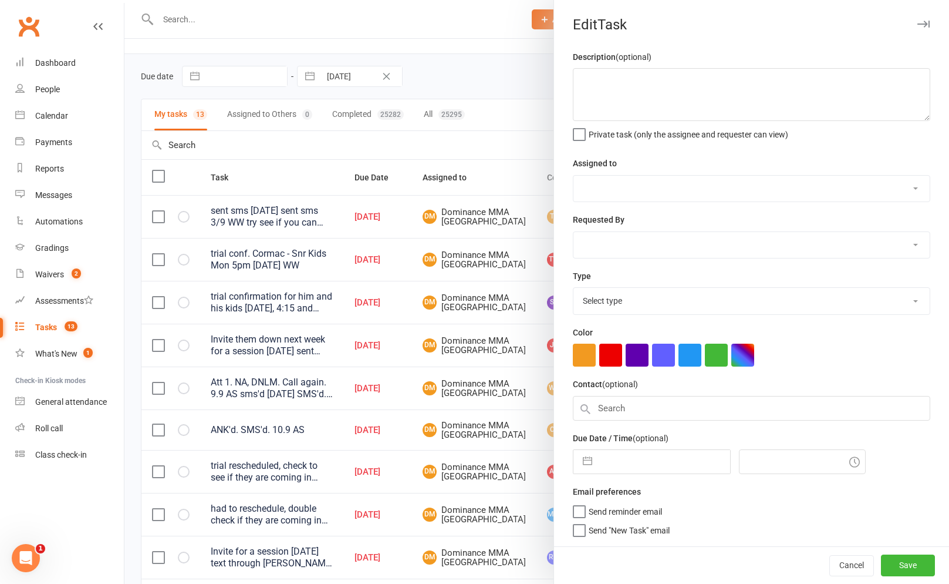
type input "1:15pm"
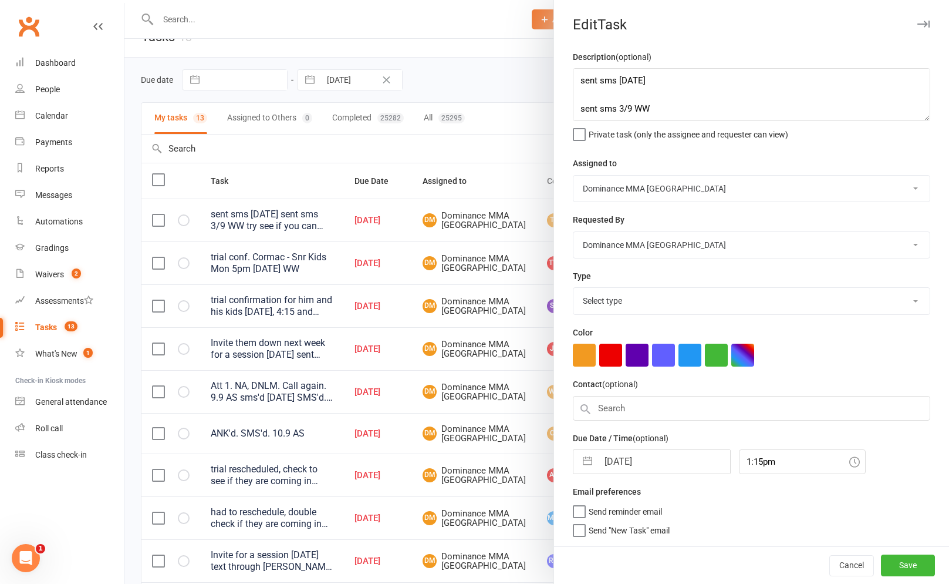
select select "3861"
click at [582, 82] on textarea "sent sms 6/9 SA sent sms 3/9 WW try see if you can book him and his two roommat…" at bounding box center [752, 94] width 358 height 53
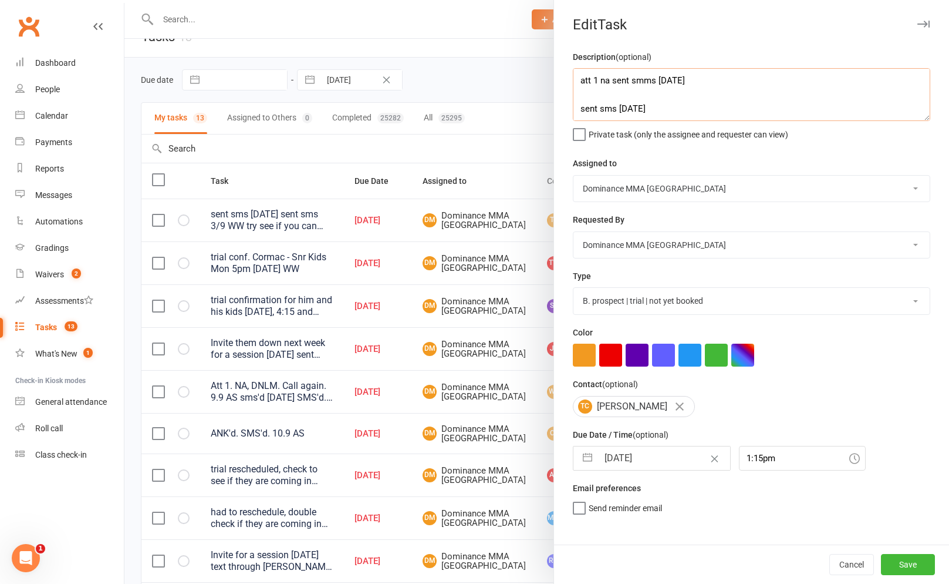
type textarea "att 1 na sent smms 13/9 SA sent sms 6/9 SA sent sms 3/9 WW try see if you can b…"
click at [642, 190] on select "[PERSON_NAME] [PERSON_NAME] [PERSON_NAME] [PERSON_NAME] Will [PERSON_NAME] [PER…" at bounding box center [752, 189] width 356 height 26
select select "49757"
click at [574, 176] on select "[PERSON_NAME] [PERSON_NAME] [PERSON_NAME] [PERSON_NAME] Will [PERSON_NAME] [PER…" at bounding box center [752, 189] width 356 height 26
click at [639, 260] on div "Description (optional) att 1 na sent smms 13/9 SA sent sms 6/9 SA sent sms 3/9 …" at bounding box center [751, 297] width 395 height 494
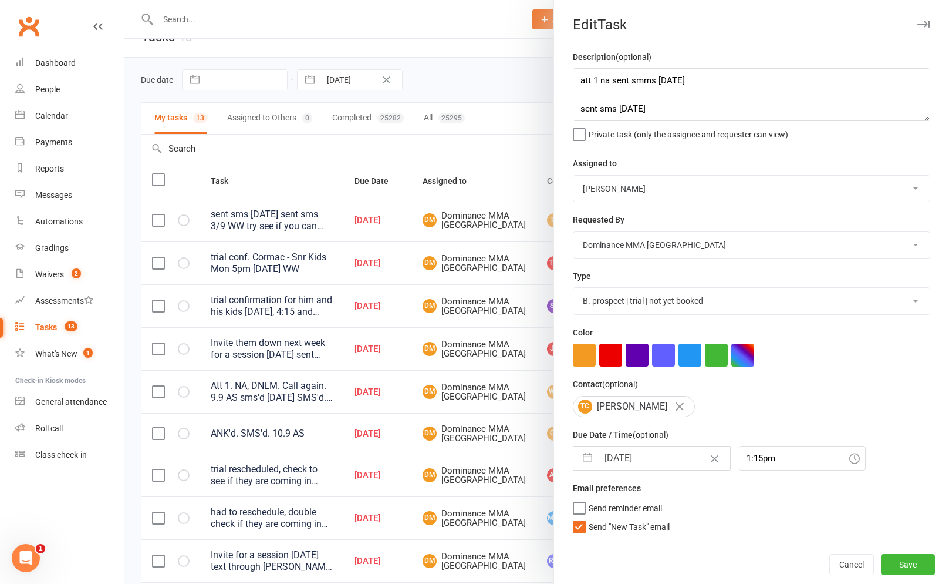
click at [639, 242] on select "[PERSON_NAME] [PERSON_NAME] [PERSON_NAME] [PERSON_NAME] Will [PERSON_NAME] [PER…" at bounding box center [752, 245] width 356 height 26
click at [621, 519] on div "Email preferences Send reminder email Send "New Task" email" at bounding box center [752, 506] width 358 height 51
click at [615, 530] on span "Send "New Task" email" at bounding box center [629, 525] width 81 height 14
click at [615, 518] on input "Send "New Task" email" at bounding box center [621, 518] width 97 height 0
click at [634, 455] on input "[DATE]" at bounding box center [664, 457] width 132 height 23
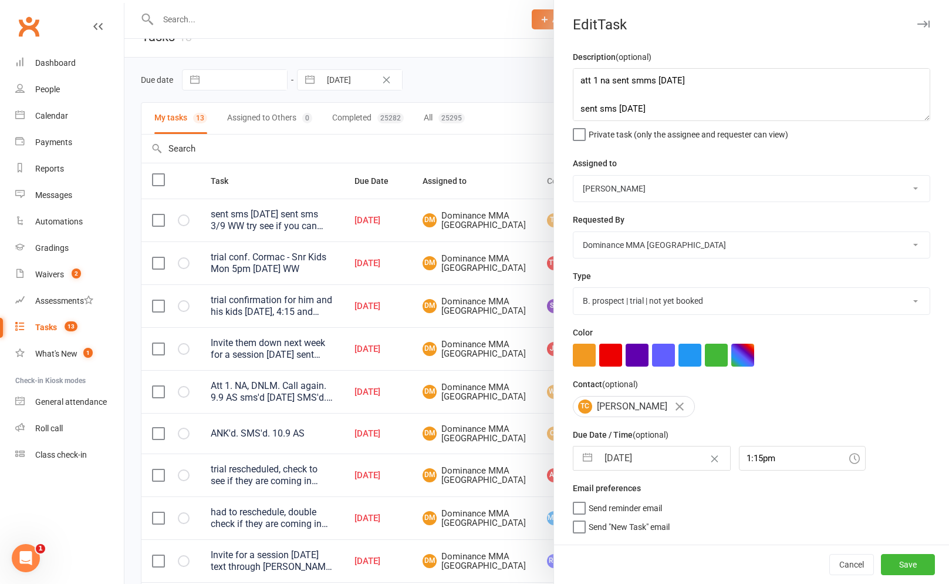
select select "7"
select select "2025"
select select "8"
select select "2025"
select select "9"
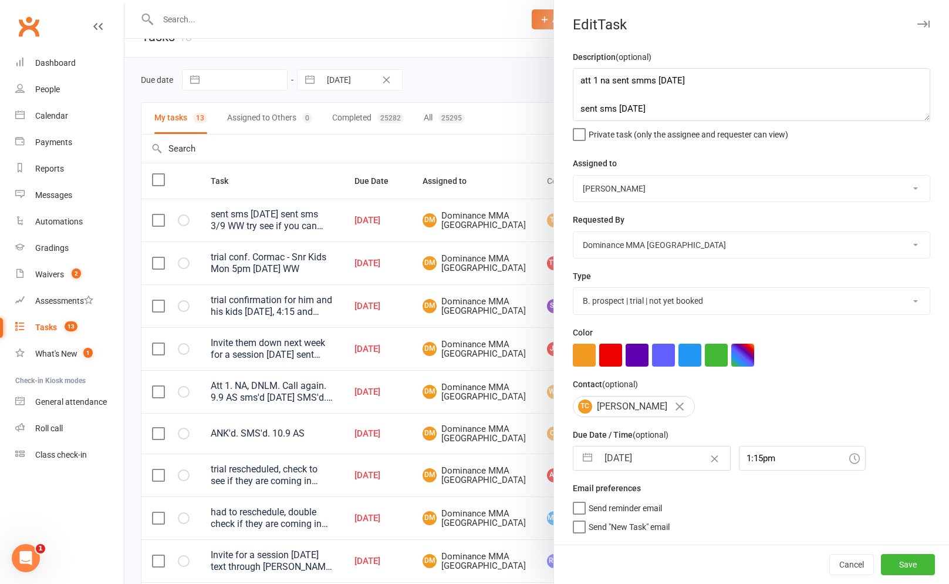
select select "2025"
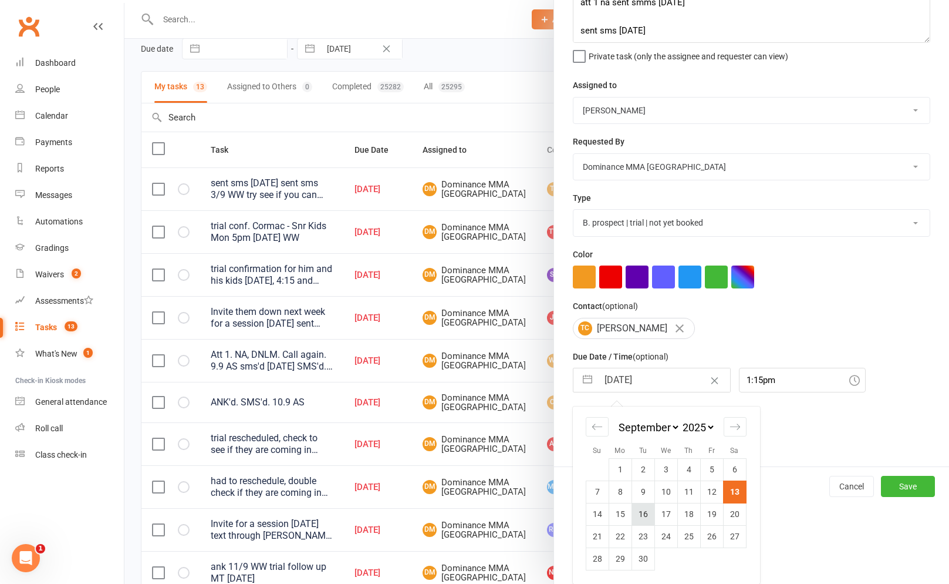
scroll to position [55, 0]
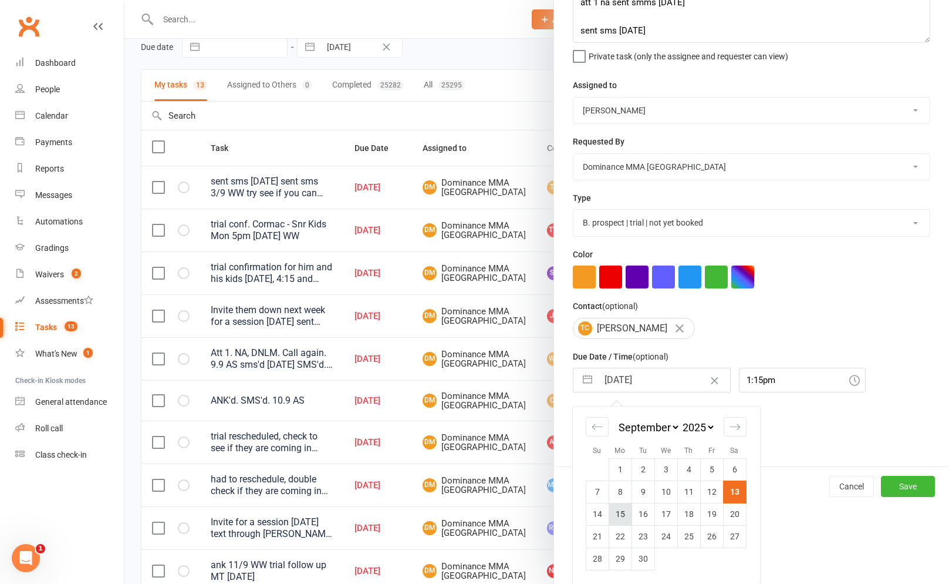
click at [615, 511] on td "15" at bounding box center [620, 514] width 23 height 22
type input "[DATE]"
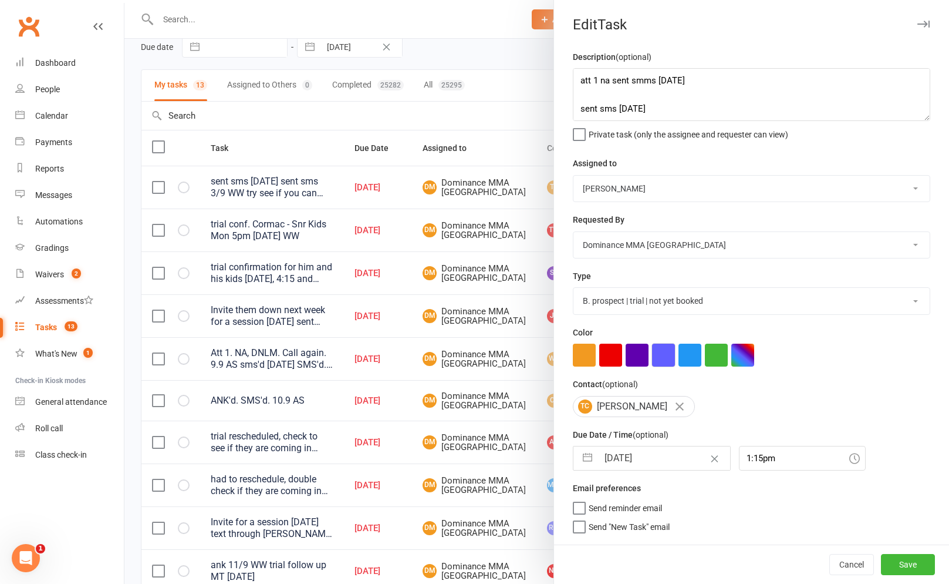
scroll to position [0, 0]
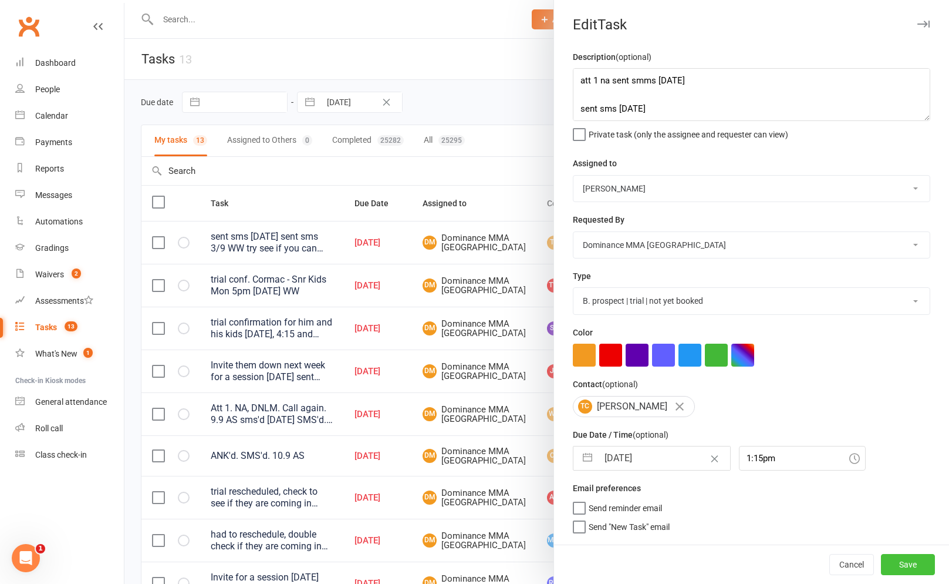
click at [921, 557] on button "Save" at bounding box center [908, 564] width 54 height 21
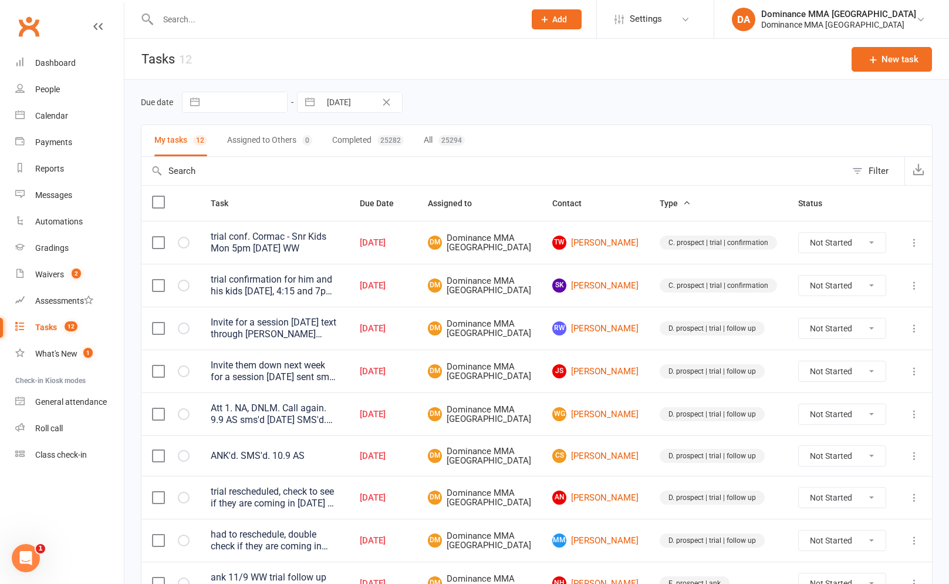
click at [620, 255] on td "TW Thomas Wright" at bounding box center [595, 242] width 107 height 43
click at [620, 242] on link "TW Thomas Wright" at bounding box center [596, 242] width 86 height 14
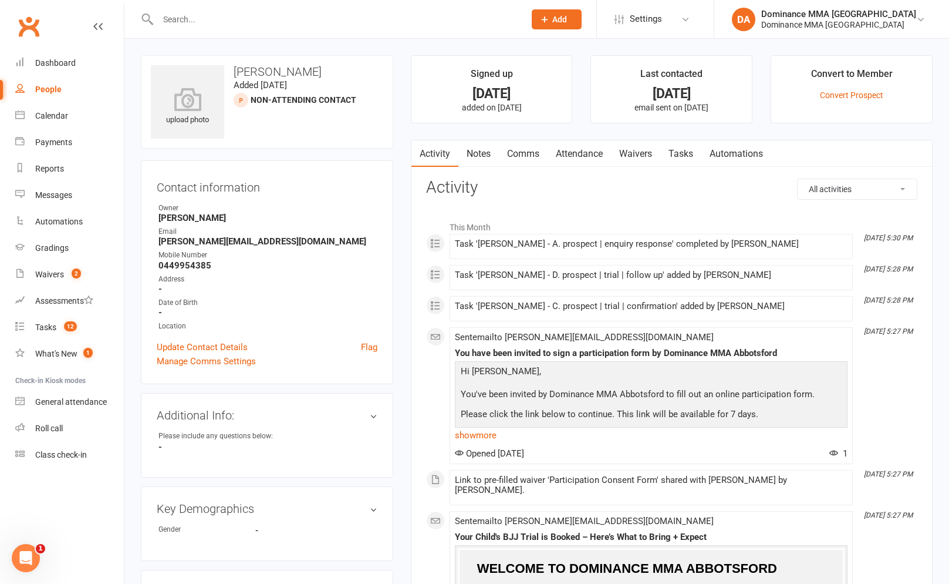
click at [501, 157] on link "Comms" at bounding box center [523, 153] width 49 height 27
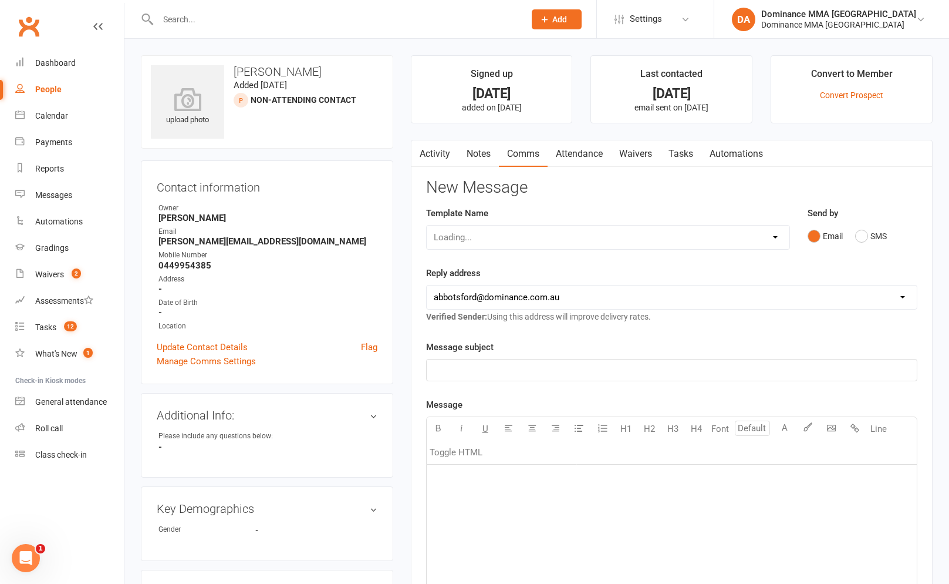
click at [499, 158] on link "Notes" at bounding box center [479, 153] width 41 height 27
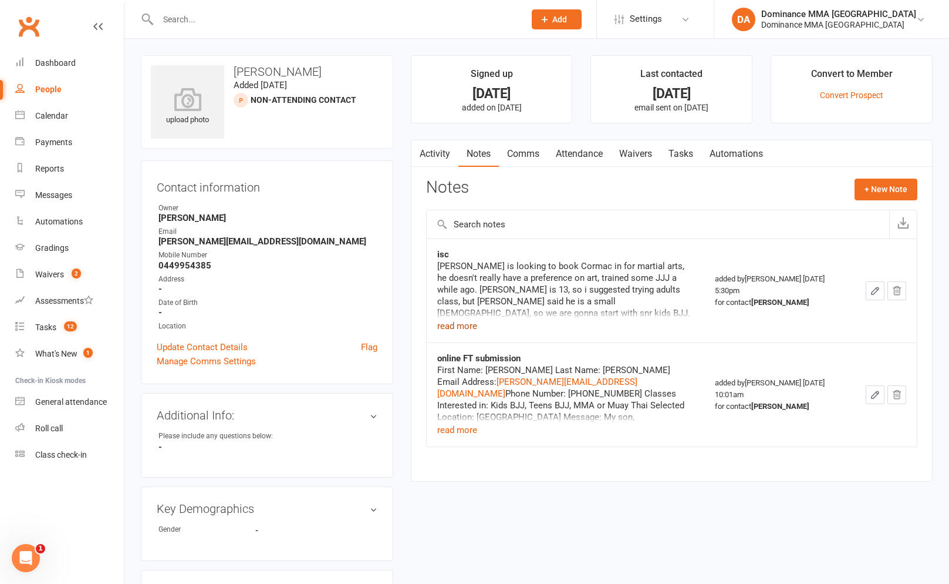
click at [453, 323] on button "read more" at bounding box center [457, 326] width 40 height 14
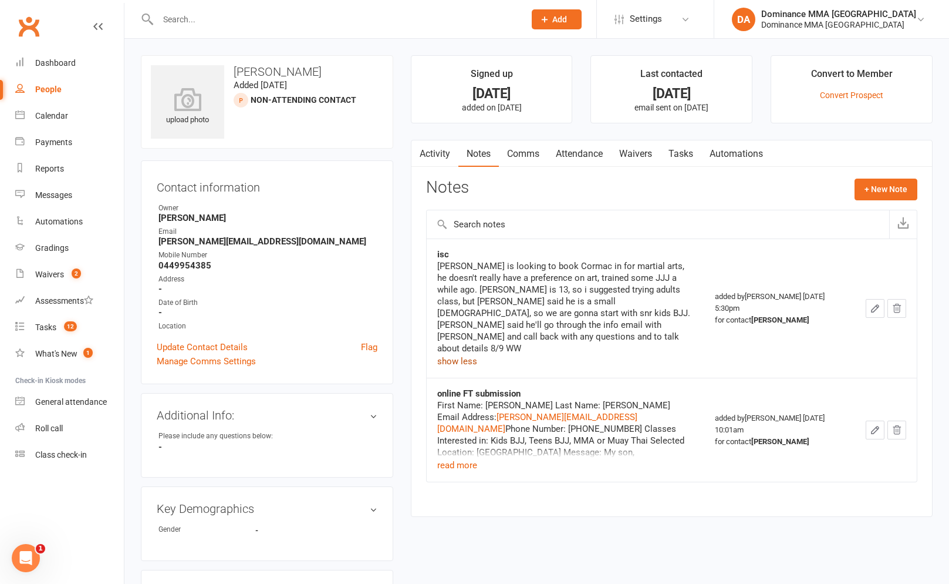
click at [695, 154] on link "Tasks" at bounding box center [681, 153] width 41 height 27
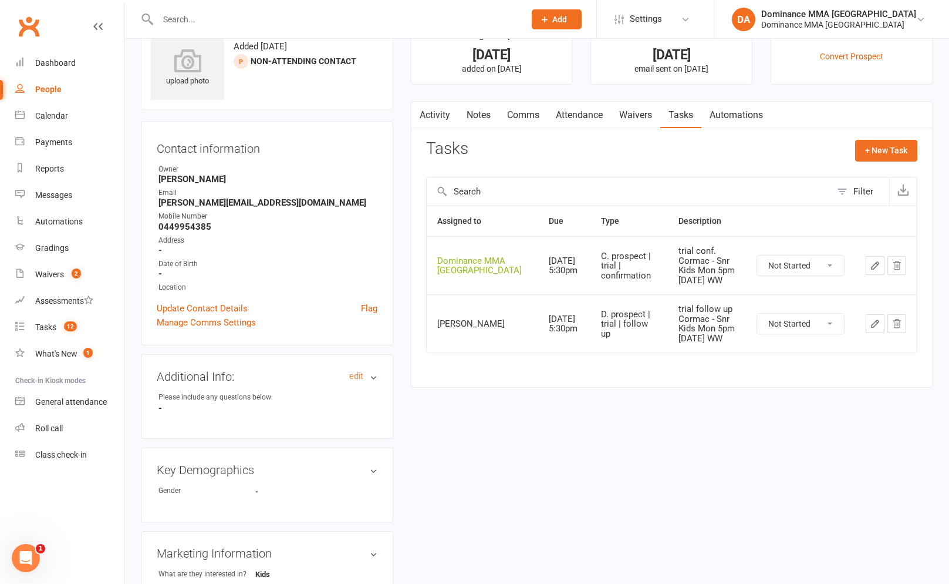
scroll to position [466, 0]
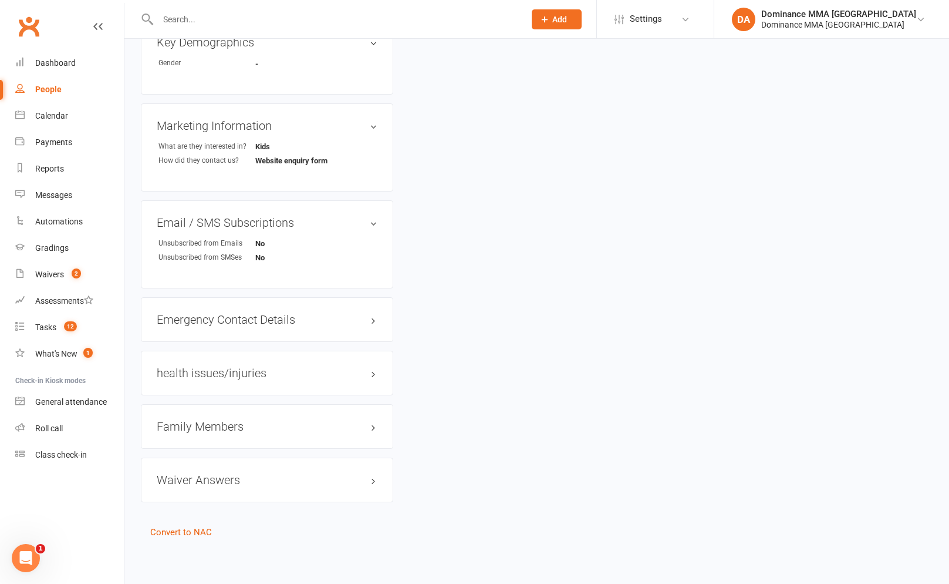
drag, startPoint x: 237, startPoint y: 406, endPoint x: 224, endPoint y: 422, distance: 19.6
click at [235, 408] on div "Family Members" at bounding box center [267, 426] width 252 height 45
click at [224, 422] on h3 "Family Members" at bounding box center [267, 426] width 221 height 13
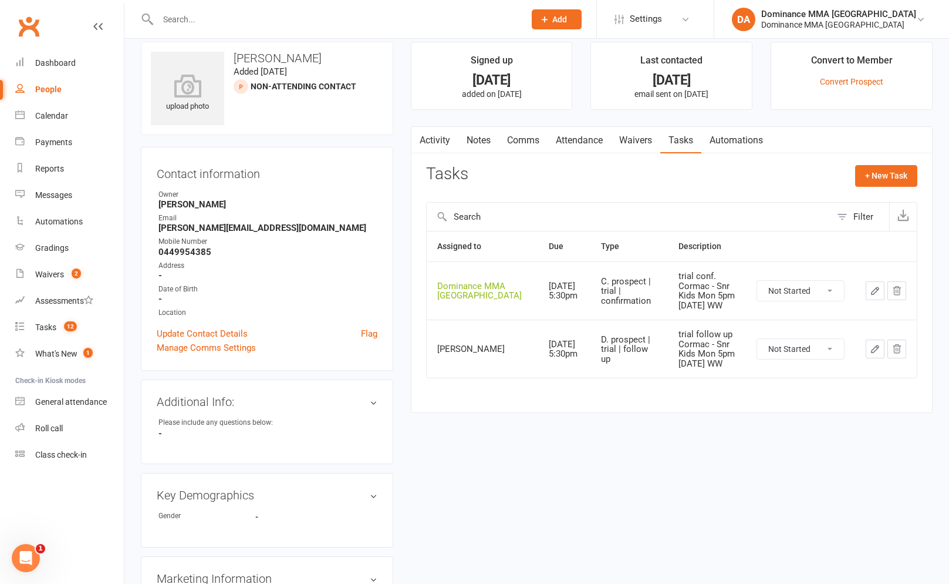
scroll to position [0, 0]
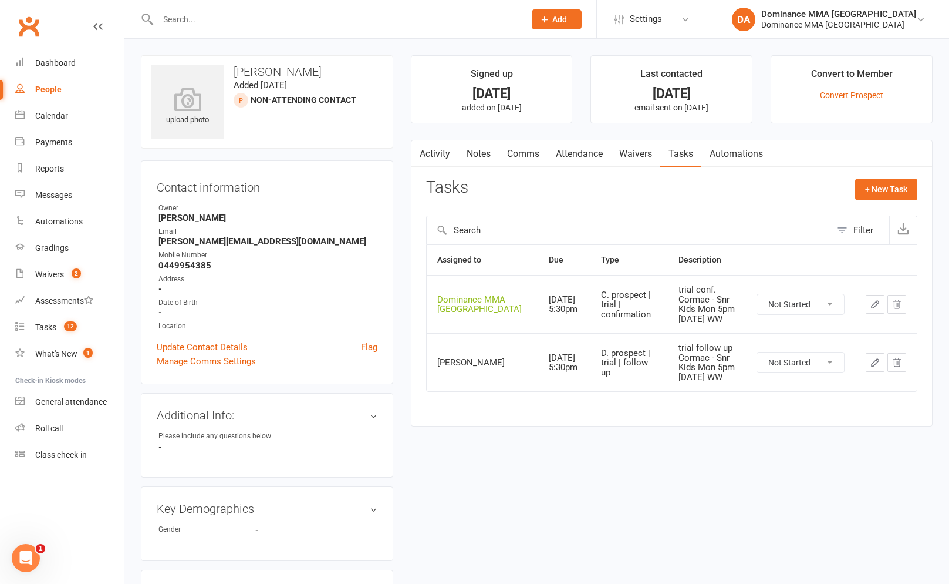
drag, startPoint x: 629, startPoint y: 150, endPoint x: 640, endPoint y: 162, distance: 16.2
click at [629, 150] on link "Waivers" at bounding box center [635, 153] width 49 height 27
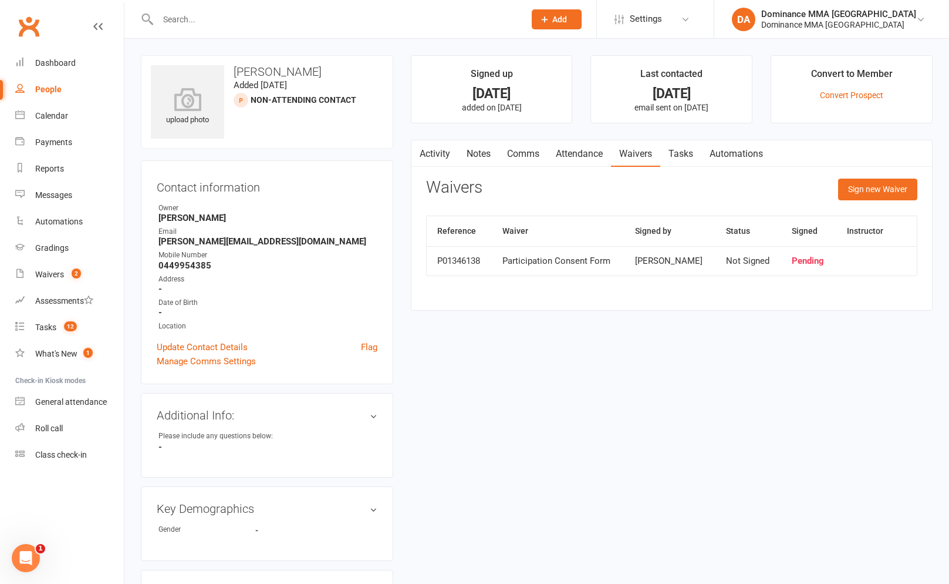
drag, startPoint x: 706, startPoint y: 136, endPoint x: 693, endPoint y: 161, distance: 28.4
click at [705, 137] on main "Signed up 5 days ago added on 8 Sep 2025 Last contacted 5 days ago email sent o…" at bounding box center [672, 188] width 540 height 267
click at [692, 162] on link "Tasks" at bounding box center [681, 153] width 41 height 27
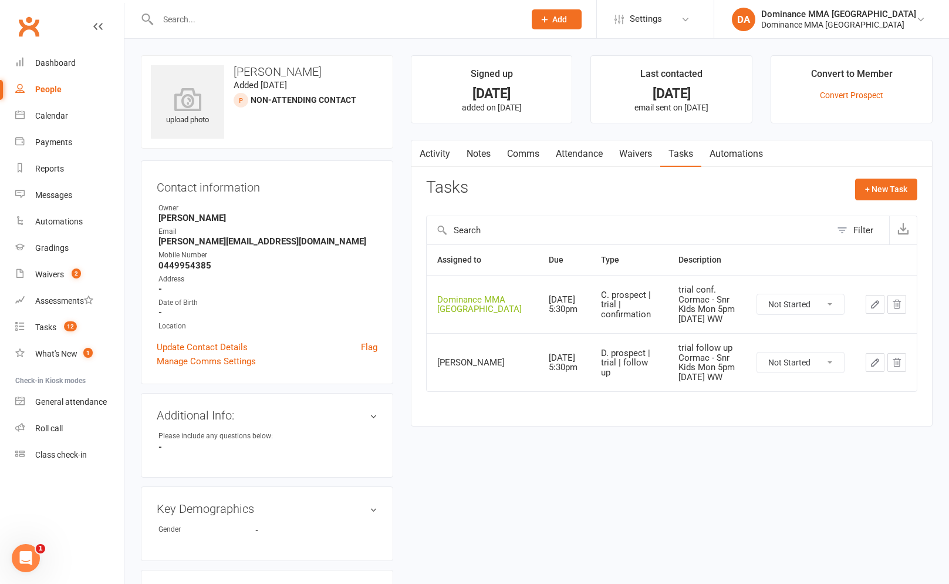
click at [826, 298] on select "Not Started In Progress Waiting Complete" at bounding box center [800, 304] width 87 height 20
click at [757, 294] on select "Not Started In Progress Waiting Complete" at bounding box center [800, 304] width 87 height 20
select select "unstarted"
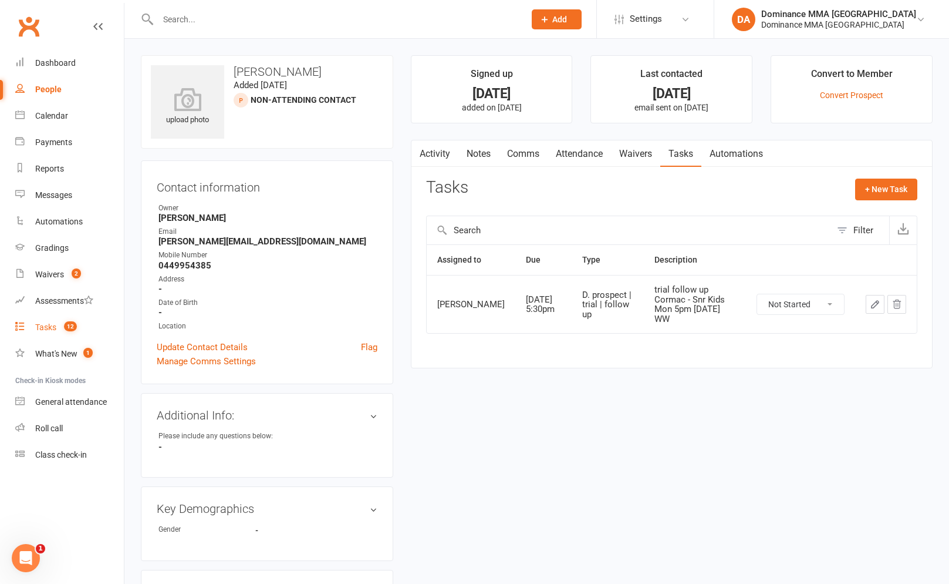
click at [67, 322] on span "12" at bounding box center [70, 326] width 13 height 10
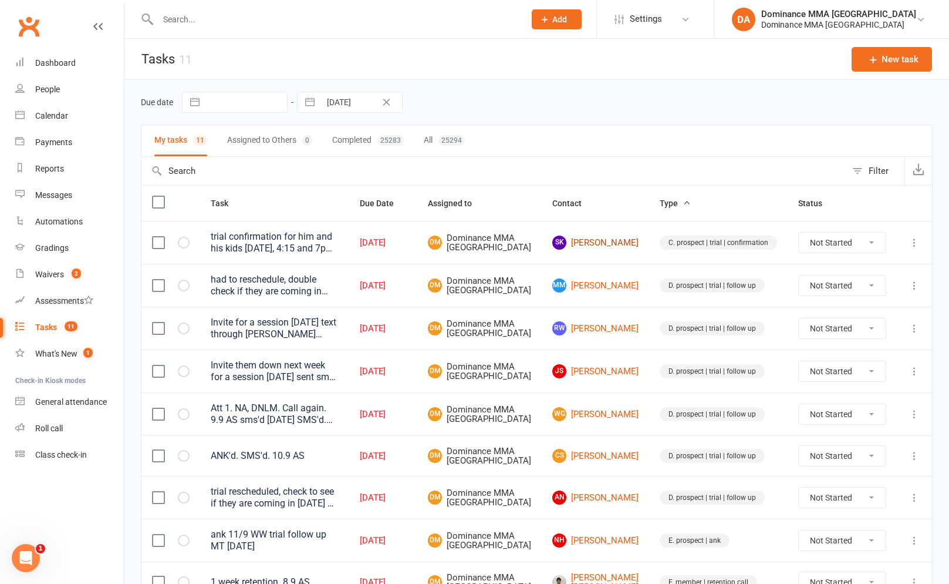
click at [625, 250] on link "SK Sam Kent" at bounding box center [596, 242] width 86 height 14
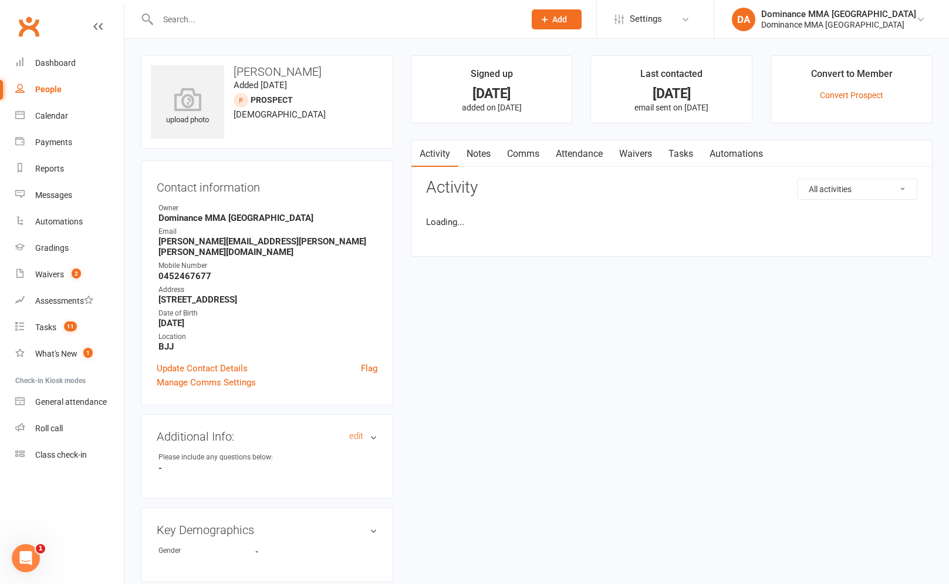
scroll to position [477, 0]
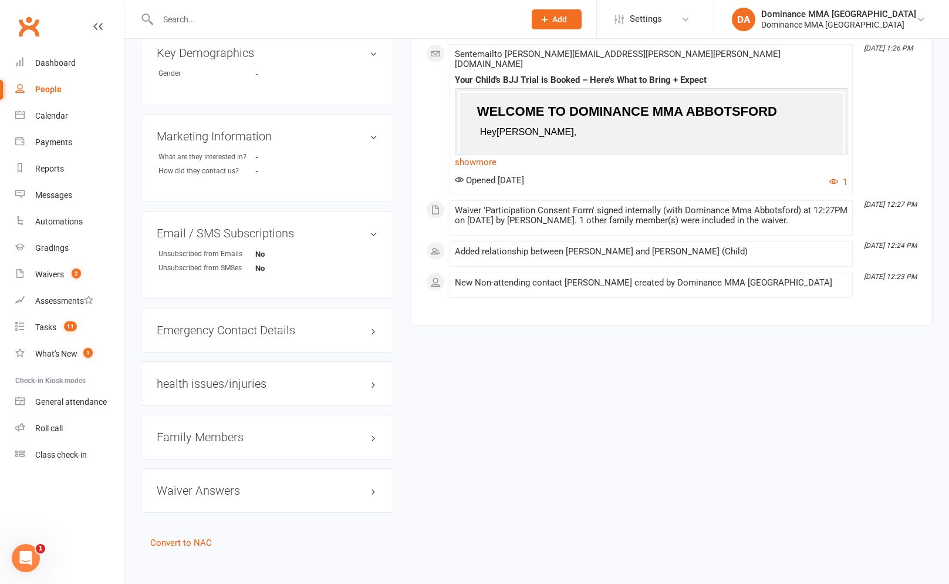
click at [225, 430] on h3 "Family Members" at bounding box center [267, 436] width 221 height 13
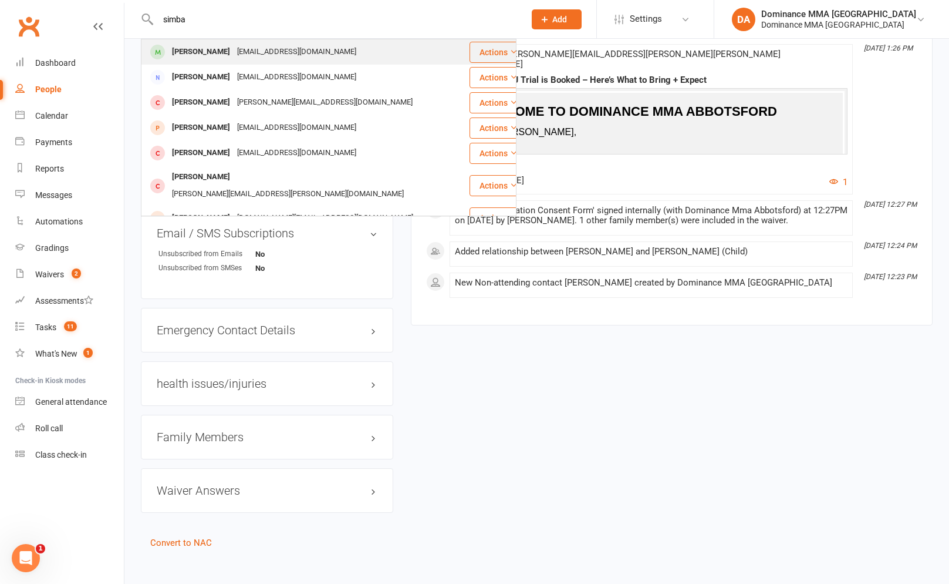
type input "simba"
click at [206, 46] on div "[PERSON_NAME]" at bounding box center [201, 51] width 65 height 17
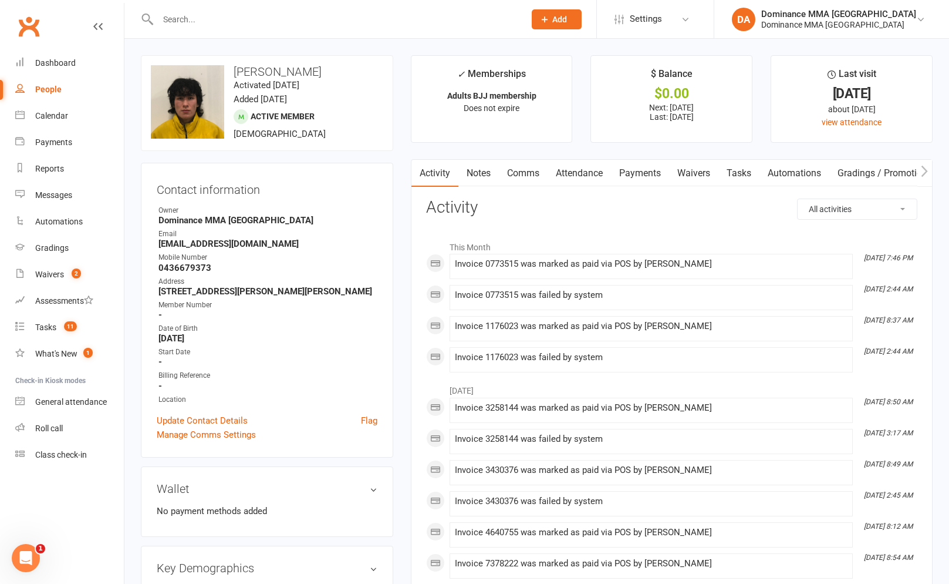
click at [648, 170] on link "Payments" at bounding box center [640, 173] width 58 height 27
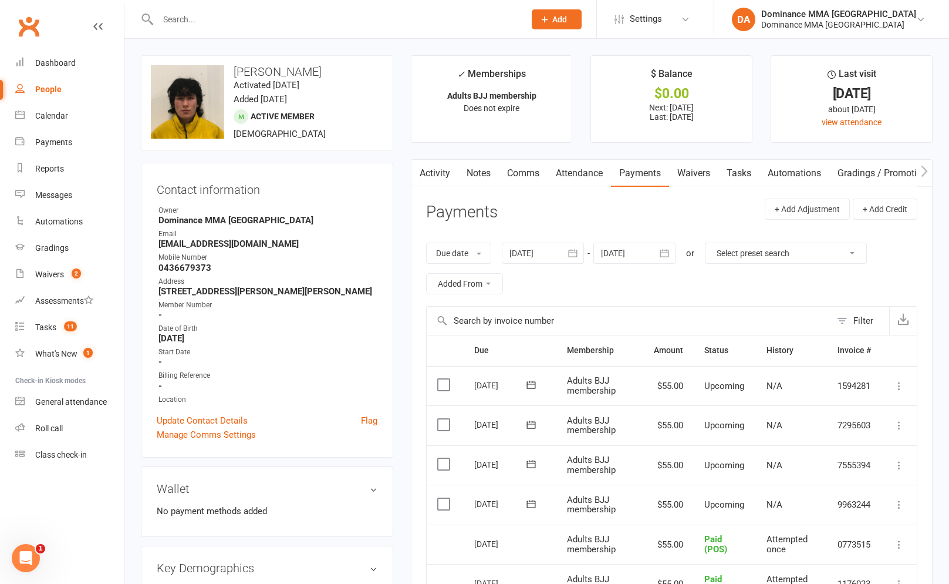
click at [892, 501] on td "Mark as Paid (Cash) Mark as Paid (POS) Mark as Paid (Other) Skip Change amount …" at bounding box center [899, 504] width 35 height 40
click at [897, 501] on icon at bounding box center [900, 505] width 12 height 12
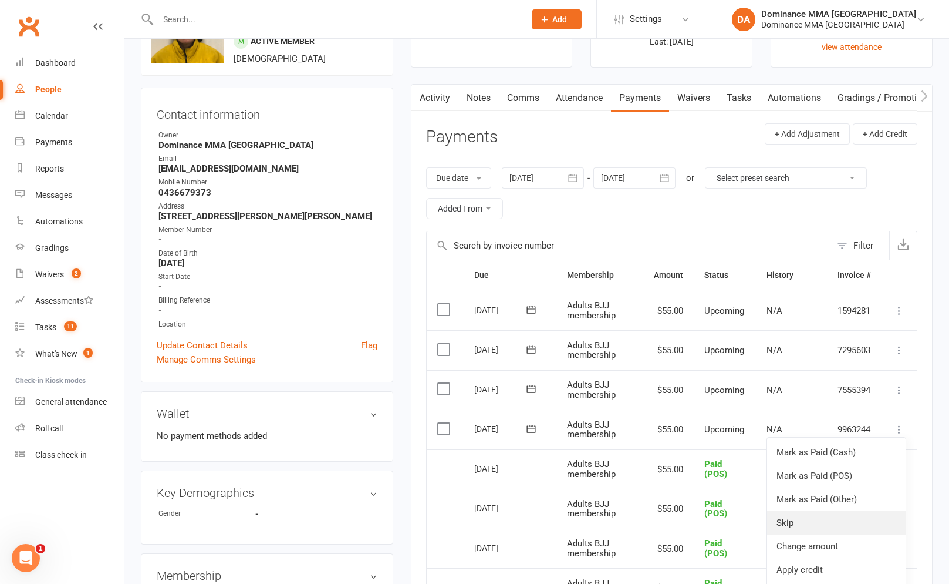
scroll to position [87, 0]
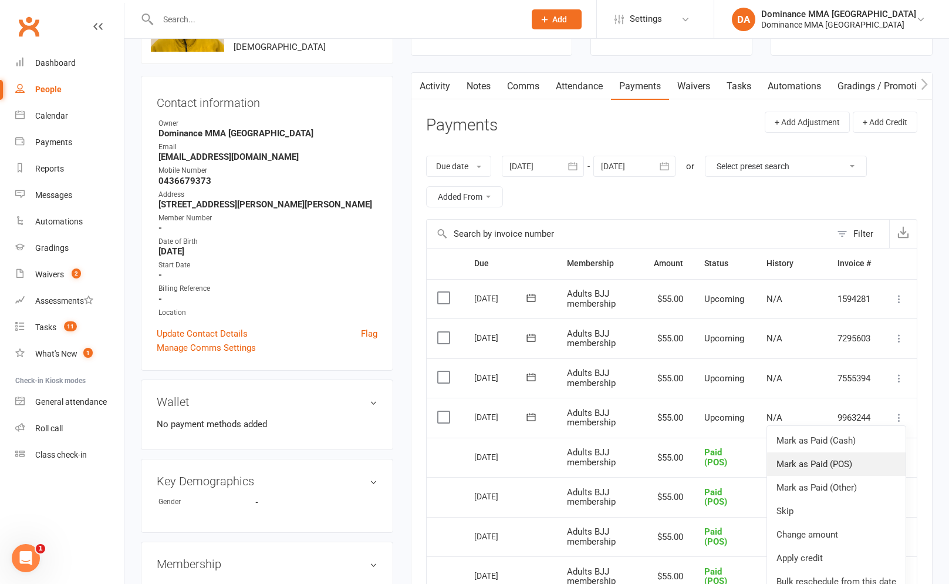
click at [821, 469] on link "Mark as Paid (POS)" at bounding box center [836, 463] width 139 height 23
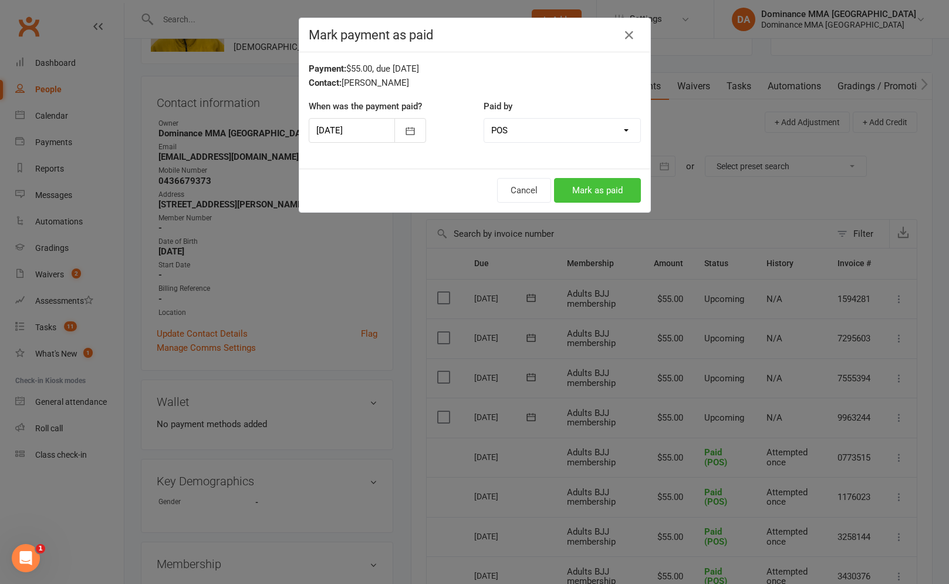
click at [586, 183] on button "Mark as paid" at bounding box center [597, 190] width 87 height 25
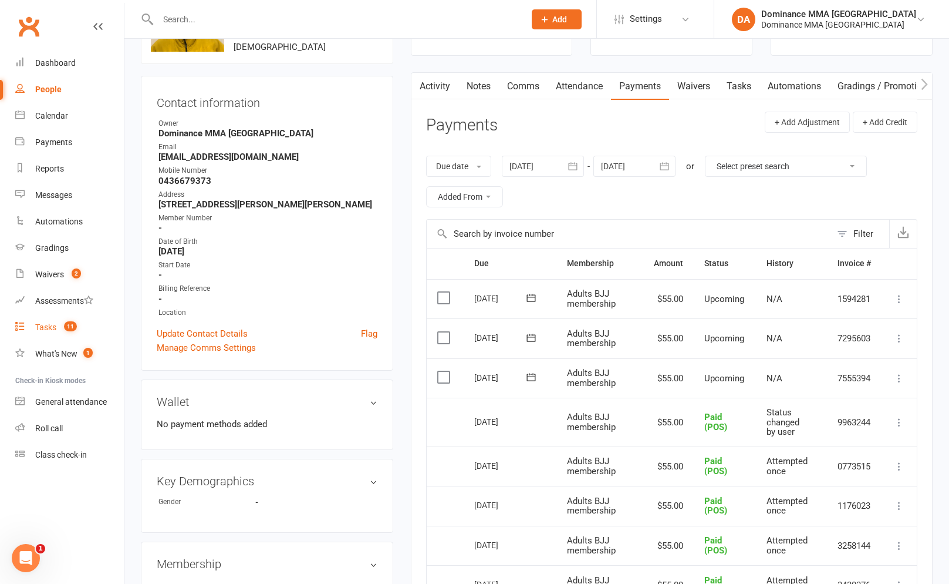
click at [86, 319] on link "Tasks 11" at bounding box center [69, 327] width 109 height 26
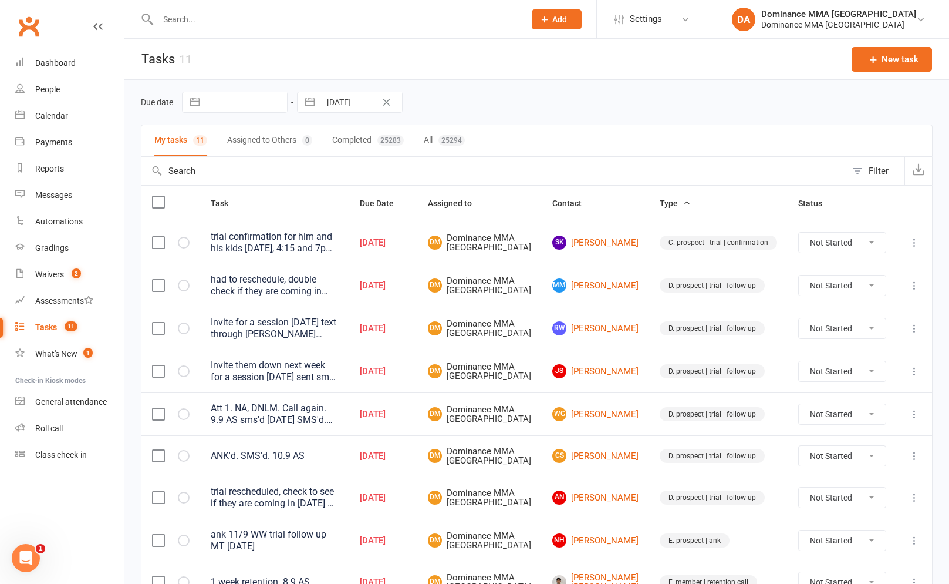
click at [886, 259] on td "Not Started In Progress Waiting Complete" at bounding box center [842, 242] width 109 height 43
click at [860, 248] on select "Not Started In Progress Waiting Complete" at bounding box center [842, 243] width 87 height 20
click at [799, 235] on select "Not Started In Progress Waiting Complete" at bounding box center [842, 243] width 87 height 20
select select "unstarted"
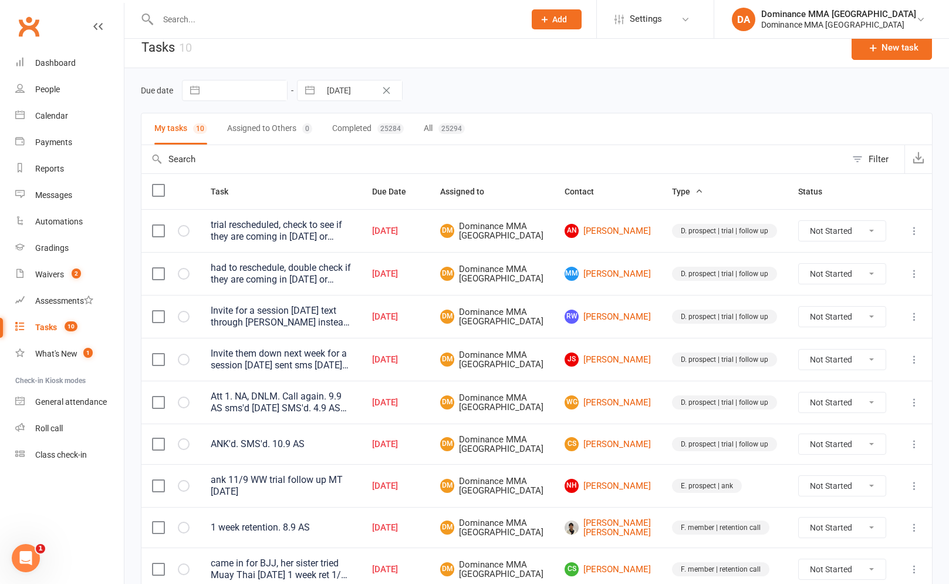
scroll to position [14, 0]
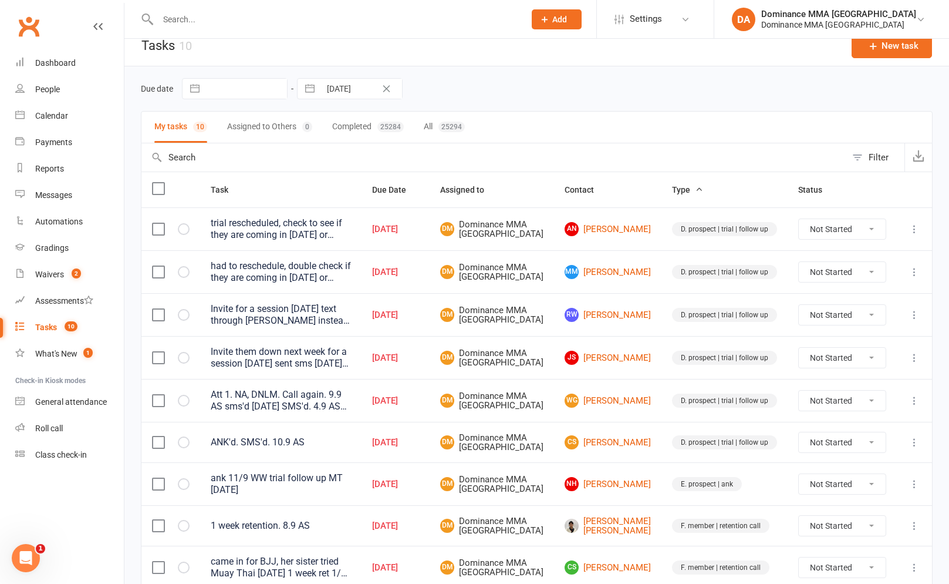
click at [851, 325] on select "Not Started In Progress Waiting Complete" at bounding box center [842, 315] width 87 height 20
click at [799, 318] on select "Not Started In Progress Waiting Complete" at bounding box center [842, 315] width 87 height 20
click at [923, 326] on td at bounding box center [914, 314] width 35 height 43
click at [914, 321] on icon at bounding box center [915, 315] width 12 height 12
click at [836, 325] on select "Not Started In Progress Waiting Complete" at bounding box center [842, 315] width 87 height 20
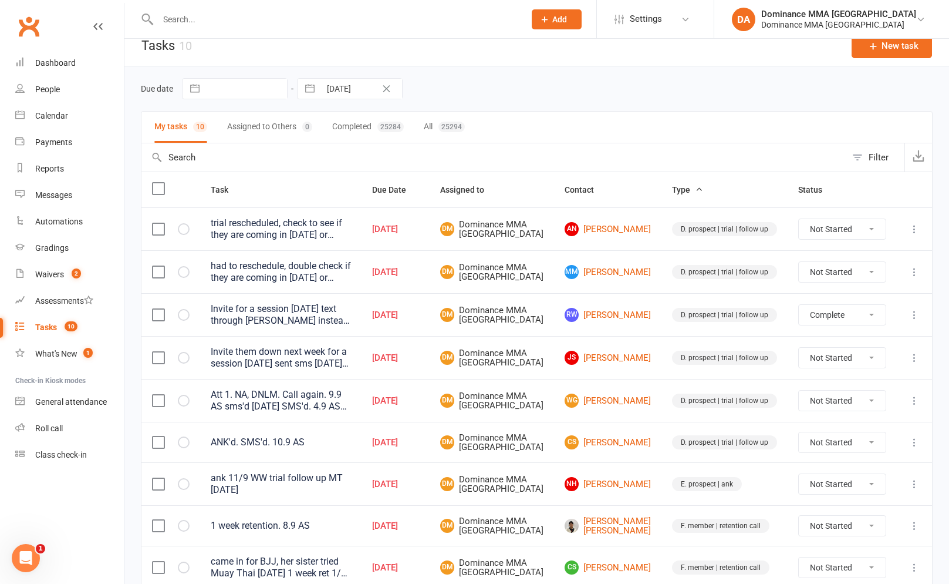
click at [799, 318] on select "Not Started In Progress Waiting Complete" at bounding box center [842, 315] width 87 height 20
select select "unstarted"
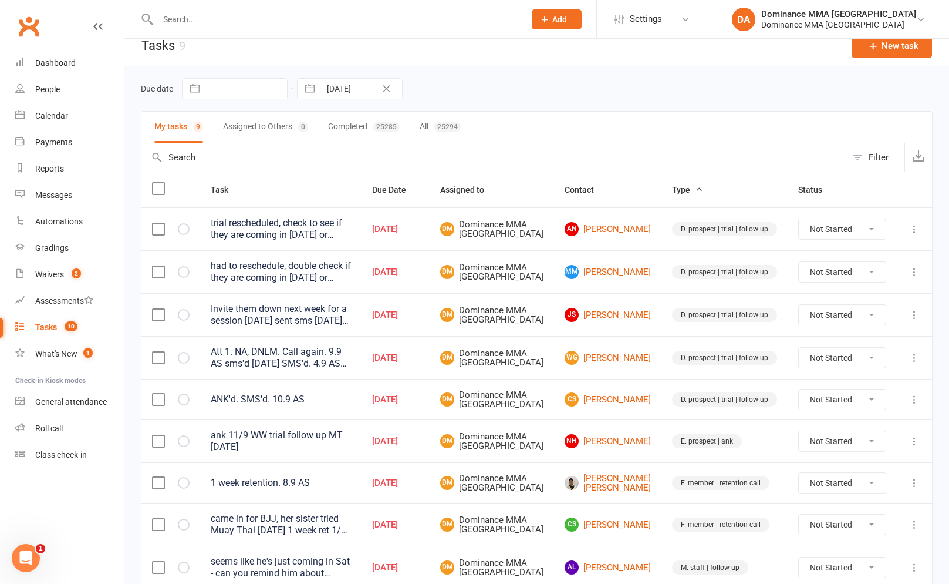
click at [849, 325] on select "Not Started In Progress Waiting Complete" at bounding box center [842, 315] width 87 height 20
click at [799, 318] on select "Not Started In Progress Waiting Complete" at bounding box center [842, 315] width 87 height 20
select select "unstarted"
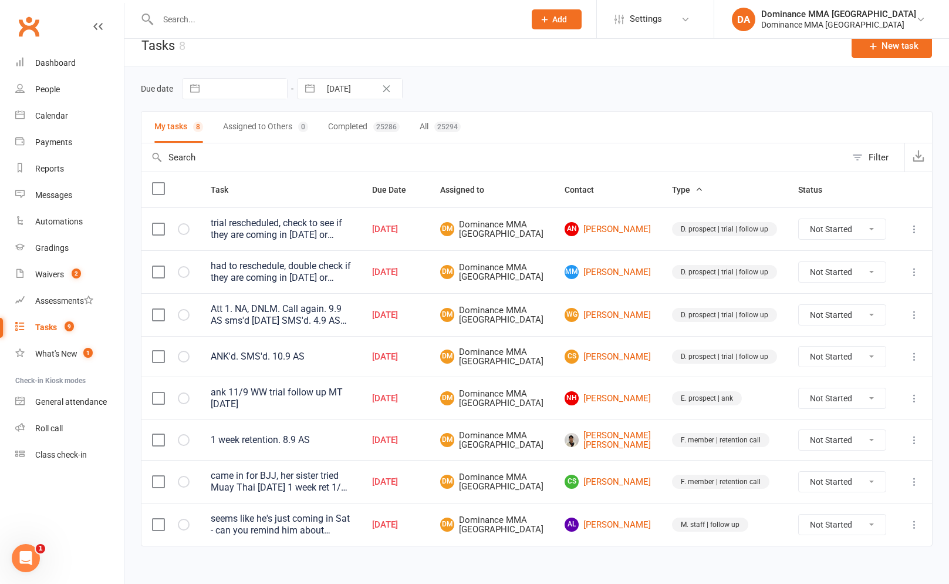
scroll to position [75, 0]
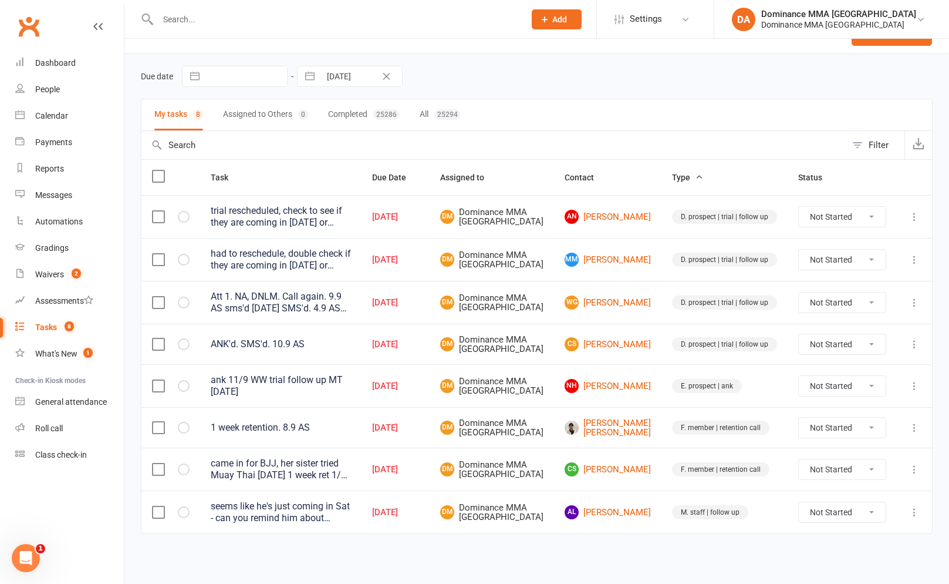
click at [927, 456] on td at bounding box center [914, 468] width 35 height 43
drag, startPoint x: 917, startPoint y: 460, endPoint x: 914, endPoint y: 466, distance: 6.4
click at [917, 463] on icon at bounding box center [915, 469] width 12 height 12
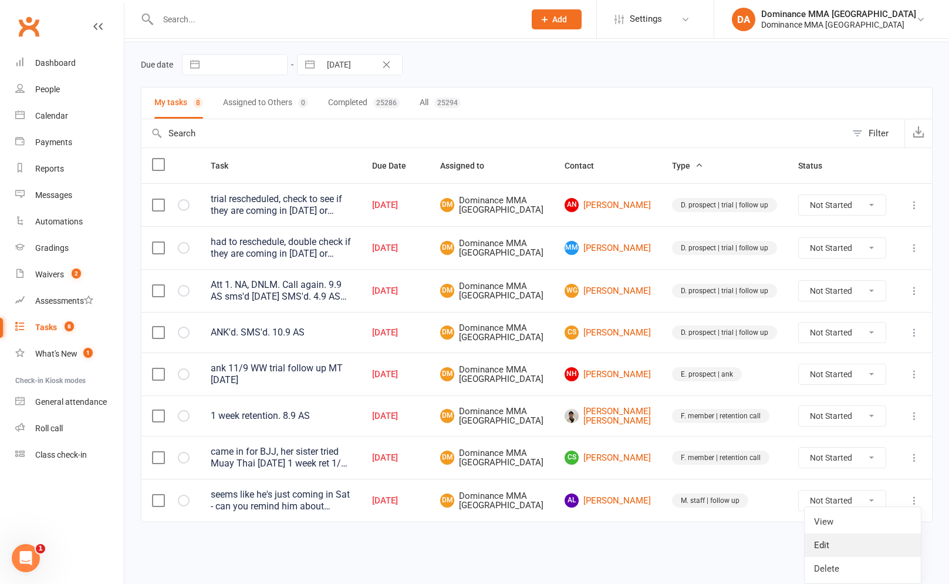
click at [834, 533] on link "Edit" at bounding box center [863, 544] width 116 height 23
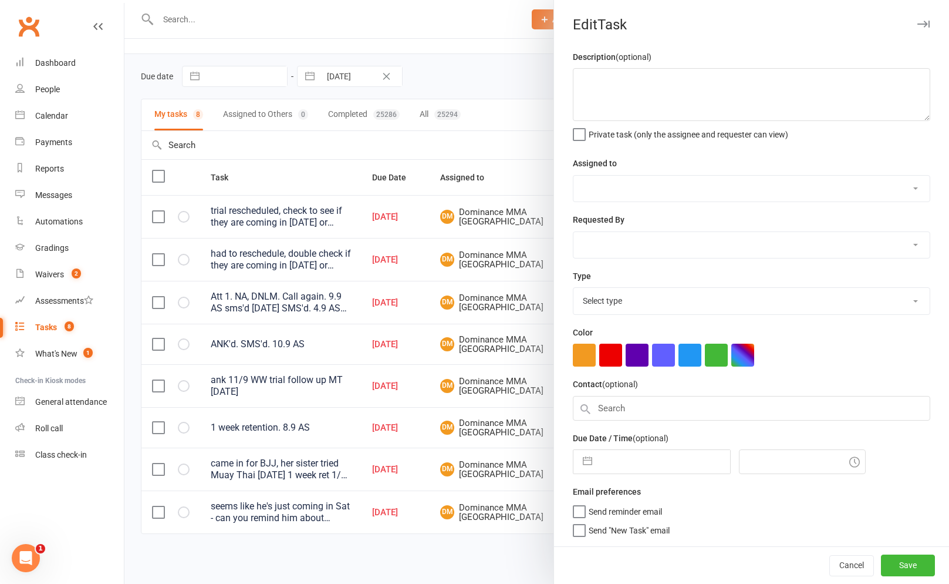
type textarea "came in for BJJ, her sister tried Muay Thai [DATE] 1 week ret 1/9 WW"
select select "12631"
select select "49757"
type input "[DATE]"
type input "4:30pm"
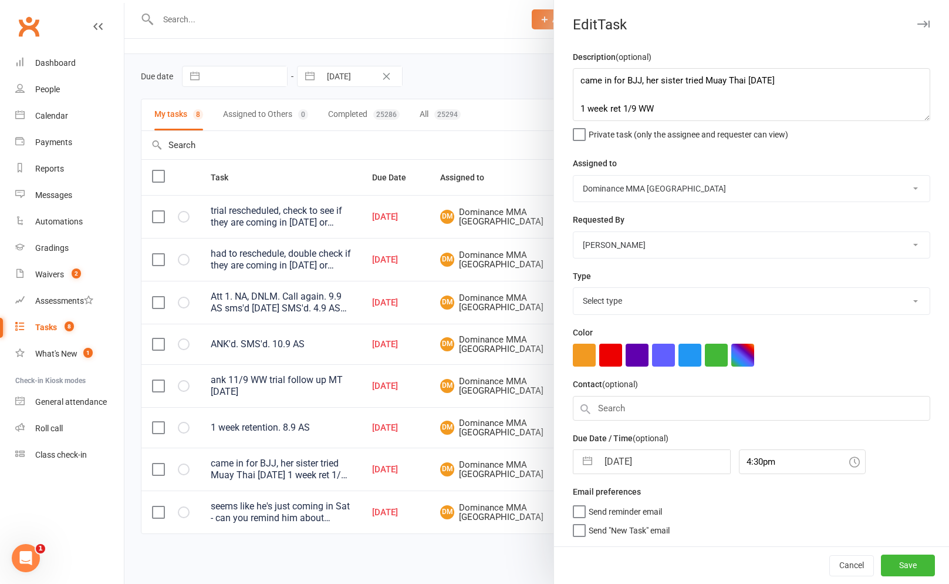
select select "3865"
click at [573, 82] on textarea "came in for BJJ, her sister tried Muay Thai [DATE] 1 week ret 1/9 WW" at bounding box center [752, 94] width 358 height 53
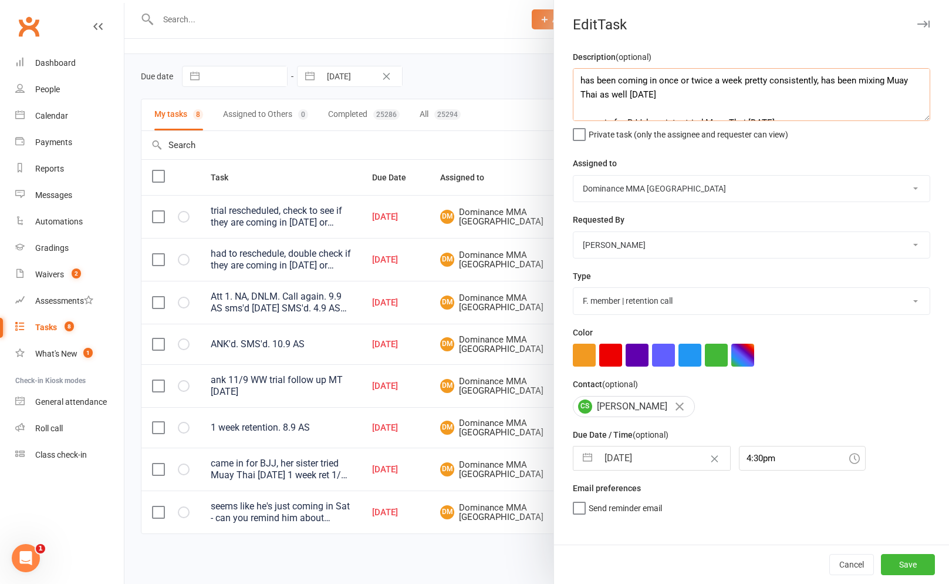
type textarea "has been coming in once or twice a week pretty consistently, has been mixing Mu…"
click at [654, 234] on select "[PERSON_NAME] [PERSON_NAME] [PERSON_NAME] [PERSON_NAME] Will [PERSON_NAME] [PER…" at bounding box center [752, 245] width 356 height 26
select select "12631"
click at [574, 233] on select "[PERSON_NAME] [PERSON_NAME] [PERSON_NAME] [PERSON_NAME] Will [PERSON_NAME] [PER…" at bounding box center [752, 245] width 356 height 26
click at [628, 473] on div "Description (optional) has been coming in once or twice a week pretty consisten…" at bounding box center [751, 297] width 395 height 494
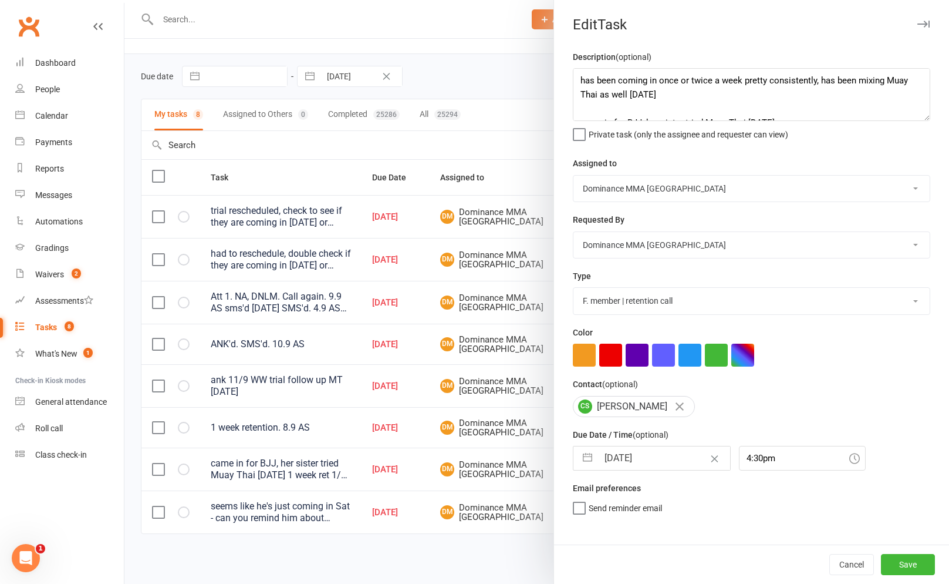
click at [644, 461] on input "[DATE]" at bounding box center [664, 457] width 132 height 23
select select "7"
select select "2025"
select select "8"
select select "2025"
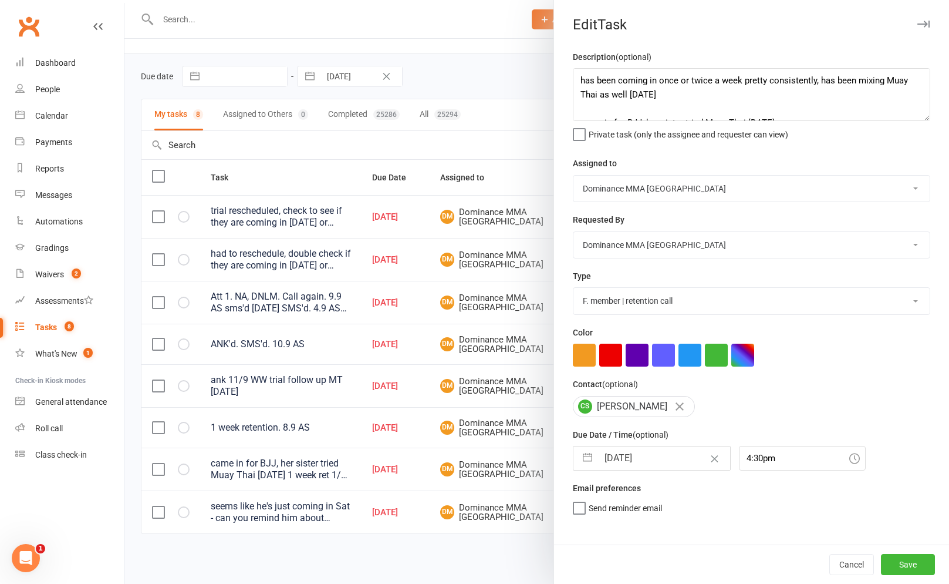
select select "9"
select select "2025"
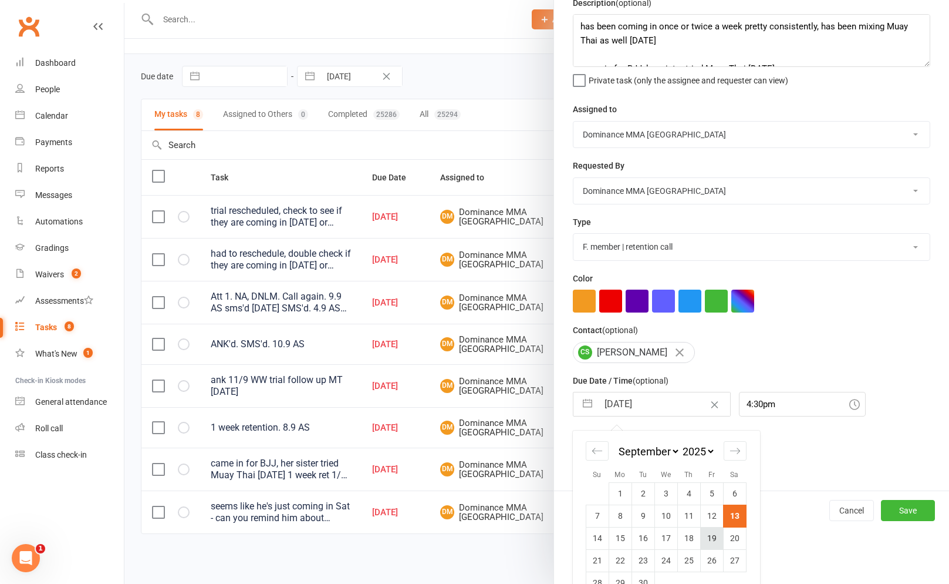
scroll to position [71, 0]
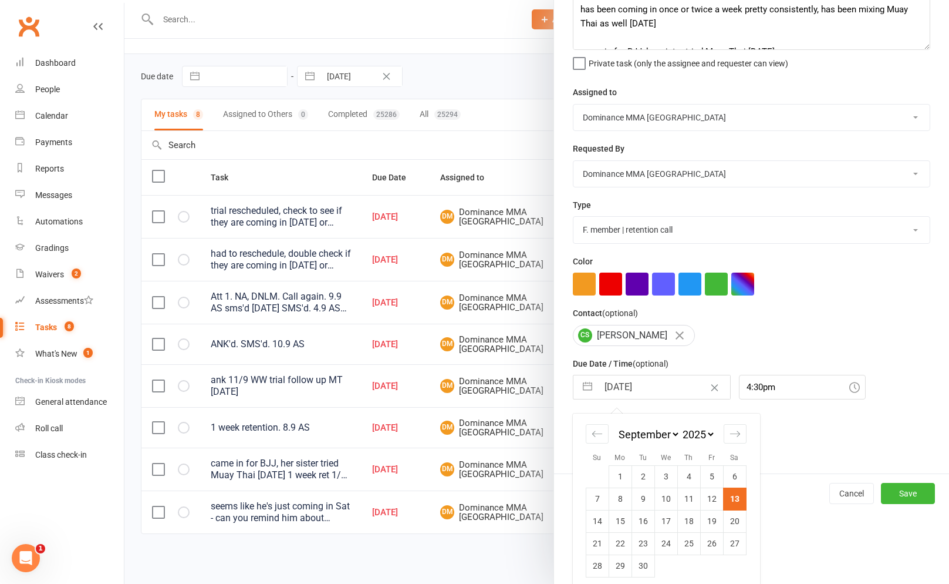
click at [737, 520] on td "20" at bounding box center [734, 521] width 23 height 22
type input "[DATE]"
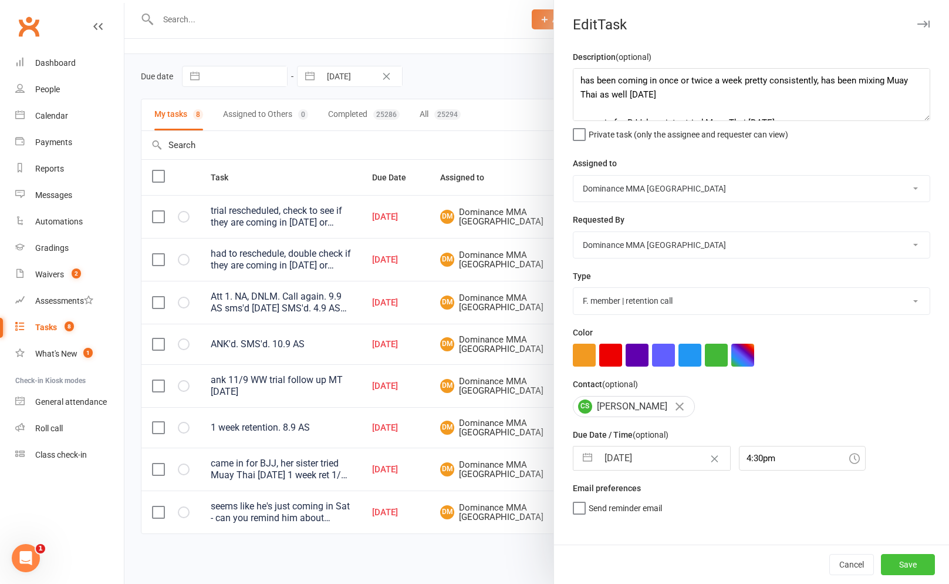
click at [897, 556] on button "Save" at bounding box center [908, 564] width 54 height 21
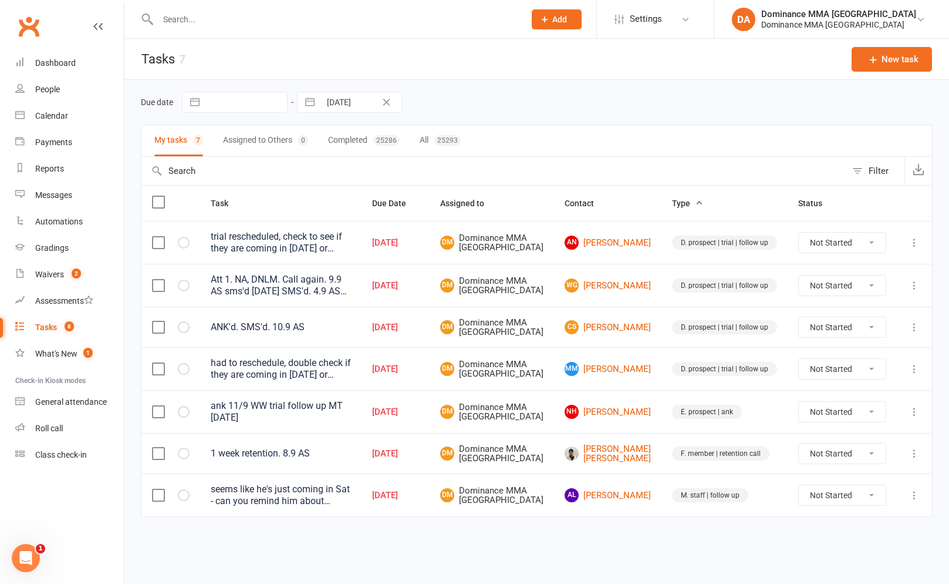
scroll to position [26, 0]
click at [230, 13] on input "text" at bounding box center [335, 19] width 362 height 16
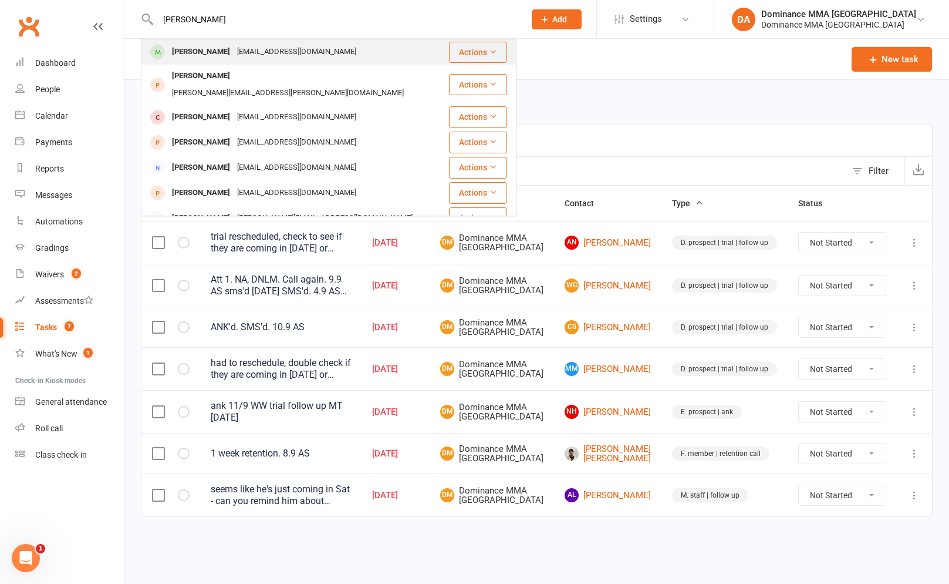
type input "[PERSON_NAME]"
click at [234, 55] on div "[EMAIL_ADDRESS][DOMAIN_NAME]" at bounding box center [297, 51] width 126 height 17
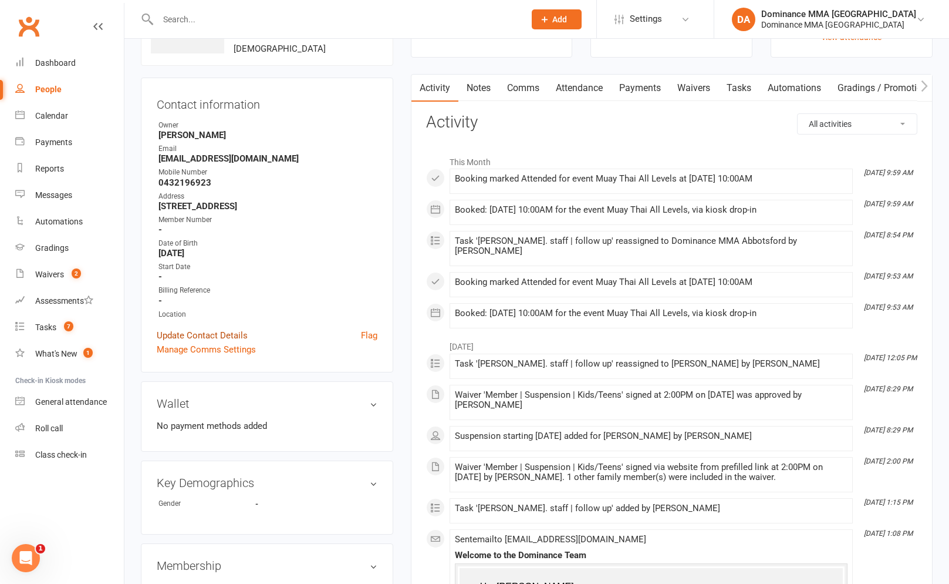
scroll to position [87, 0]
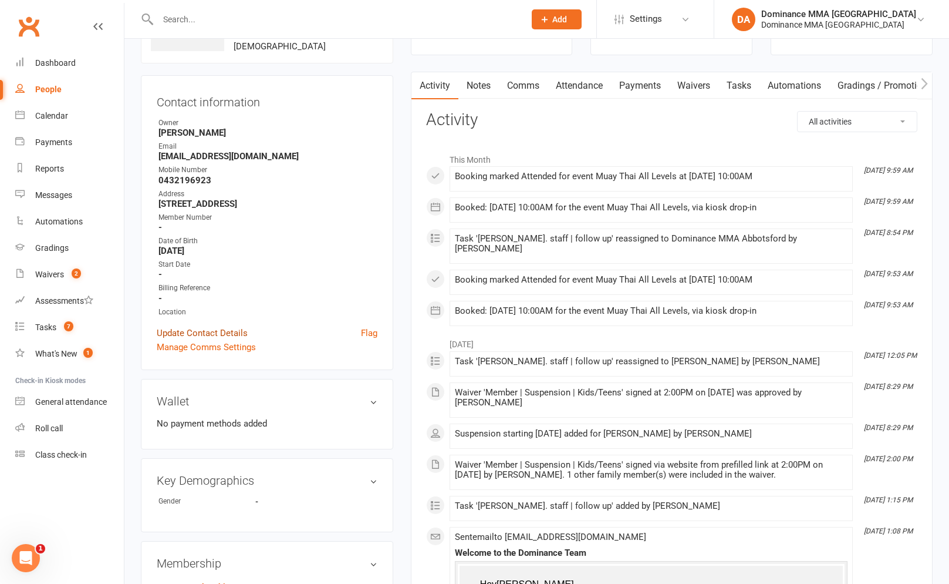
click at [214, 330] on link "Update Contact Details" at bounding box center [202, 333] width 91 height 14
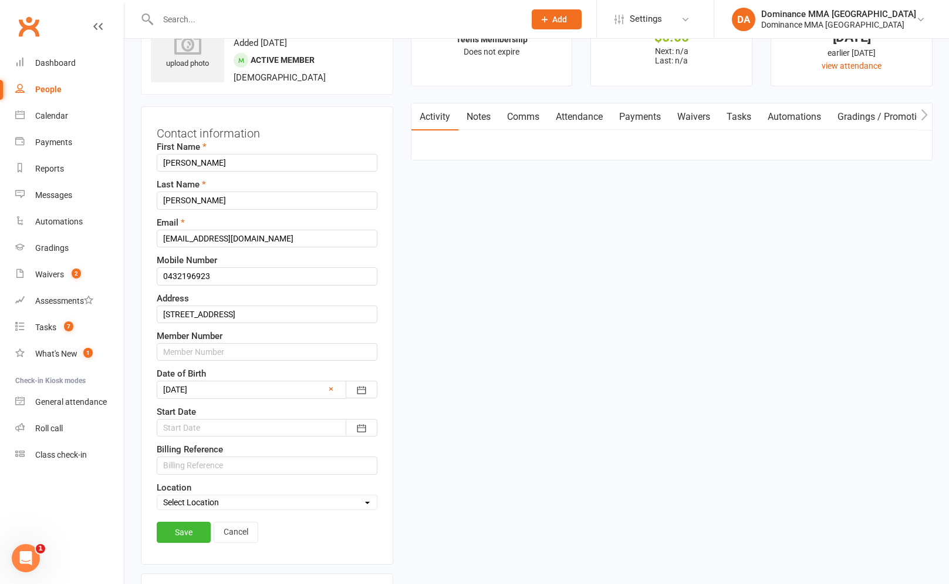
scroll to position [55, 0]
click at [252, 521] on div "Contact information First Name [PERSON_NAME] Last Name [PERSON_NAME] [EMAIL_ADD…" at bounding box center [267, 336] width 252 height 458
drag, startPoint x: 247, startPoint y: 527, endPoint x: 261, endPoint y: 505, distance: 25.6
click at [247, 527] on link "Cancel" at bounding box center [236, 533] width 45 height 21
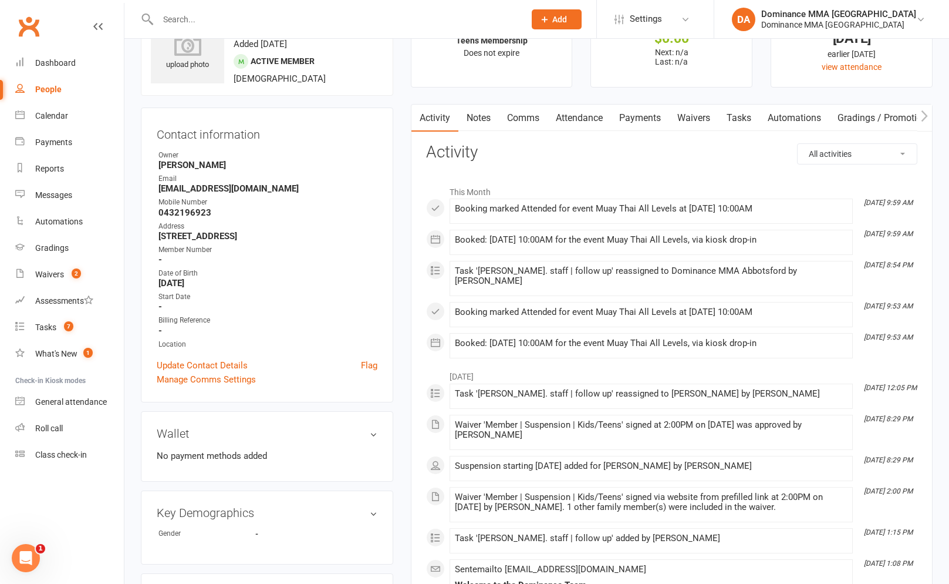
drag, startPoint x: 708, startPoint y: 139, endPoint x: 709, endPoint y: 129, distance: 10.1
click at [712, 115] on link "Waivers" at bounding box center [693, 118] width 49 height 27
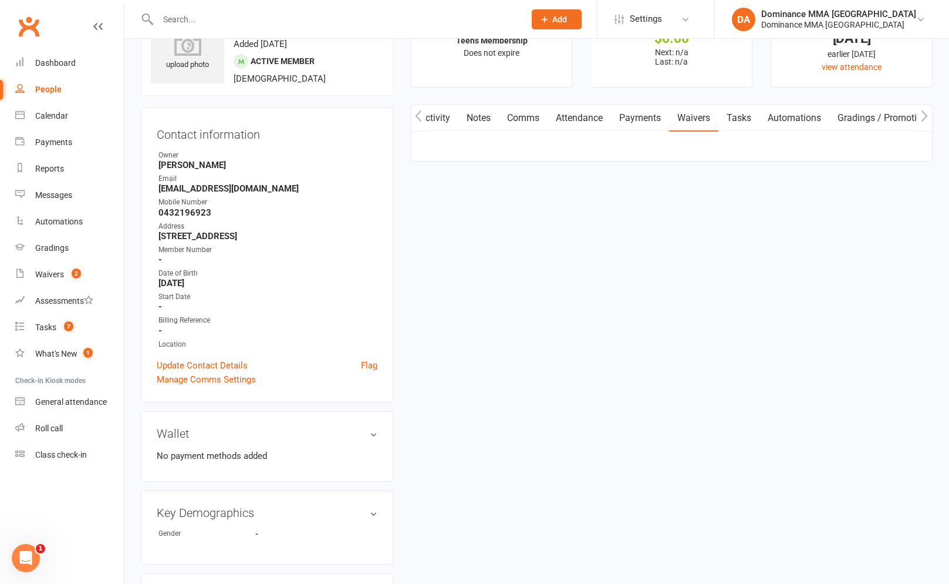
scroll to position [0, 1]
drag, startPoint x: 872, startPoint y: 143, endPoint x: 863, endPoint y: 160, distance: 18.7
click at [872, 143] on button "Sign new Waiver" at bounding box center [878, 153] width 79 height 21
click at [570, 189] on select "Member | Cancellation | Adults Member | Injury Report Form (FOH staff use only)…" at bounding box center [587, 182] width 321 height 23
select select "603"
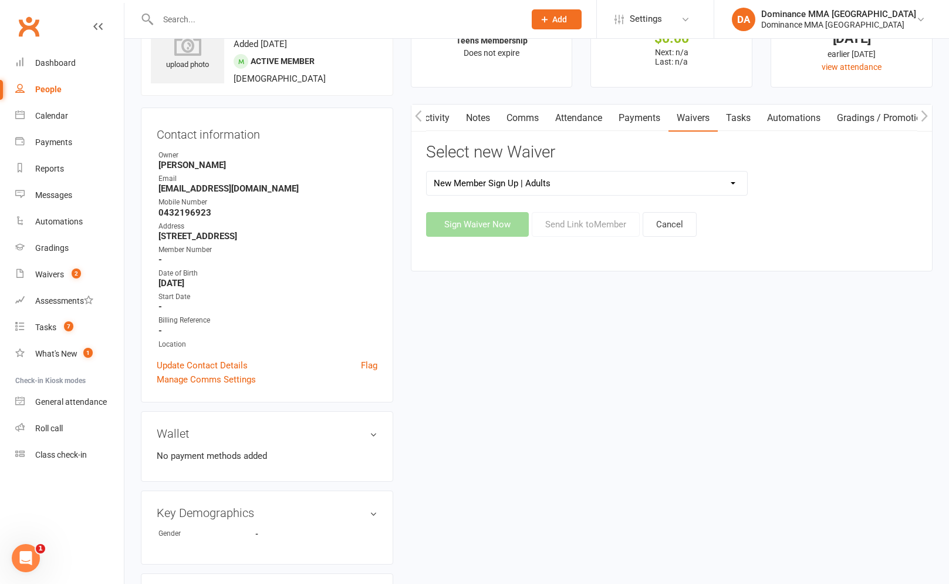
click at [427, 171] on select "Member | Cancellation | Adults Member | Injury Report Form (FOH staff use only)…" at bounding box center [587, 182] width 321 height 23
click at [568, 228] on button "Send Link to Member" at bounding box center [586, 224] width 108 height 25
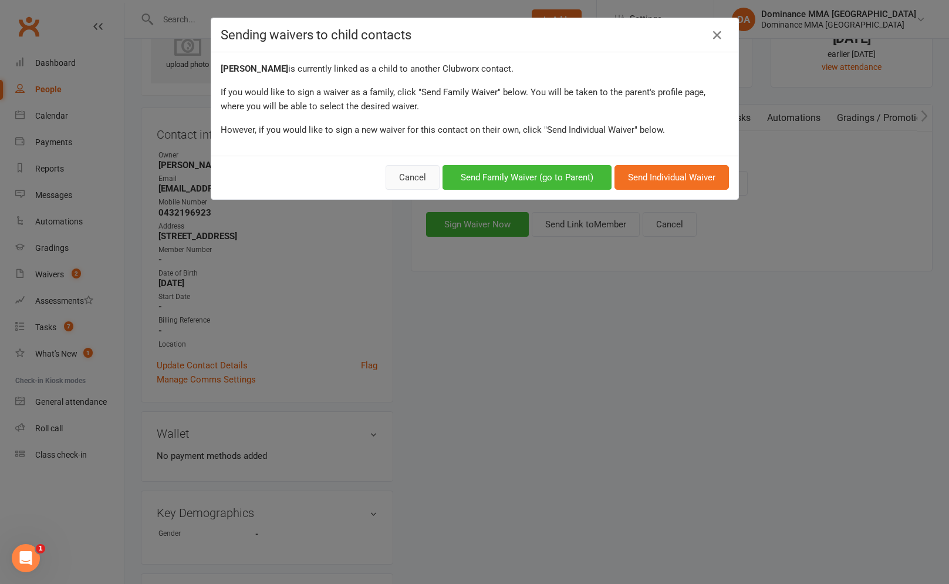
click at [416, 180] on button "Cancel" at bounding box center [413, 177] width 54 height 25
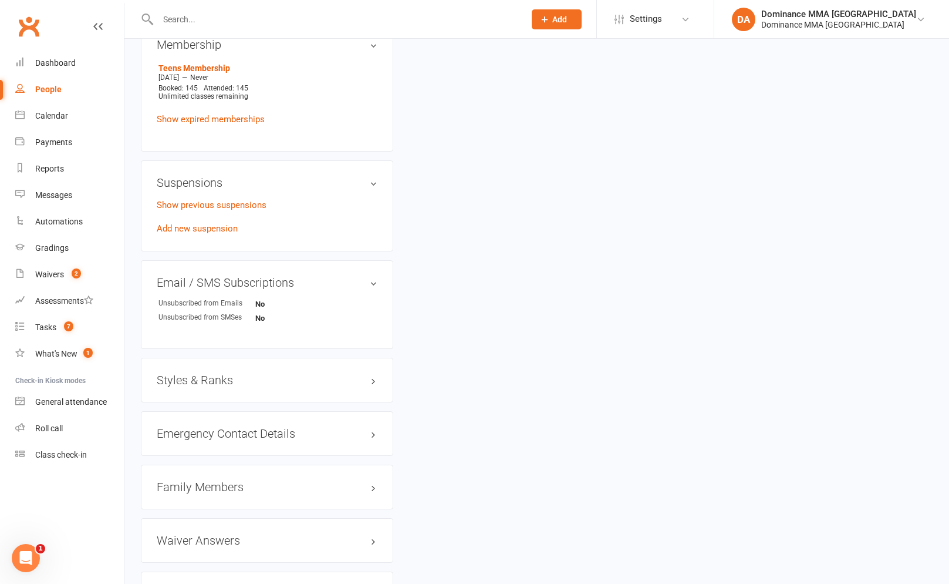
scroll to position [719, 0]
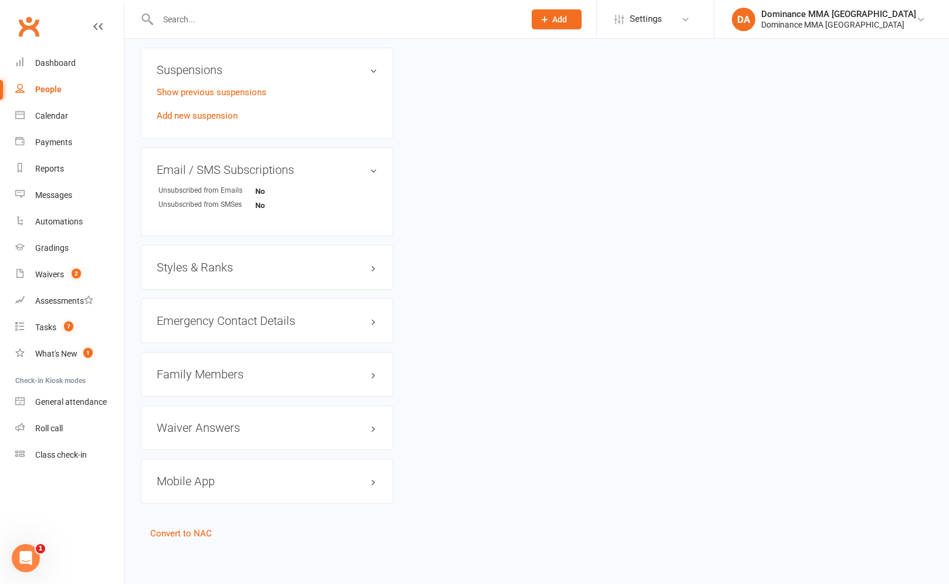
click at [208, 371] on h3 "Family Members" at bounding box center [267, 374] width 221 height 13
click at [207, 389] on li "[PERSON_NAME] - Parent / Guardian" at bounding box center [267, 397] width 221 height 16
click at [206, 392] on link "[PERSON_NAME] - Parent / Guardian" at bounding box center [226, 398] width 135 height 12
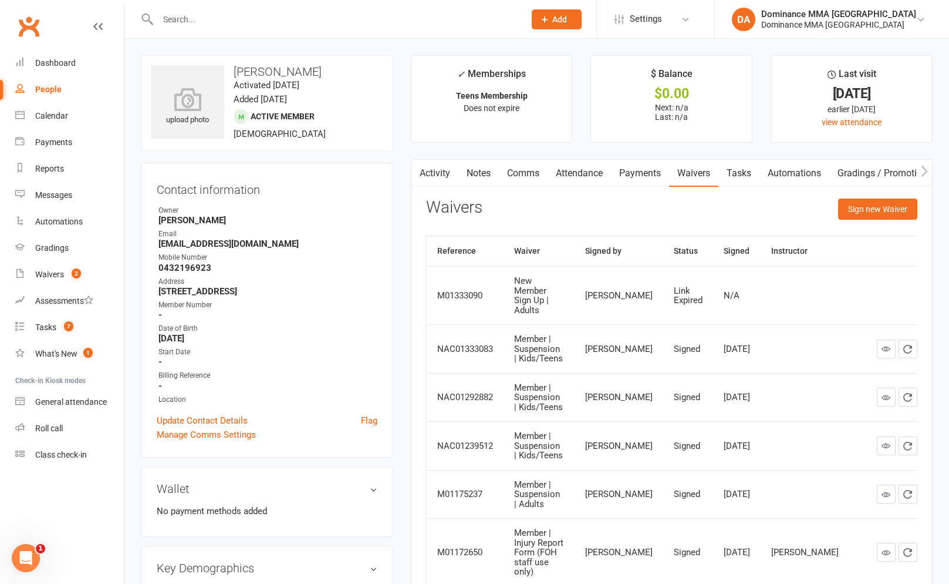
click at [850, 198] on div "Activity Notes Comms Attendance Payments Waivers Tasks Automations Gradings / P…" at bounding box center [672, 453] width 522 height 588
drag, startPoint x: 858, startPoint y: 210, endPoint x: 834, endPoint y: 221, distance: 26.8
click at [858, 210] on button "Sign new Waiver" at bounding box center [878, 208] width 79 height 21
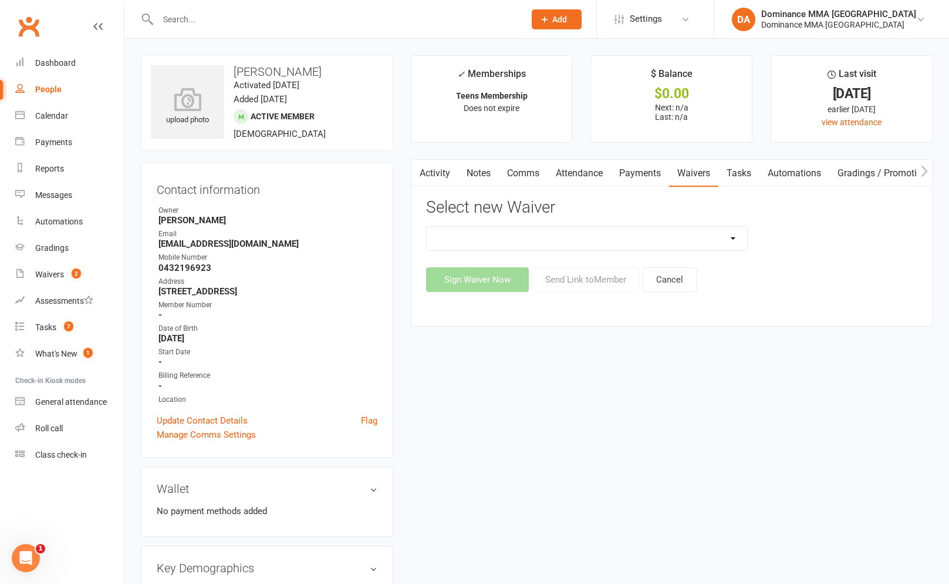
click at [718, 235] on select "Member | Cancellation | Adults Member | Injury Report Form (FOH staff use only)…" at bounding box center [587, 238] width 321 height 23
select select "603"
click at [427, 227] on select "Member | Cancellation | Adults Member | Injury Report Form (FOH staff use only)…" at bounding box center [587, 238] width 321 height 23
click at [600, 279] on button "Send Link to Member" at bounding box center [586, 279] width 108 height 25
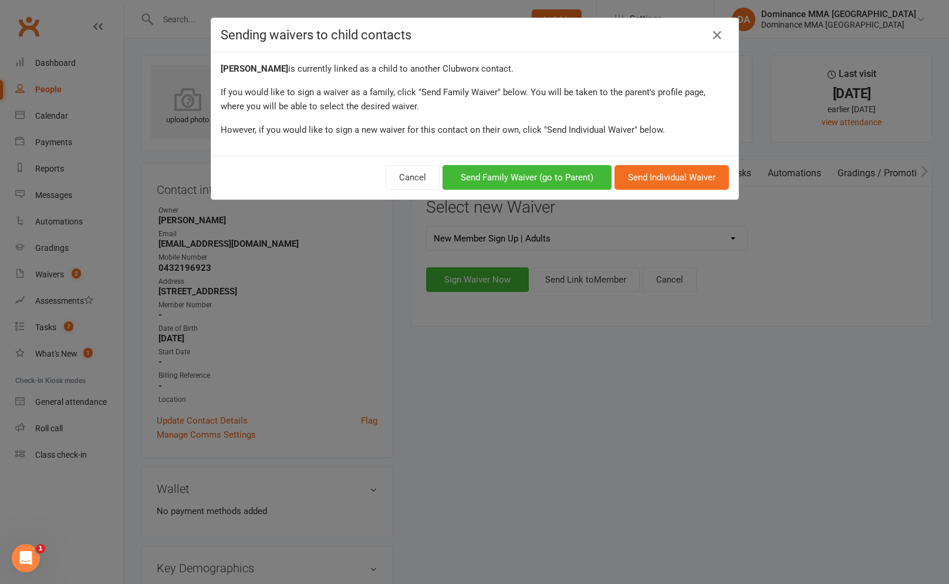
click at [568, 164] on div "Cancel Send Family Waiver (go to Parent) Send Individual Waiver" at bounding box center [474, 177] width 527 height 43
click at [565, 172] on button "Send Family Waiver (go to Parent)" at bounding box center [527, 177] width 169 height 25
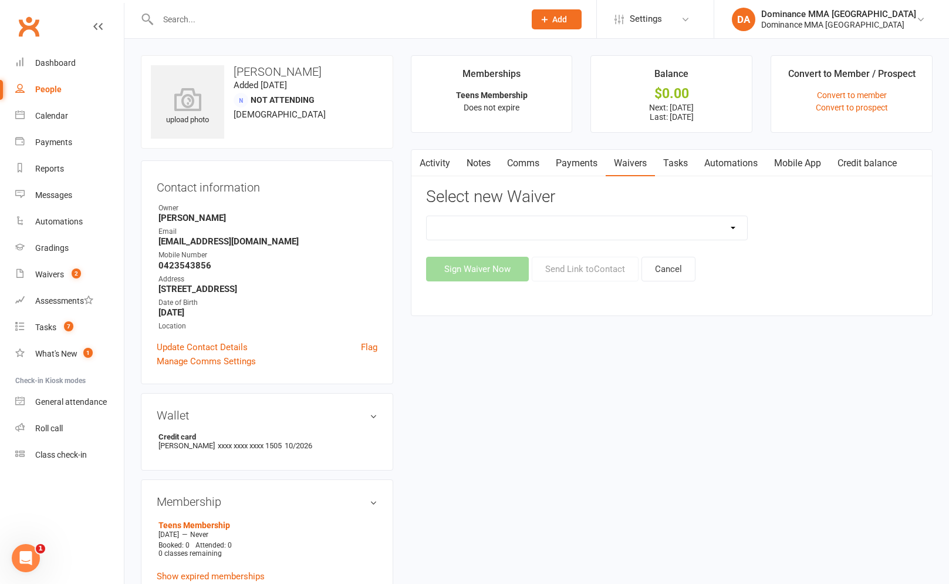
click at [580, 258] on div "Sign Waiver Now Send Link to Contact Cancel" at bounding box center [671, 269] width 491 height 25
click at [574, 227] on select "Member | Cancellation | Adults Member | Cancellation | Kids/Teens Member | Inju…" at bounding box center [587, 227] width 321 height 23
select select "603"
click at [427, 216] on select "Member | Cancellation | Adults Member | Cancellation | Kids/Teens Member | Inju…" at bounding box center [587, 227] width 321 height 23
click at [600, 286] on div "Activity Notes Comms Payments Waivers Tasks Automations Mobile App Credit balan…" at bounding box center [672, 232] width 522 height 167
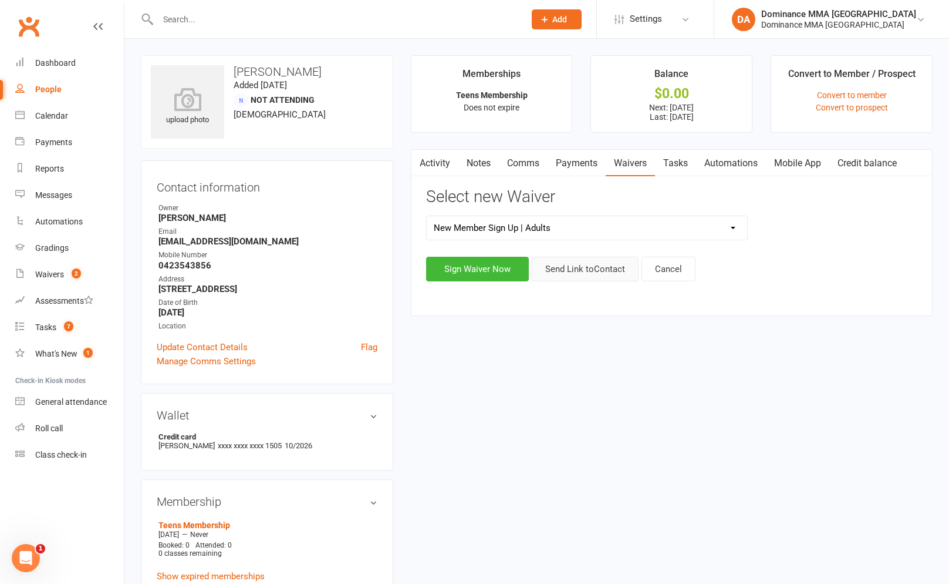
click at [602, 275] on button "Send Link to Contact" at bounding box center [585, 269] width 107 height 25
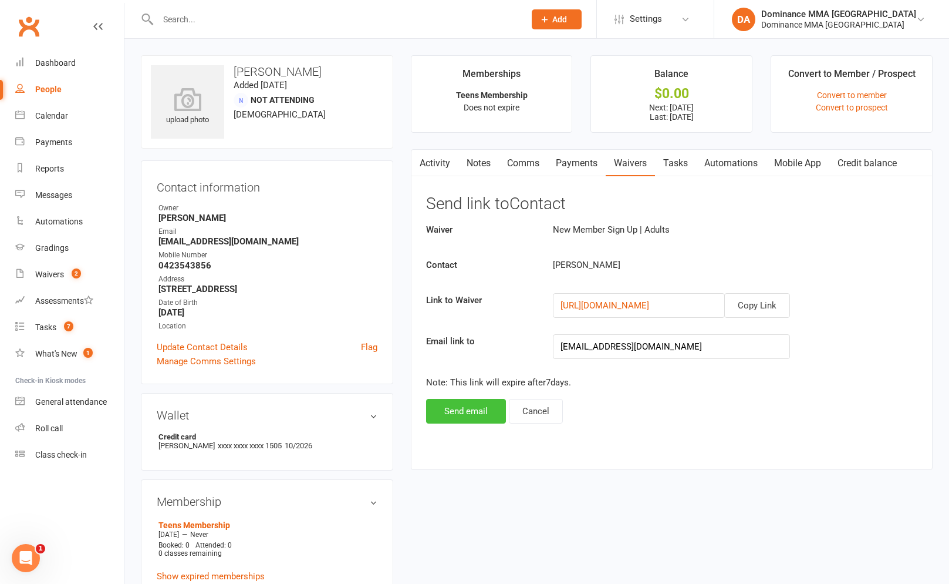
click at [447, 418] on button "Send email" at bounding box center [466, 411] width 80 height 25
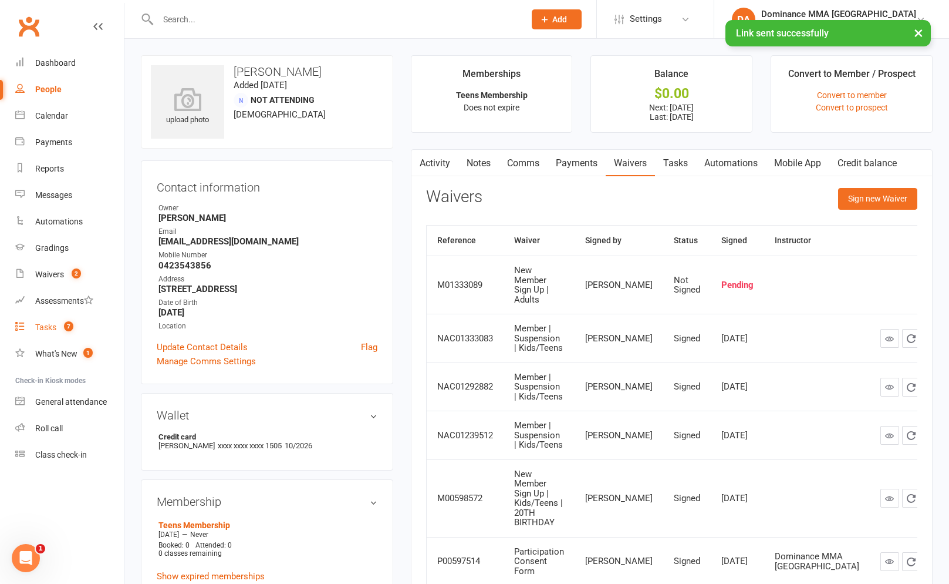
click at [39, 329] on div "Tasks" at bounding box center [45, 326] width 21 height 9
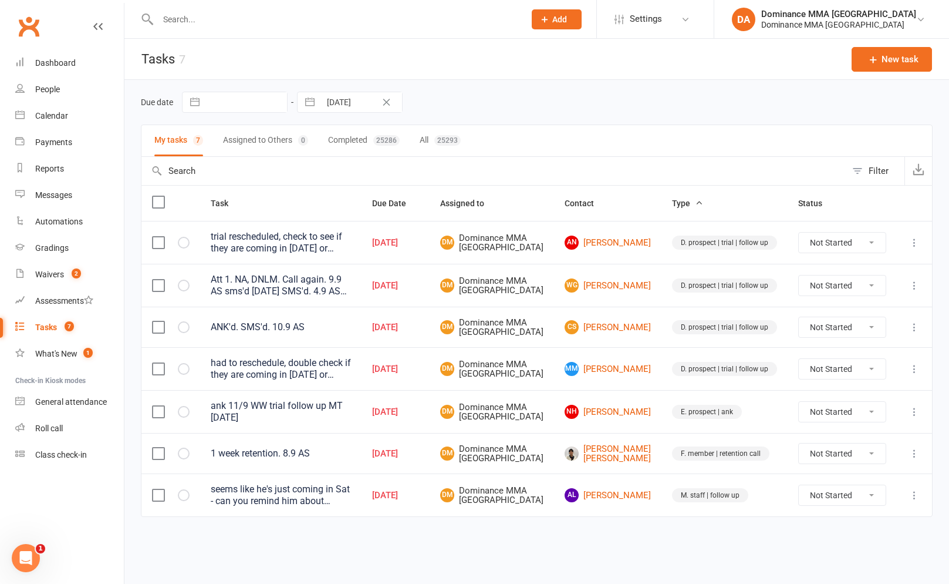
click at [859, 258] on td "Not Started In Progress Waiting Complete" at bounding box center [842, 242] width 109 height 43
click at [912, 241] on icon at bounding box center [915, 243] width 12 height 12
click at [891, 282] on link "Edit" at bounding box center [863, 291] width 116 height 23
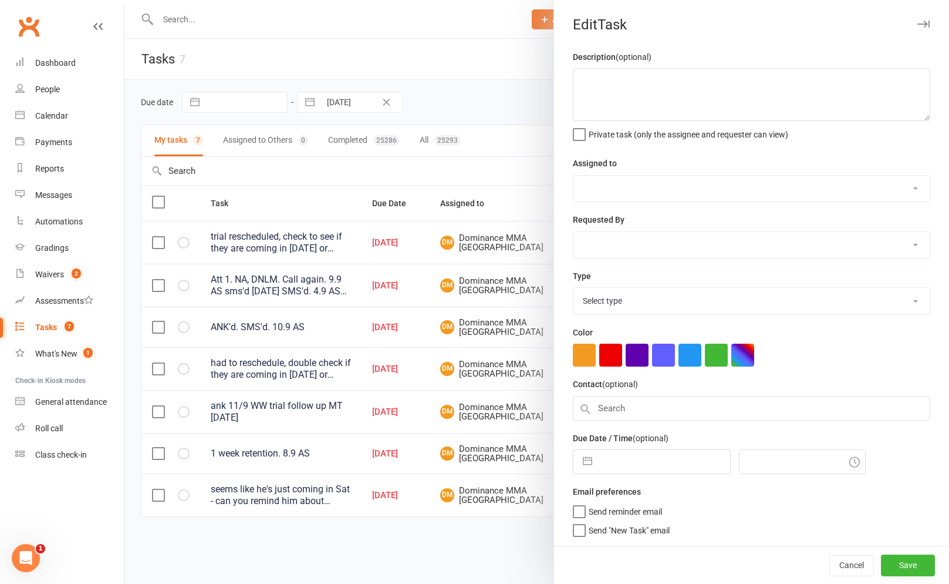
type textarea "trial rescheduled, check to see if they are coming in [DATE] or [DATE] for BJJ …"
select select "12631"
type input "[DATE]"
type input "4:30pm"
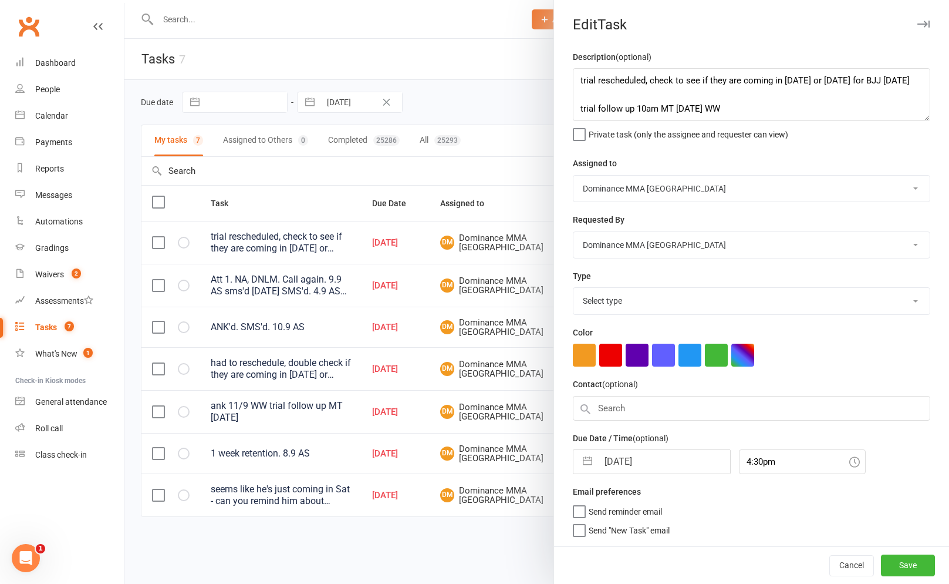
select select "3863"
click at [580, 82] on textarea "trial rescheduled, check to see if they are coming in [DATE] or [DATE] for BJJ …" at bounding box center [752, 94] width 358 height 53
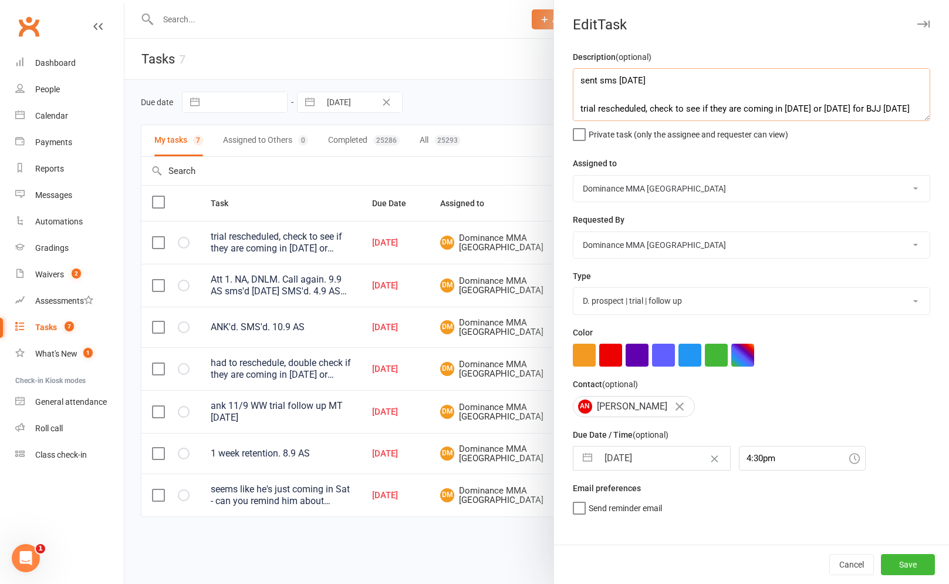
type textarea "sent sms [DATE] trial rescheduled, check to see if they are coming in [DATE] or…"
click at [651, 204] on div "Description (optional) sent sms [DATE] trial rescheduled, check to see if they …" at bounding box center [751, 297] width 395 height 494
drag, startPoint x: 673, startPoint y: 164, endPoint x: 671, endPoint y: 186, distance: 21.8
click at [673, 169] on div "Assigned to [PERSON_NAME] [PERSON_NAME] [PERSON_NAME] [PERSON_NAME] Will [PERSO…" at bounding box center [752, 179] width 358 height 46
click at [671, 186] on select "[PERSON_NAME] [PERSON_NAME] [PERSON_NAME] [PERSON_NAME] Will [PERSON_NAME] [PER…" at bounding box center [752, 189] width 356 height 26
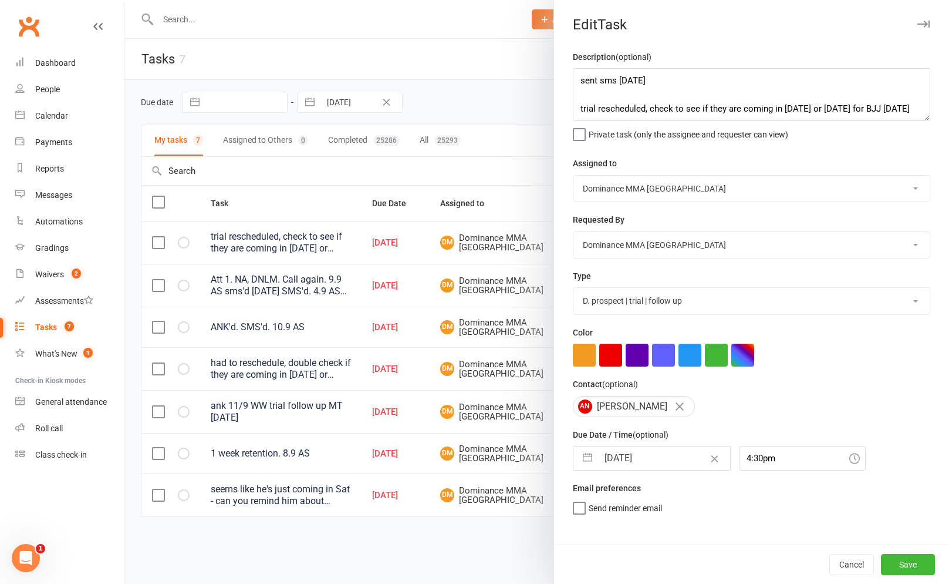
select select "50862"
click at [574, 176] on select "[PERSON_NAME] [PERSON_NAME] [PERSON_NAME] [PERSON_NAME] Will [PERSON_NAME] [PER…" at bounding box center [752, 189] width 356 height 26
click at [654, 469] on input "[DATE]" at bounding box center [664, 457] width 132 height 23
select select "7"
select select "2025"
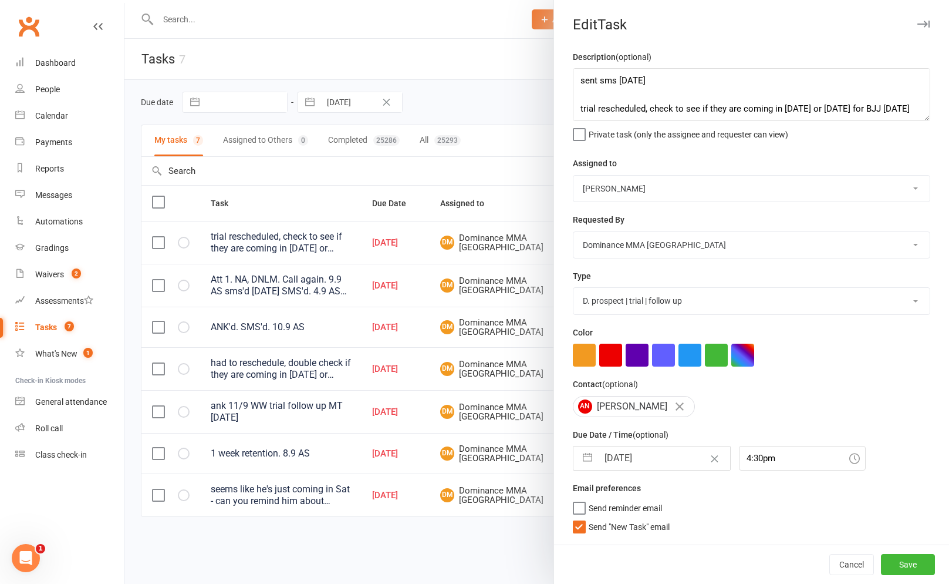
select select "8"
select select "2025"
select select "9"
select select "2025"
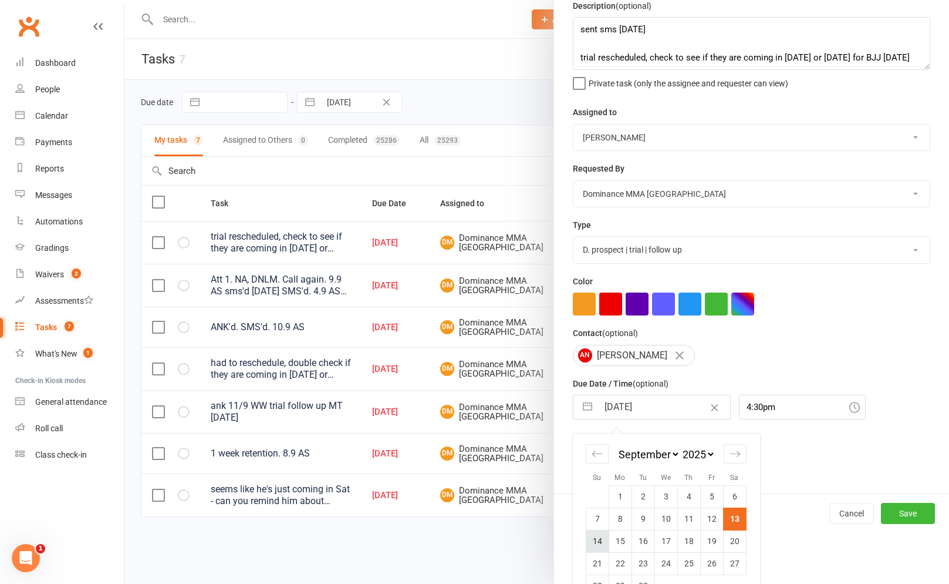
scroll to position [80, 0]
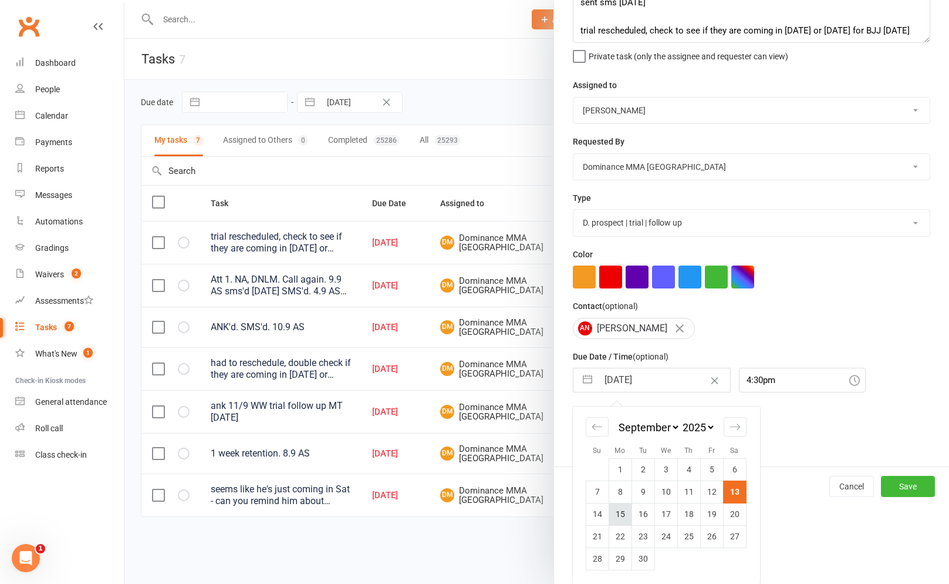
click at [621, 520] on td "15" at bounding box center [620, 514] width 23 height 22
type input "[DATE]"
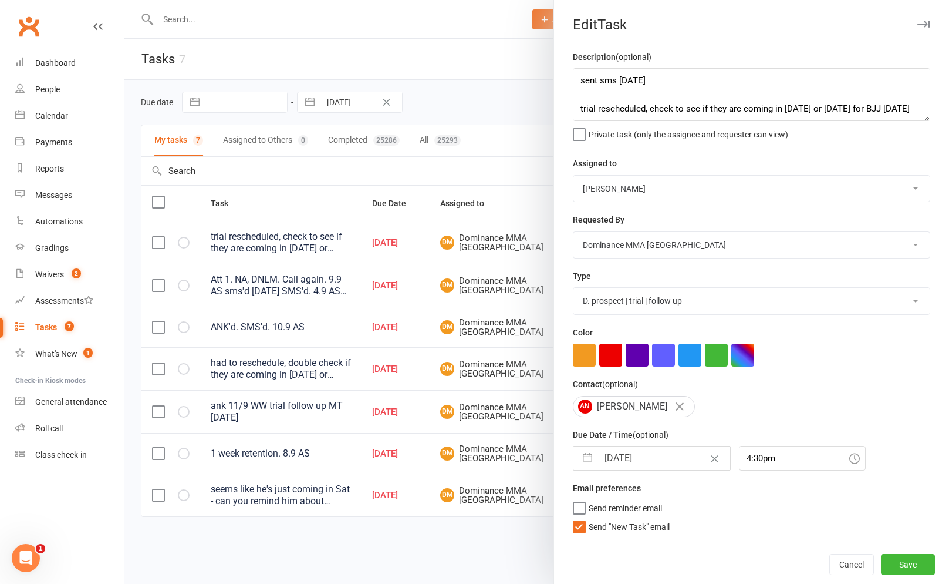
click at [629, 536] on div "Description (optional) sent sms [DATE] trial rescheduled, check to see if they …" at bounding box center [751, 297] width 395 height 494
click at [621, 531] on span "Send "New Task" email" at bounding box center [629, 525] width 81 height 14
click at [621, 518] on input "Send "New Task" email" at bounding box center [621, 518] width 97 height 0
click at [915, 559] on button "Save" at bounding box center [908, 564] width 54 height 21
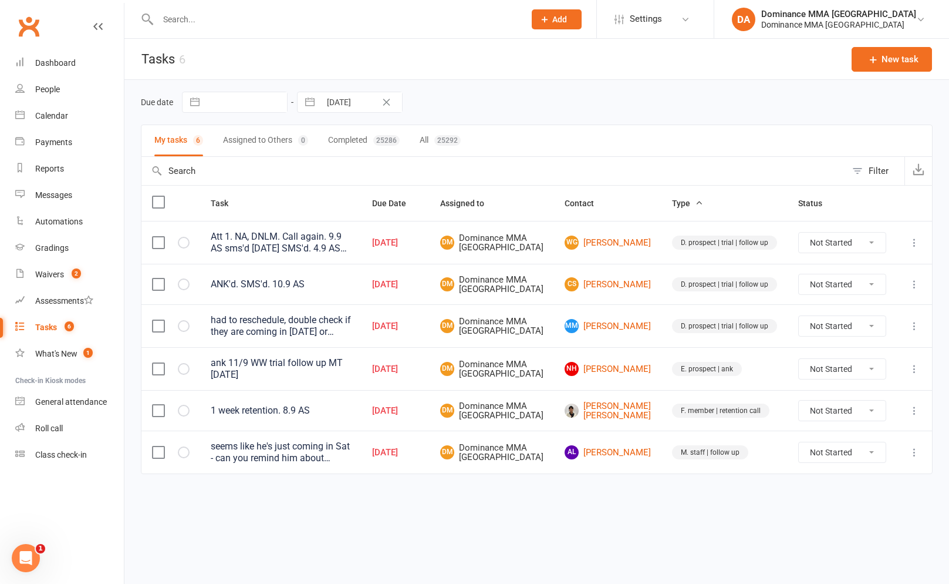
click at [920, 332] on icon at bounding box center [915, 326] width 12 height 12
drag, startPoint x: 850, startPoint y: 381, endPoint x: 823, endPoint y: 362, distance: 33.7
click at [850, 381] on link "Edit" at bounding box center [863, 388] width 116 height 23
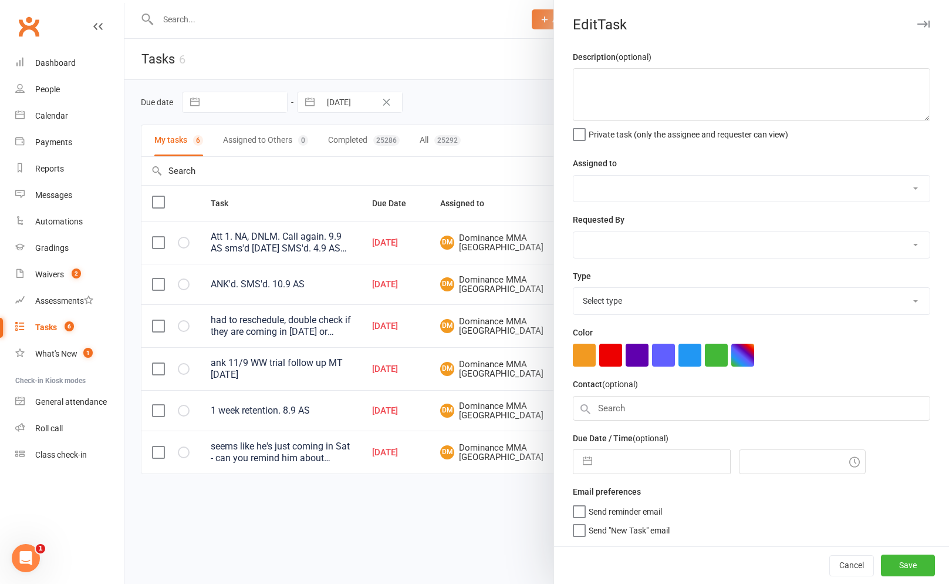
type textarea "had to reschedule, double check if they are coming in [DATE] or [DATE], trial f…"
select select "12631"
type input "[DATE]"
type input "4:30pm"
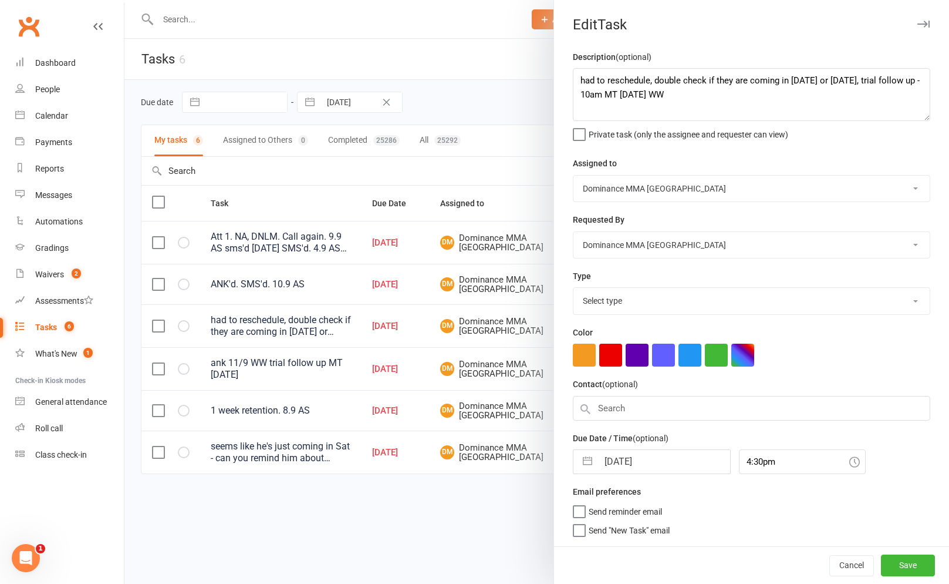
select select "3863"
drag, startPoint x: 575, startPoint y: 85, endPoint x: 588, endPoint y: 87, distance: 13.0
click at [575, 85] on textarea "had to reschedule, double check if they are coming in [DATE] or [DATE], trial f…" at bounding box center [752, 94] width 358 height 53
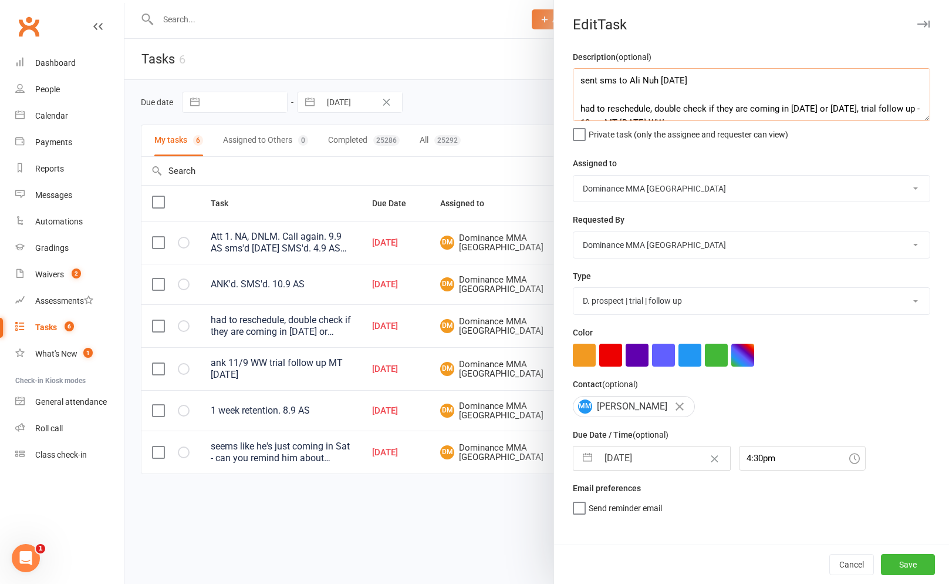
type textarea "sent sms to Ali Nuh [DATE] had to reschedule, double check if they are coming i…"
click at [648, 183] on select "[PERSON_NAME] [PERSON_NAME] [PERSON_NAME] [PERSON_NAME] Will [PERSON_NAME] [PER…" at bounding box center [752, 189] width 356 height 26
select select "50862"
click at [574, 176] on select "[PERSON_NAME] [PERSON_NAME] [PERSON_NAME] [PERSON_NAME] Will [PERSON_NAME] [PER…" at bounding box center [752, 189] width 356 height 26
click at [612, 531] on span "Send "New Task" email" at bounding box center [629, 525] width 81 height 14
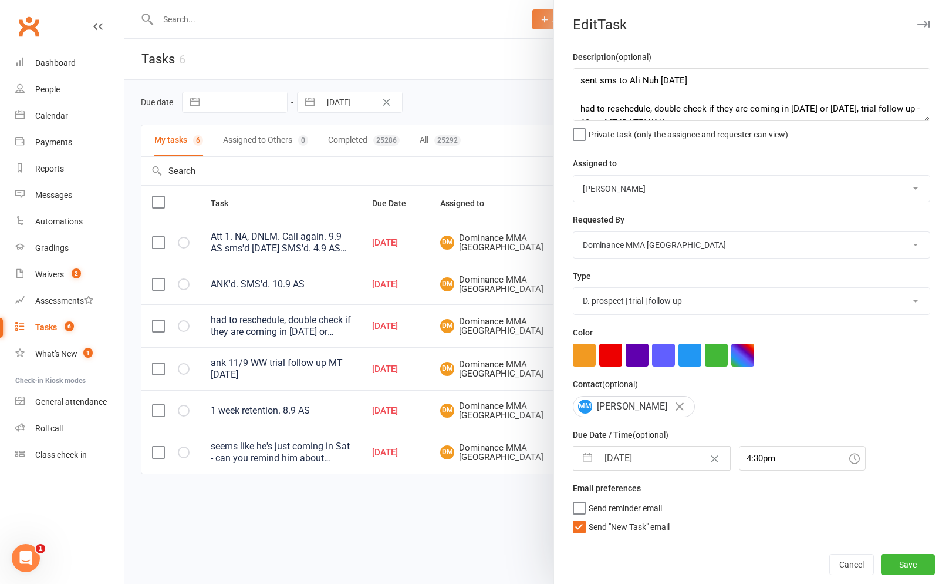
click at [612, 518] on input "Send "New Task" email" at bounding box center [621, 518] width 97 height 0
drag, startPoint x: 632, startPoint y: 467, endPoint x: 644, endPoint y: 428, distance: 40.9
click at [632, 467] on input "[DATE]" at bounding box center [664, 457] width 132 height 23
select select "7"
select select "2025"
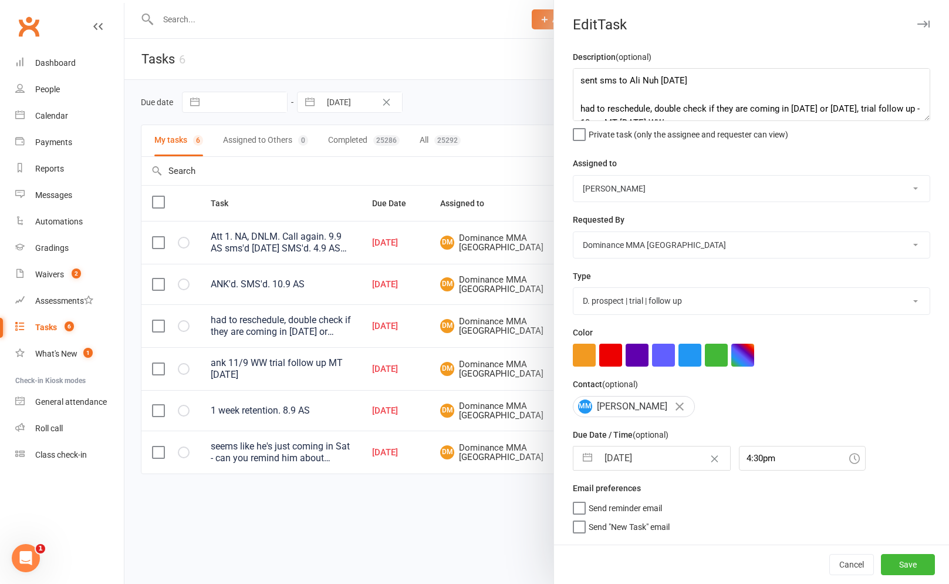
select select "8"
select select "2025"
select select "9"
select select "2025"
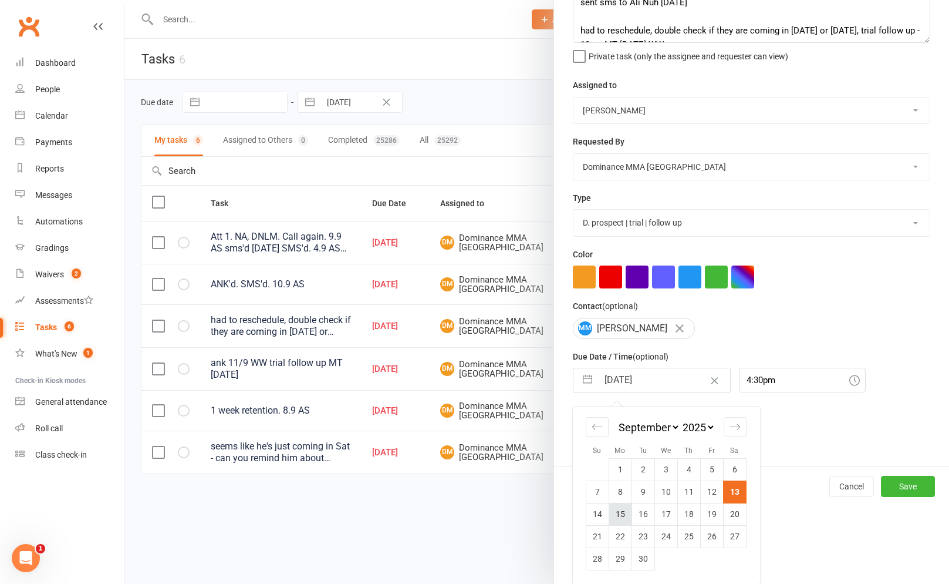
click at [619, 523] on td "15" at bounding box center [620, 514] width 23 height 22
type input "[DATE]"
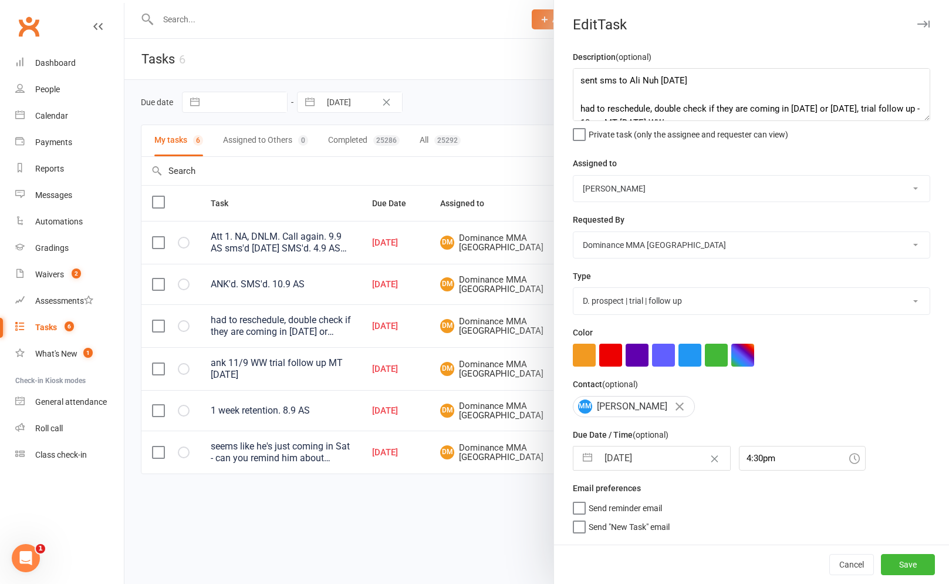
scroll to position [0, 0]
click at [913, 563] on button "Save" at bounding box center [908, 564] width 54 height 21
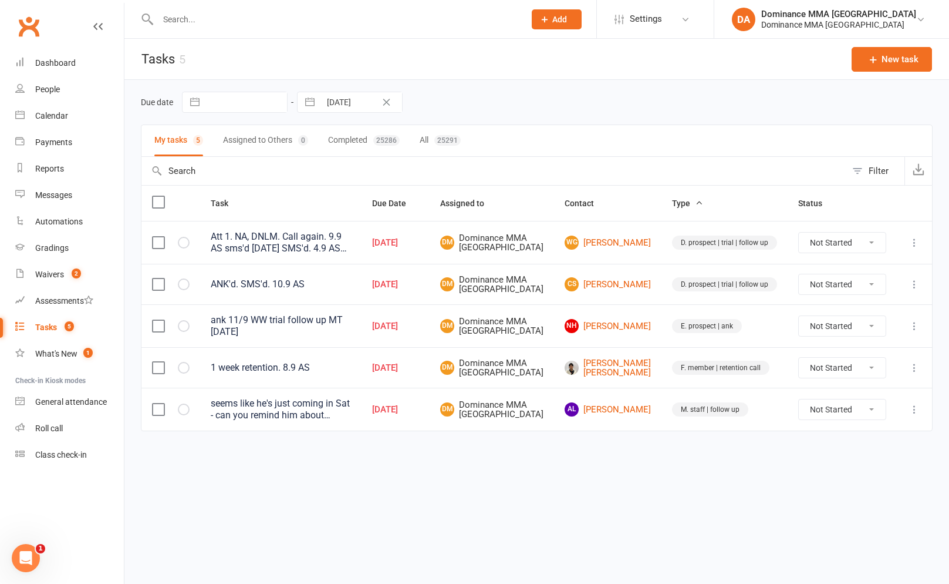
click at [920, 415] on icon at bounding box center [915, 409] width 12 height 12
click at [818, 493] on link "Edit" at bounding box center [863, 494] width 116 height 23
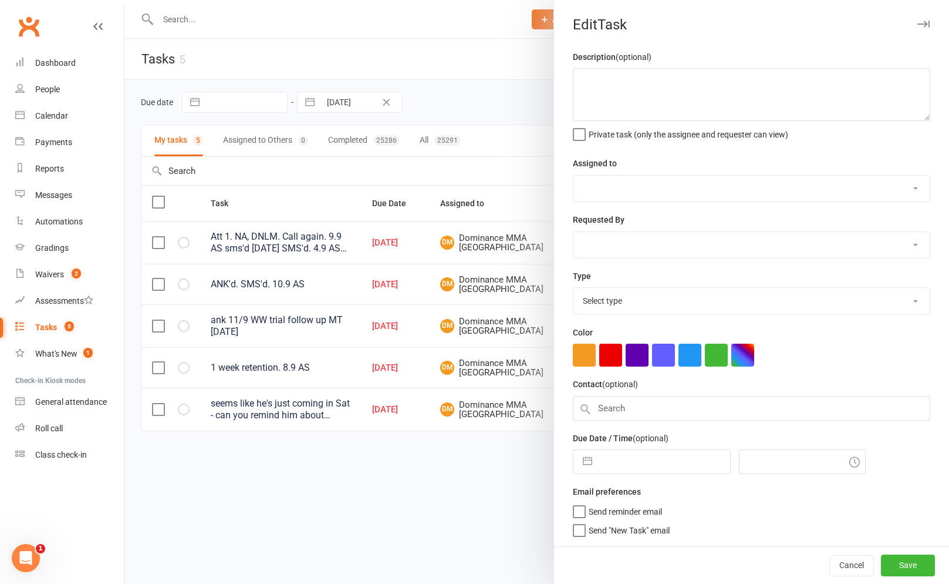
type textarea "seems like he's just coming in Sat - can you remind him about memebrship change…"
select select "12631"
select select "50862"
type input "[DATE]"
type input "5:30pm"
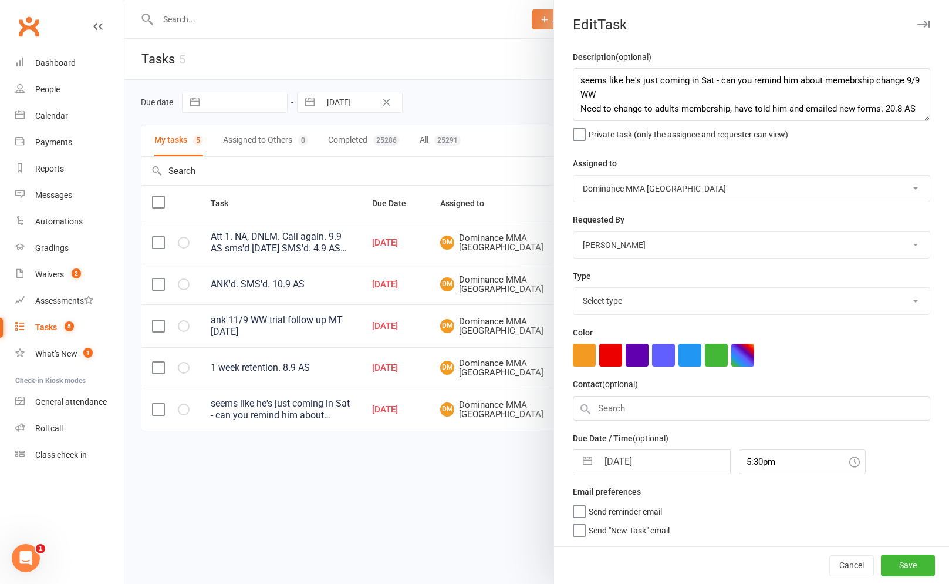
select select "3872"
click at [584, 79] on textarea "seems like he's just coming in Sat - can you remind him about memebrship change…" at bounding box center [752, 94] width 358 height 53
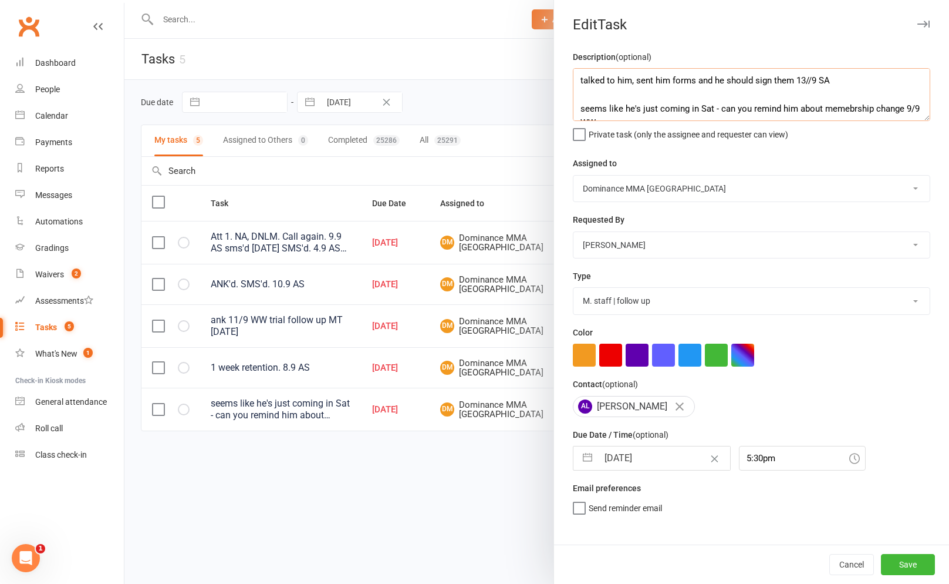
drag, startPoint x: 579, startPoint y: 82, endPoint x: 605, endPoint y: 73, distance: 27.5
click at [587, 80] on textarea "talked to him, sent him forms and he should sign them 13//9 SA seems like he's …" at bounding box center [752, 94] width 358 height 53
type textarea "Check if he has signed the forms [DATE] talked to him, sent him forms and he sh…"
click at [624, 190] on select "[PERSON_NAME] [PERSON_NAME] [PERSON_NAME] [PERSON_NAME] Will [PERSON_NAME] [PER…" at bounding box center [752, 189] width 356 height 26
select select "50862"
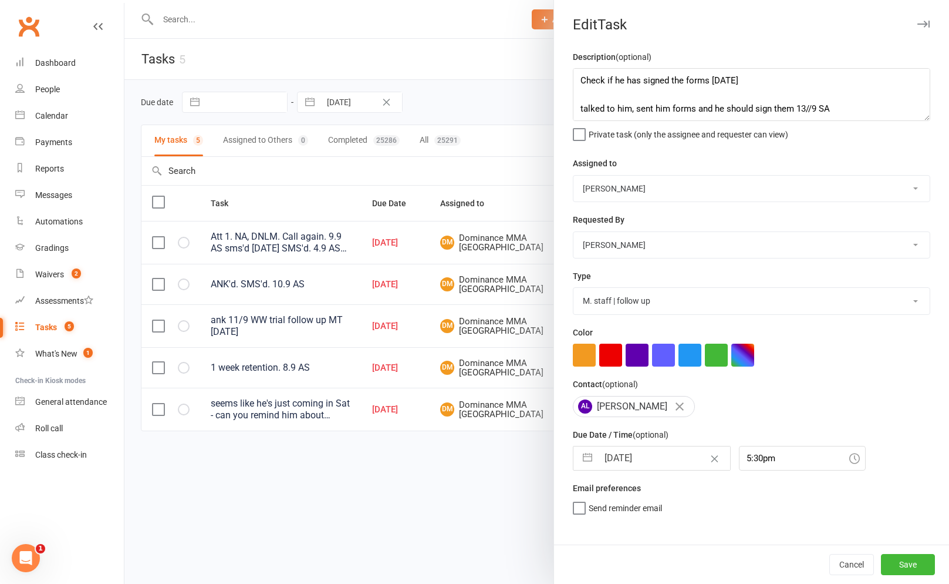
click at [574, 176] on select "[PERSON_NAME] [PERSON_NAME] [PERSON_NAME] [PERSON_NAME] Will [PERSON_NAME] [PER…" at bounding box center [752, 189] width 356 height 26
click at [635, 240] on select "[PERSON_NAME] [PERSON_NAME] [PERSON_NAME] [PERSON_NAME] Will [PERSON_NAME] [PER…" at bounding box center [752, 245] width 356 height 26
select select "12631"
click at [574, 233] on select "[PERSON_NAME] [PERSON_NAME] [PERSON_NAME] [PERSON_NAME] Will [PERSON_NAME] [PER…" at bounding box center [752, 245] width 356 height 26
click at [609, 538] on div "Description (optional) Check if he has signed the forms [DATE] talked to him, s…" at bounding box center [751, 297] width 395 height 494
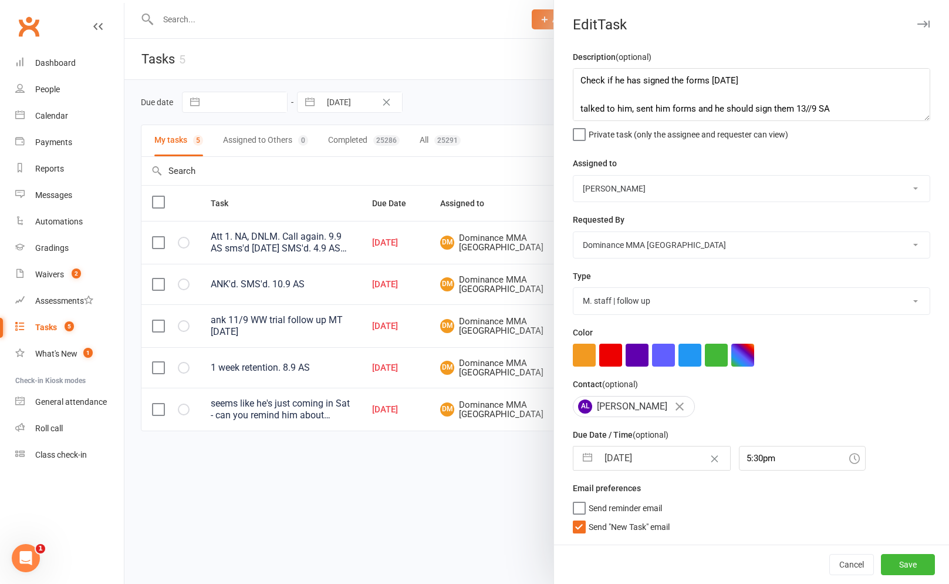
click at [614, 520] on div "Email preferences Send reminder email Send "New Task" email" at bounding box center [752, 506] width 358 height 51
click at [614, 524] on span "Send "New Task" email" at bounding box center [629, 525] width 81 height 14
click at [614, 518] on input "Send "New Task" email" at bounding box center [621, 518] width 97 height 0
click at [627, 478] on div "Description (optional) Check if he has signed the forms [DATE] talked to him, s…" at bounding box center [751, 297] width 395 height 494
drag, startPoint x: 629, startPoint y: 473, endPoint x: 639, endPoint y: 470, distance: 10.6
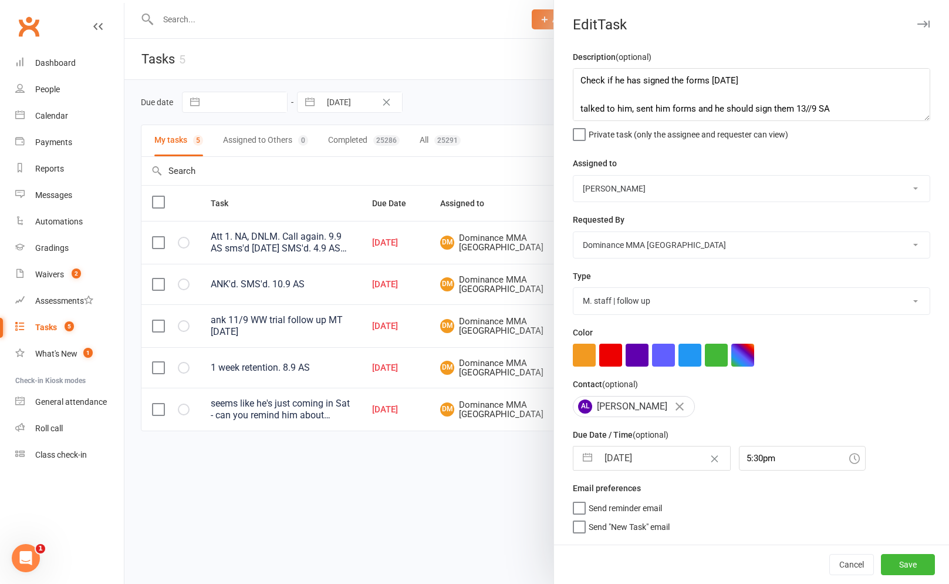
click at [629, 473] on div "Description (optional) Check if he has signed the forms [DATE] talked to him, s…" at bounding box center [751, 297] width 395 height 494
click at [641, 463] on input "[DATE]" at bounding box center [664, 457] width 132 height 23
select select "7"
select select "2025"
select select "8"
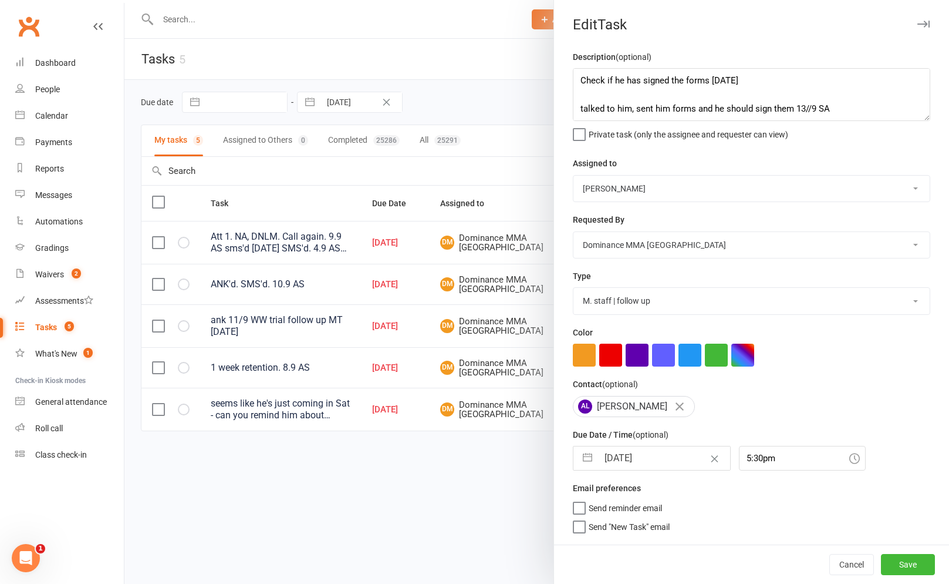
select select "2025"
select select "9"
select select "2025"
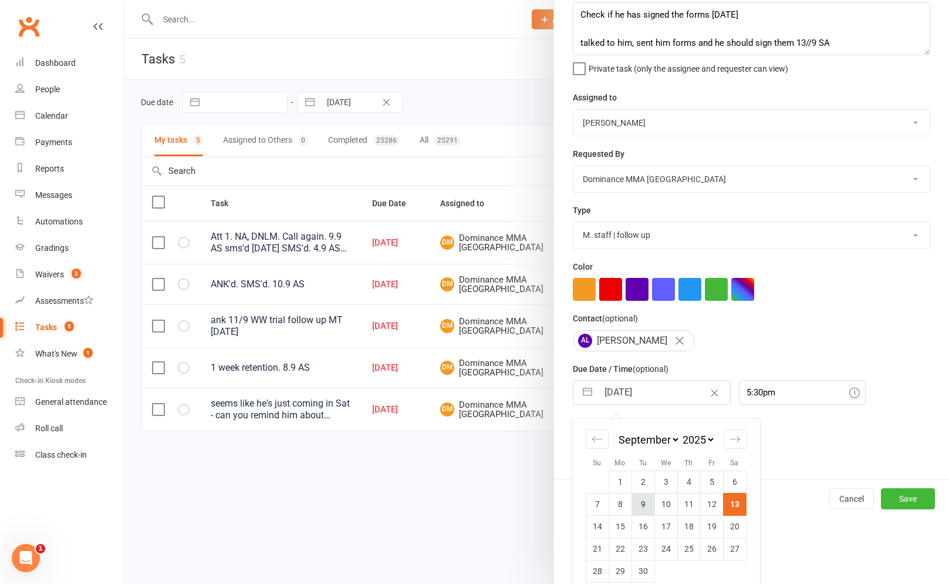
scroll to position [76, 0]
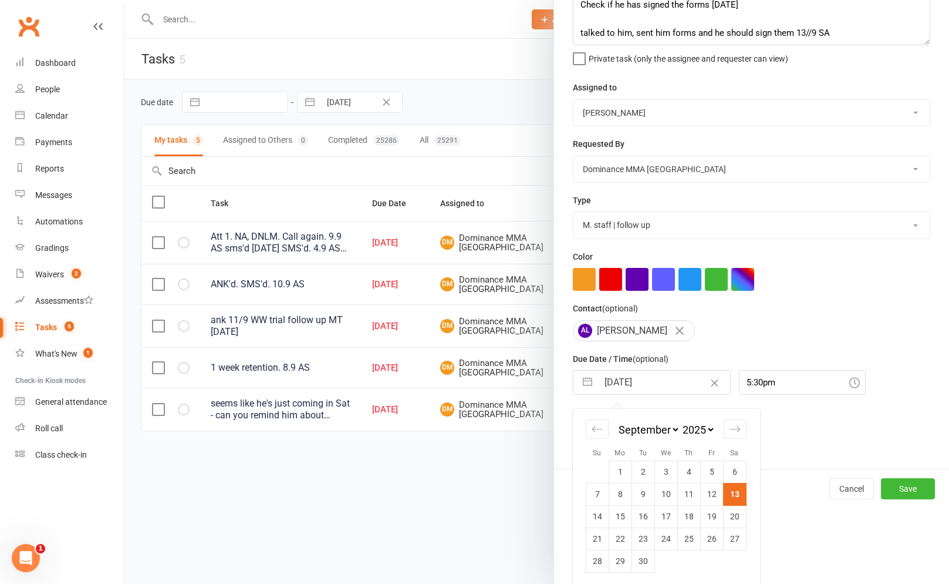
drag, startPoint x: 625, startPoint y: 514, endPoint x: 637, endPoint y: 524, distance: 15.9
click at [625, 514] on td "15" at bounding box center [620, 516] width 23 height 22
type input "[DATE]"
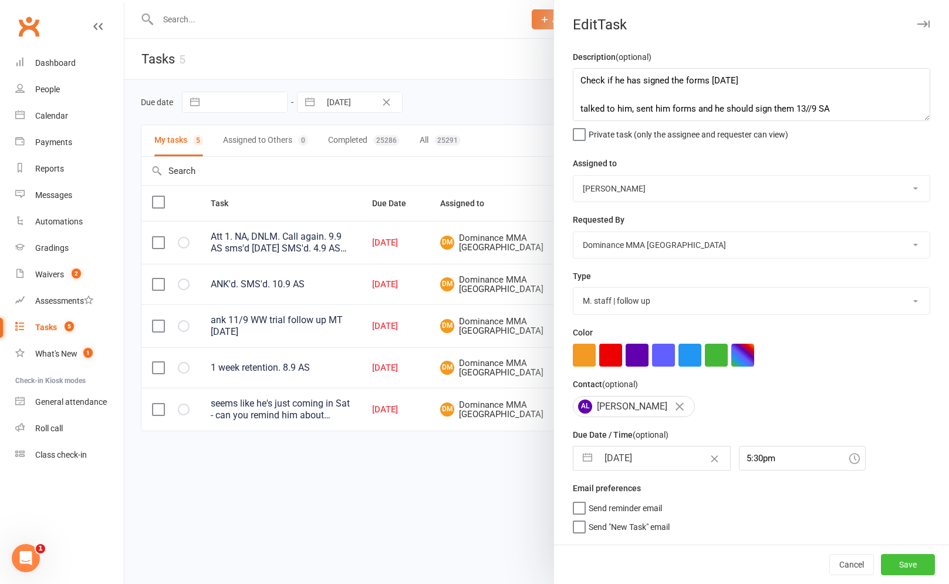
click at [910, 573] on button "Save" at bounding box center [908, 564] width 54 height 21
